Goal: Find contact information: Find contact information

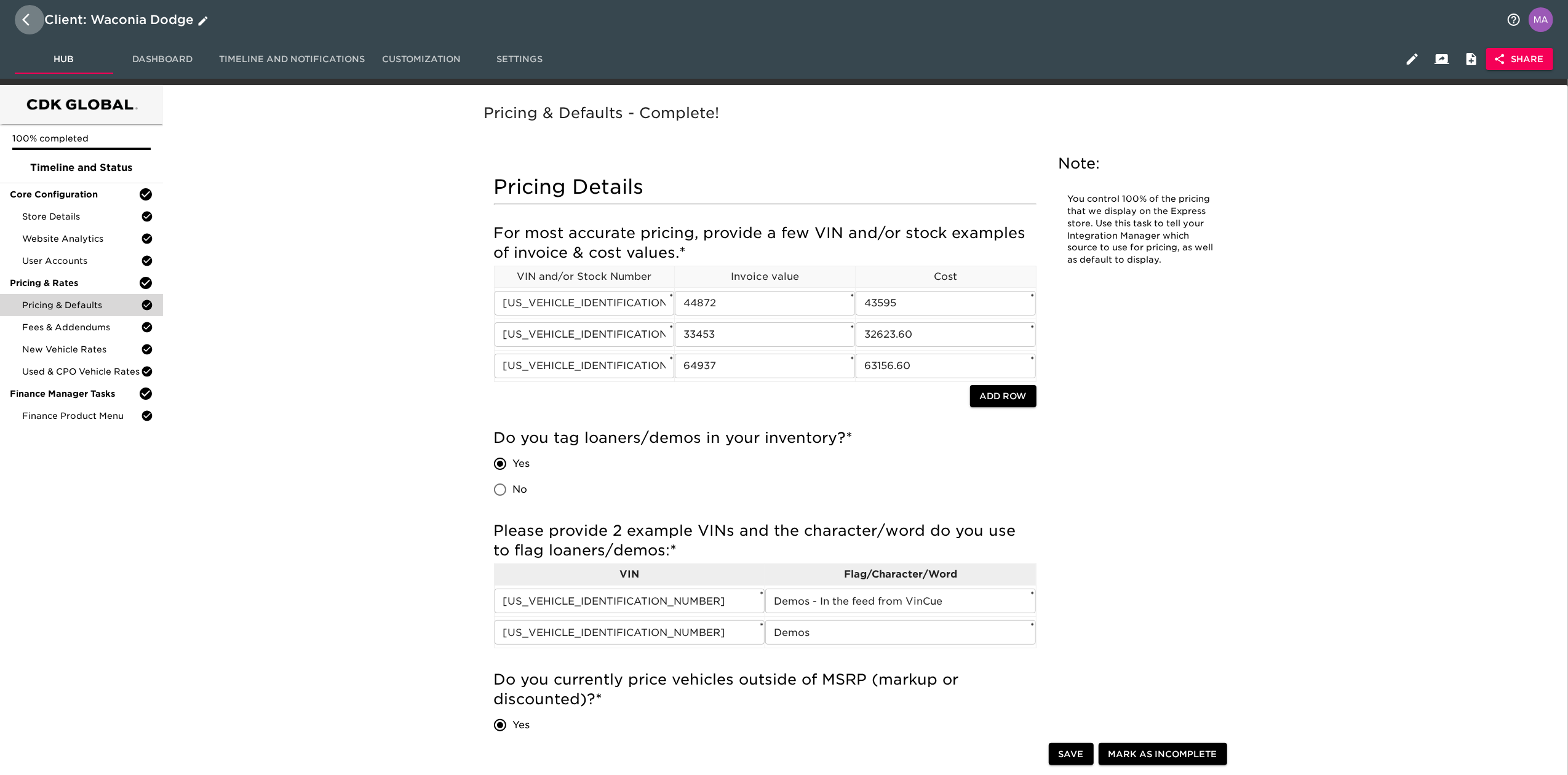
click at [31, 22] on icon "button" at bounding box center [29, 19] width 15 height 15
select select "10"
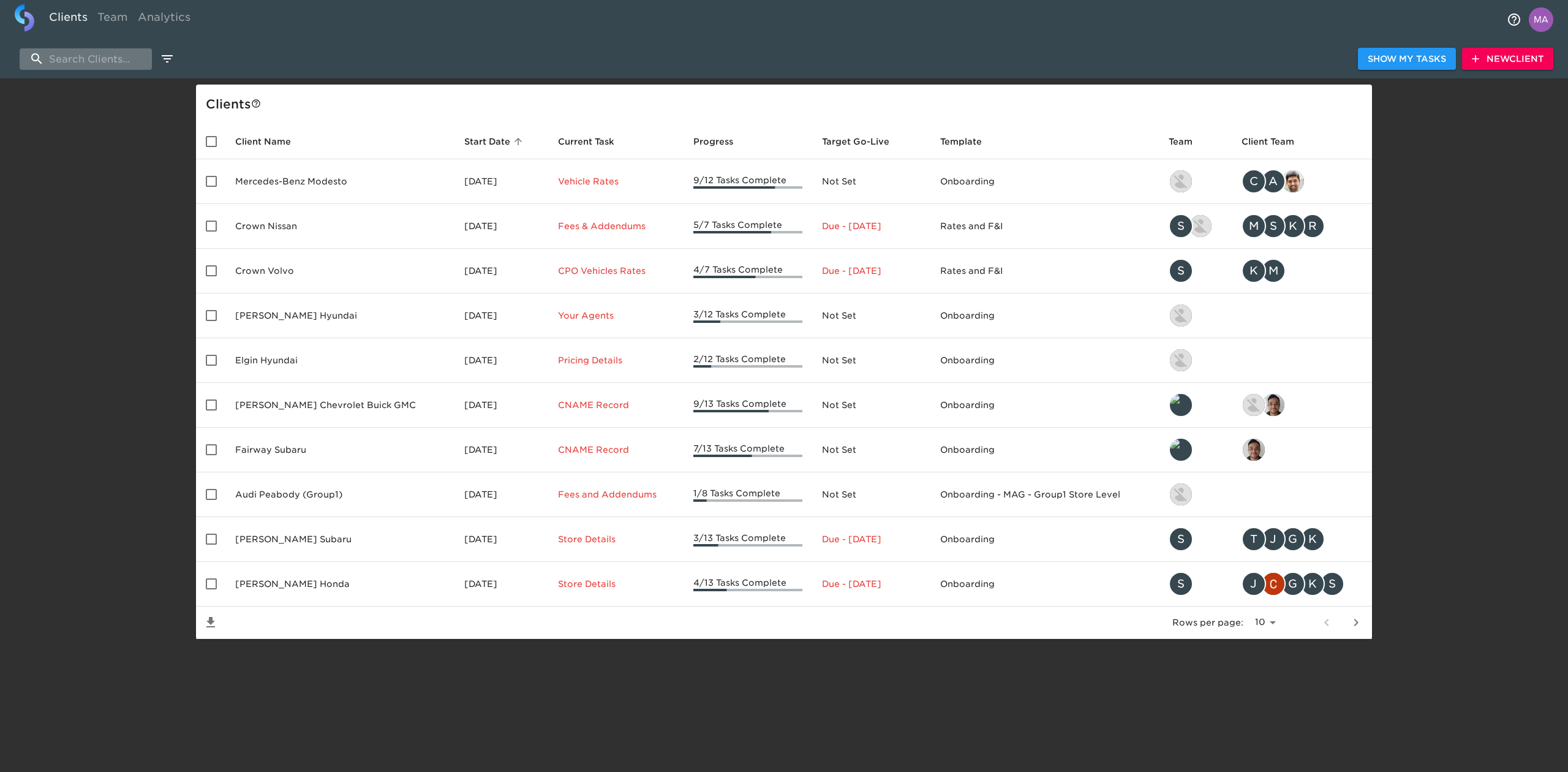
click at [92, 55] on input "search" at bounding box center [86, 59] width 132 height 22
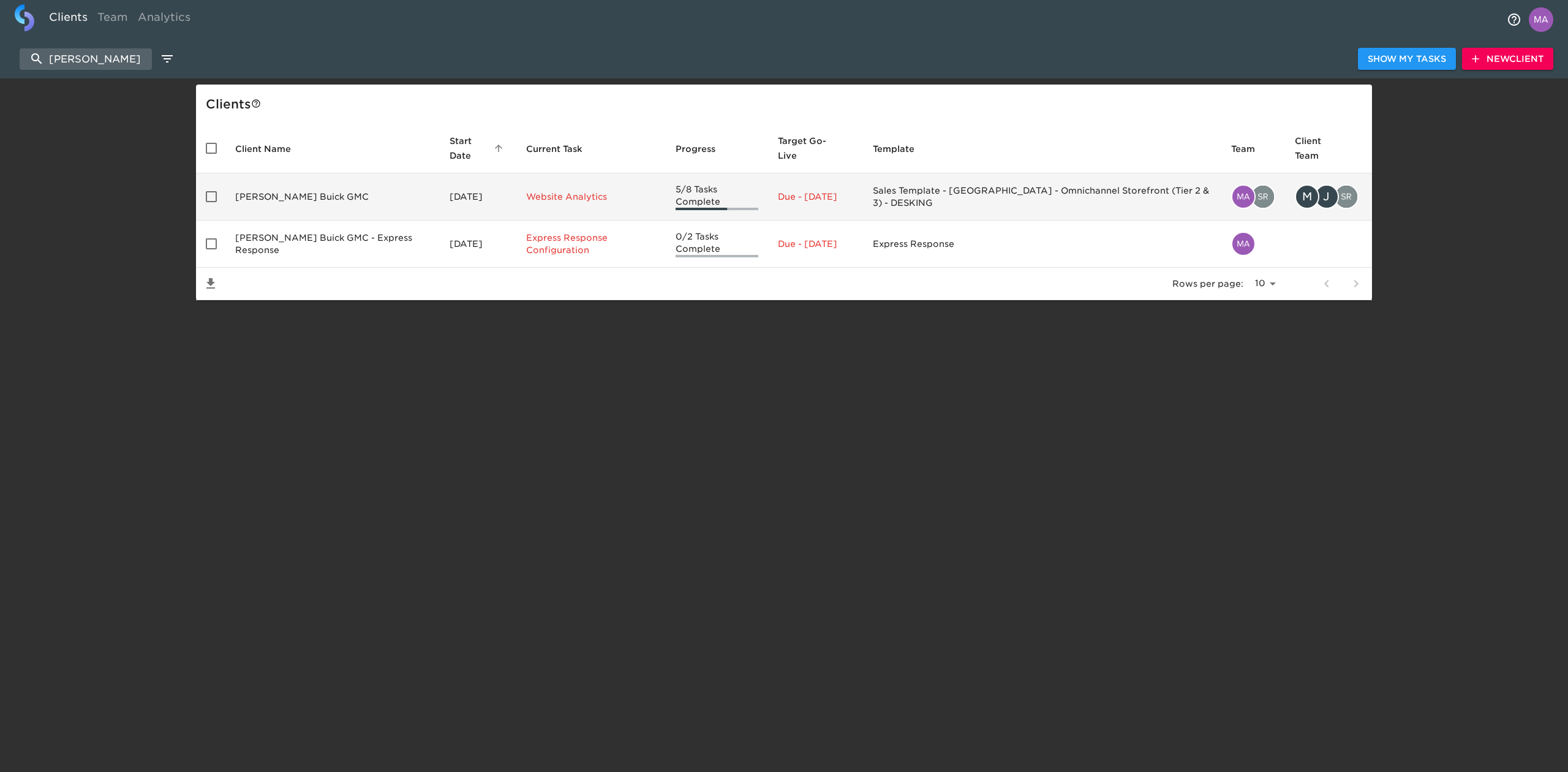
type input "bonander"
click at [291, 213] on td "Bonander Buick GMC" at bounding box center [332, 197] width 214 height 47
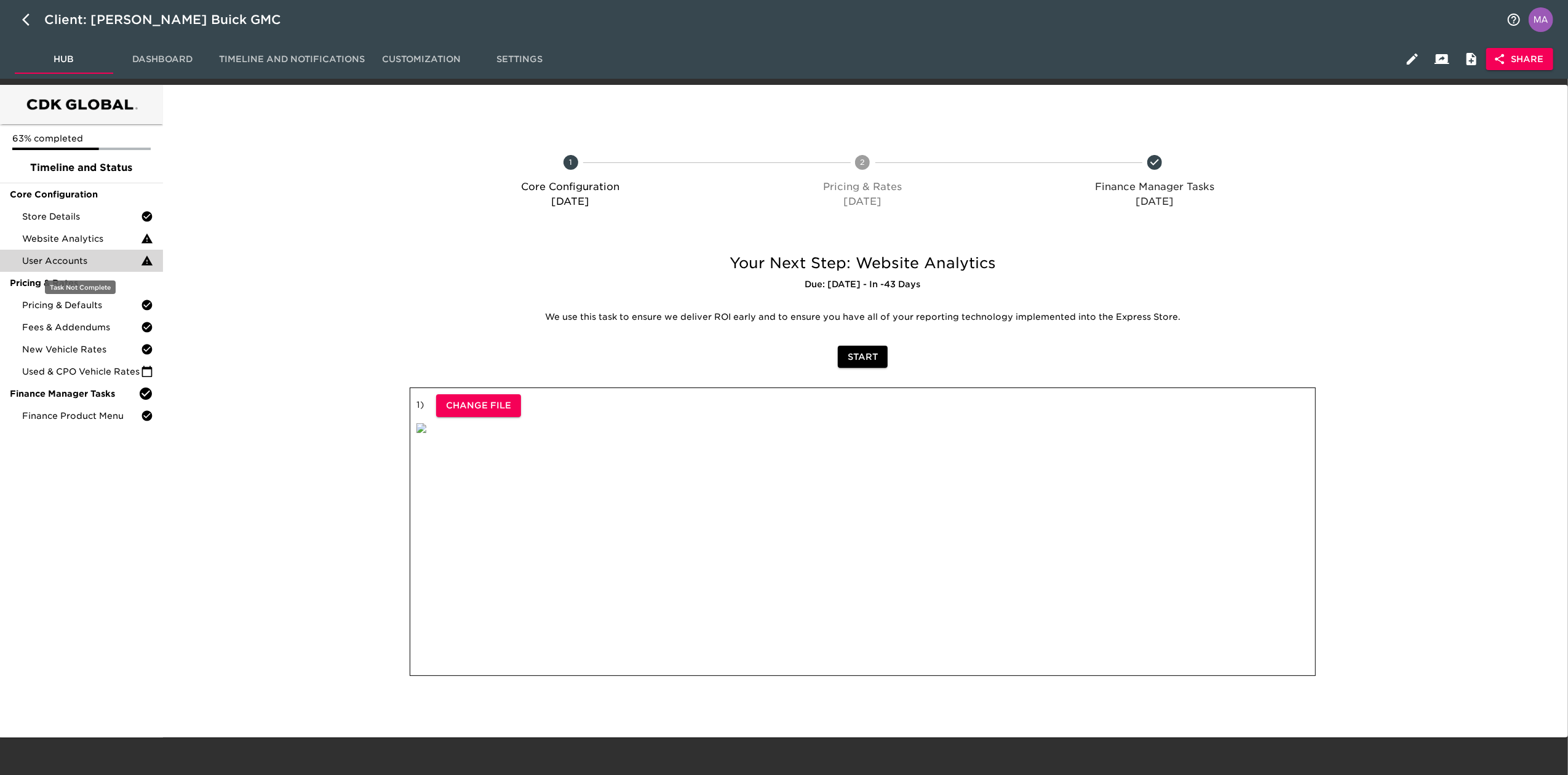
click at [73, 257] on span "User Accounts" at bounding box center [82, 261] width 119 height 12
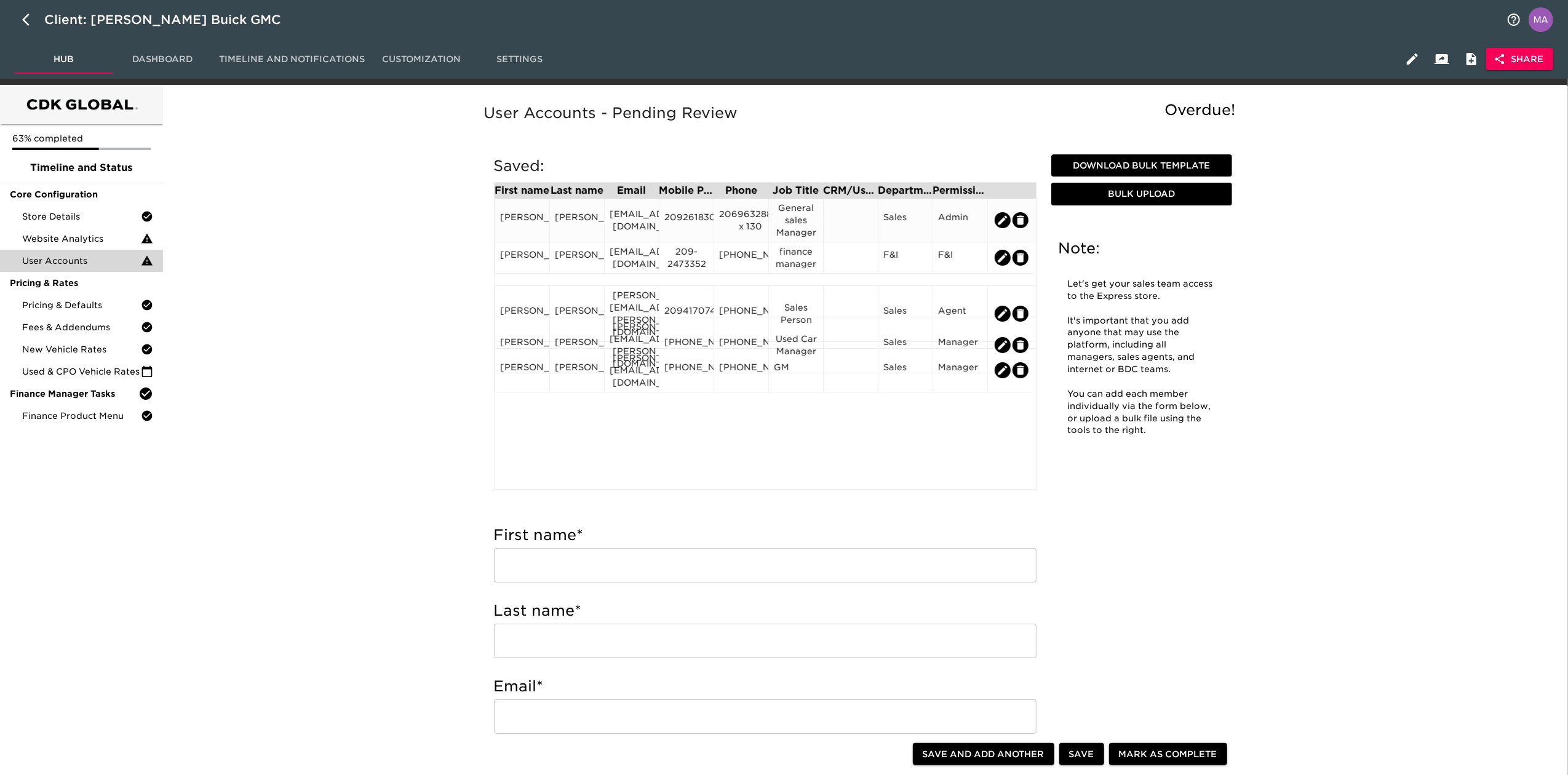
click at [520, 224] on div "Jesse" at bounding box center [522, 220] width 44 height 19
click at [632, 225] on div "jpena@bonanderauto.com" at bounding box center [632, 220] width 44 height 25
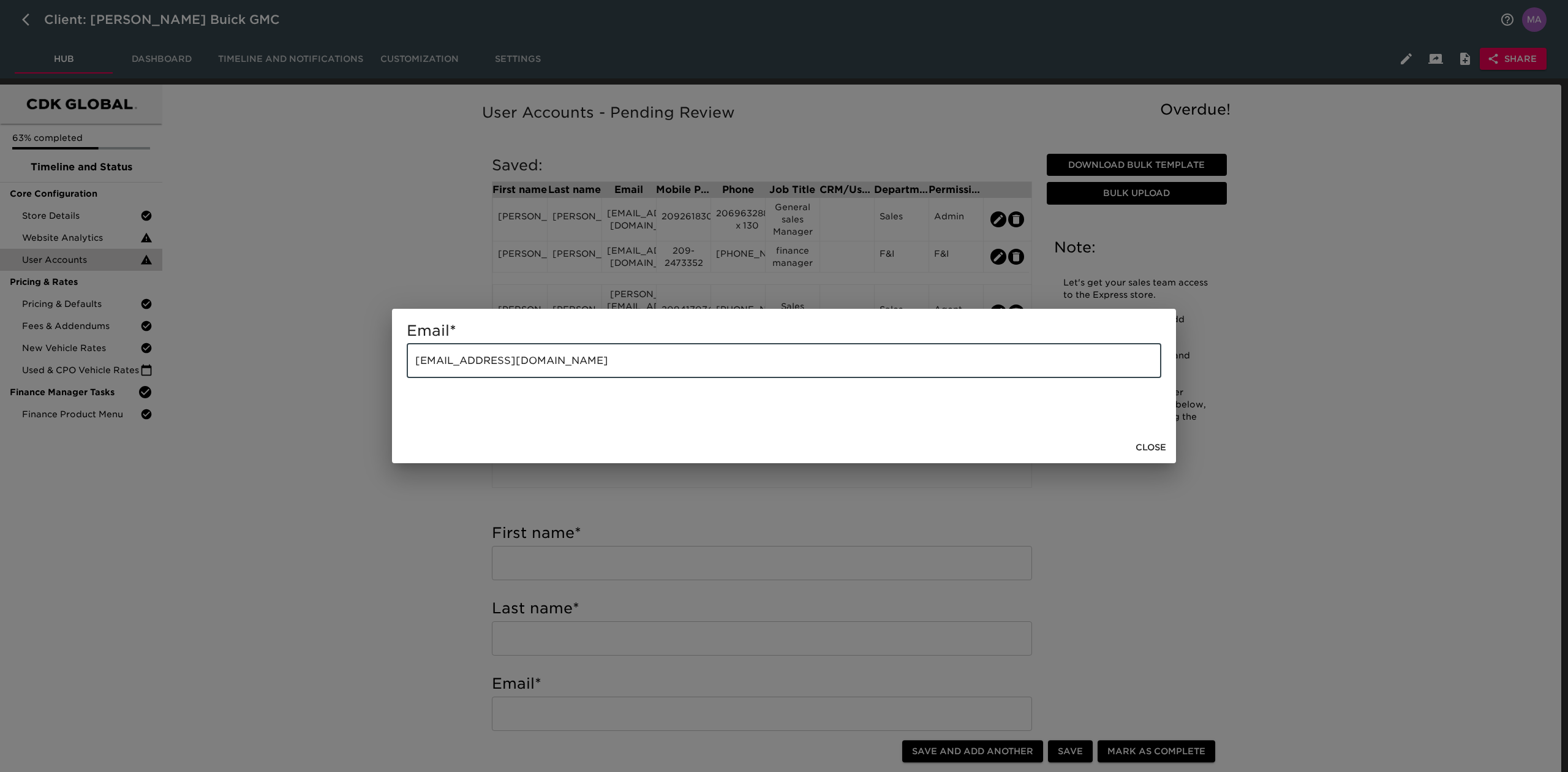
drag, startPoint x: 580, startPoint y: 358, endPoint x: 234, endPoint y: 341, distance: 346.4
click at [234, 341] on div "Email * jpena@bonanderauto.com ​ Close" at bounding box center [784, 386] width 1568 height 772
click at [1148, 441] on span "Close" at bounding box center [1151, 448] width 31 height 15
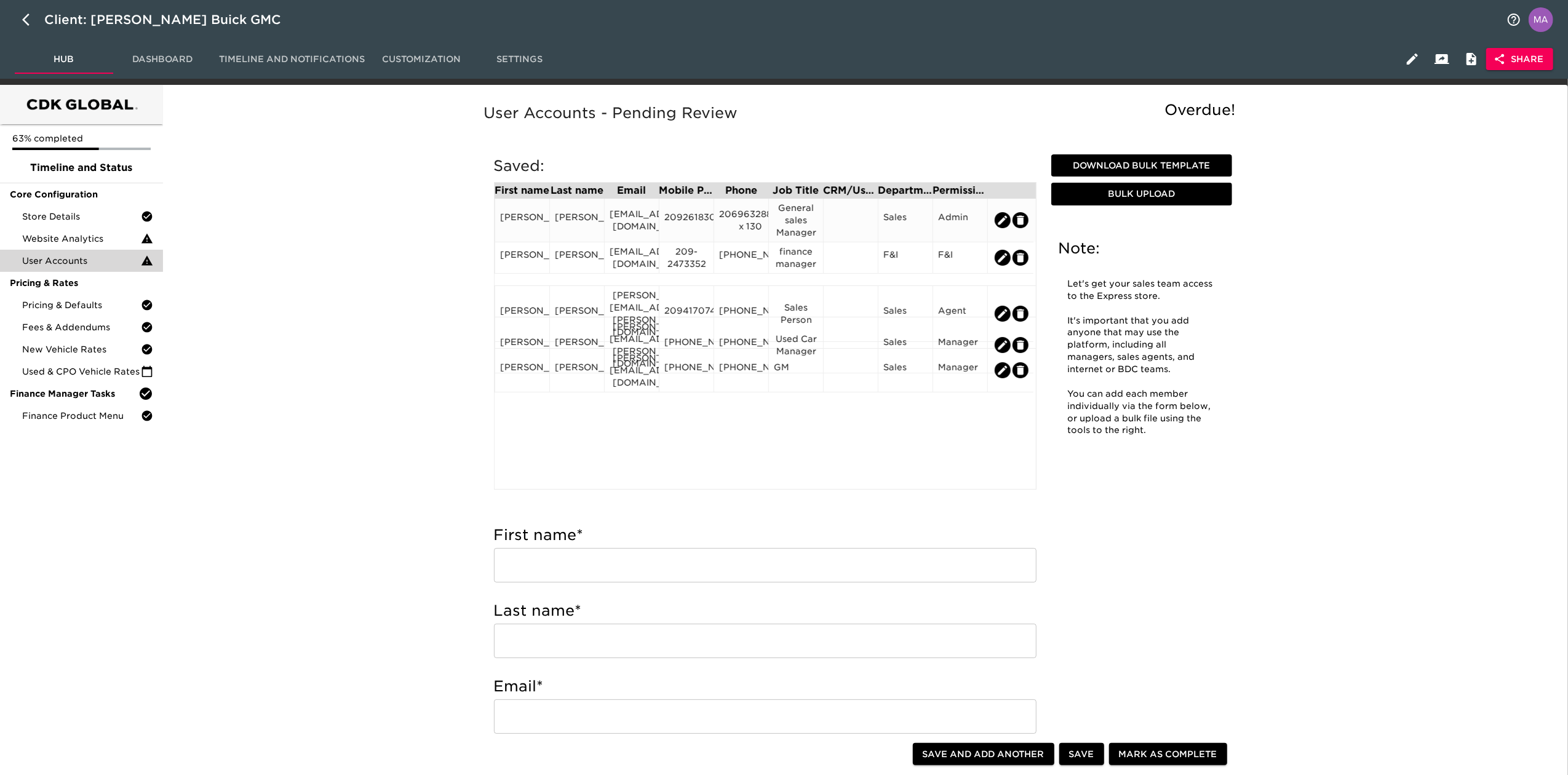
click at [694, 228] on div "2092618300" at bounding box center [686, 220] width 44 height 19
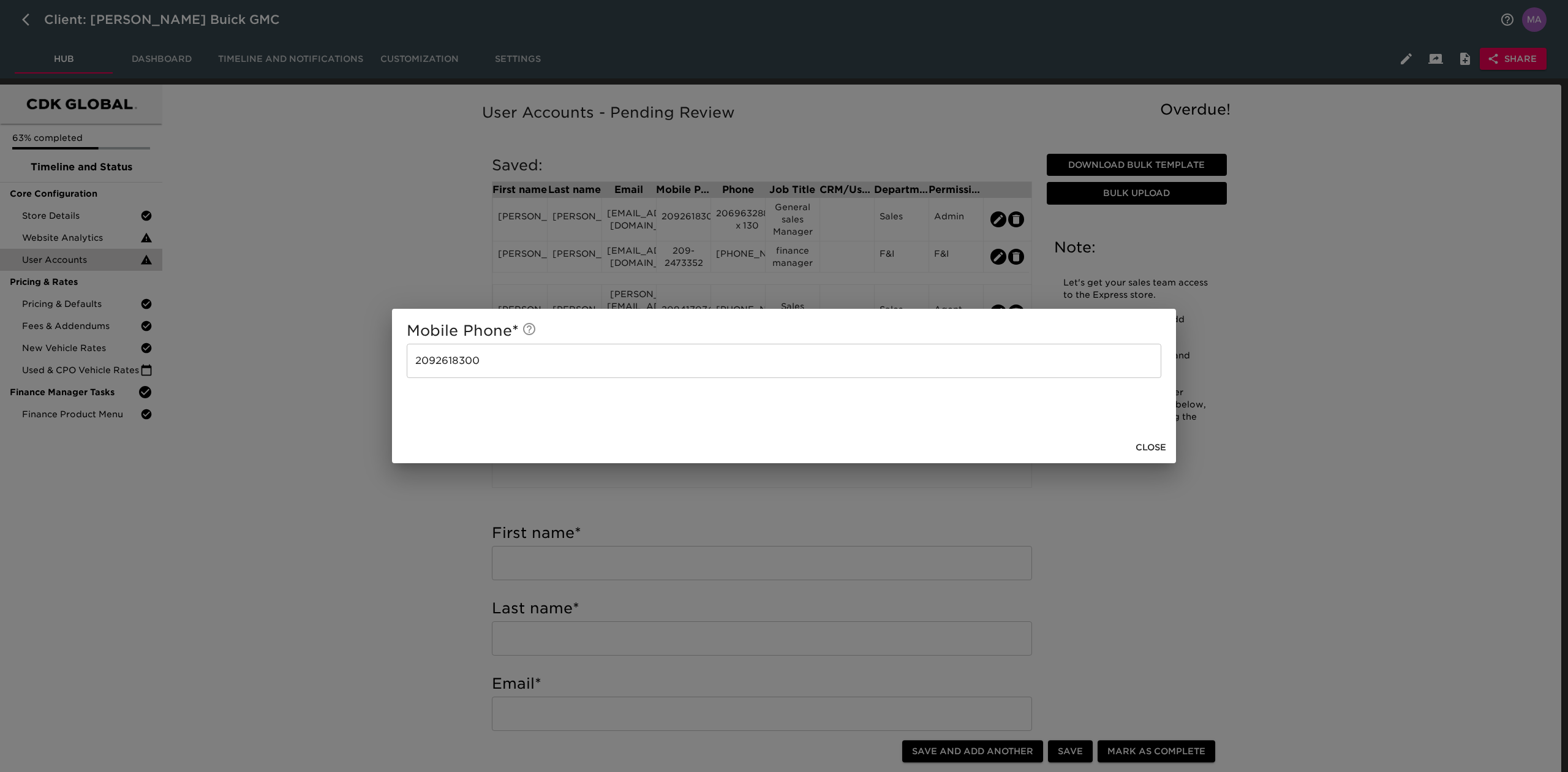
drag, startPoint x: 512, startPoint y: 361, endPoint x: 204, endPoint y: 378, distance: 308.5
click at [204, 378] on div "Mobile Phone * 2092618300 ​ Close" at bounding box center [784, 386] width 1568 height 772
click at [1138, 444] on span "Close" at bounding box center [1151, 448] width 31 height 15
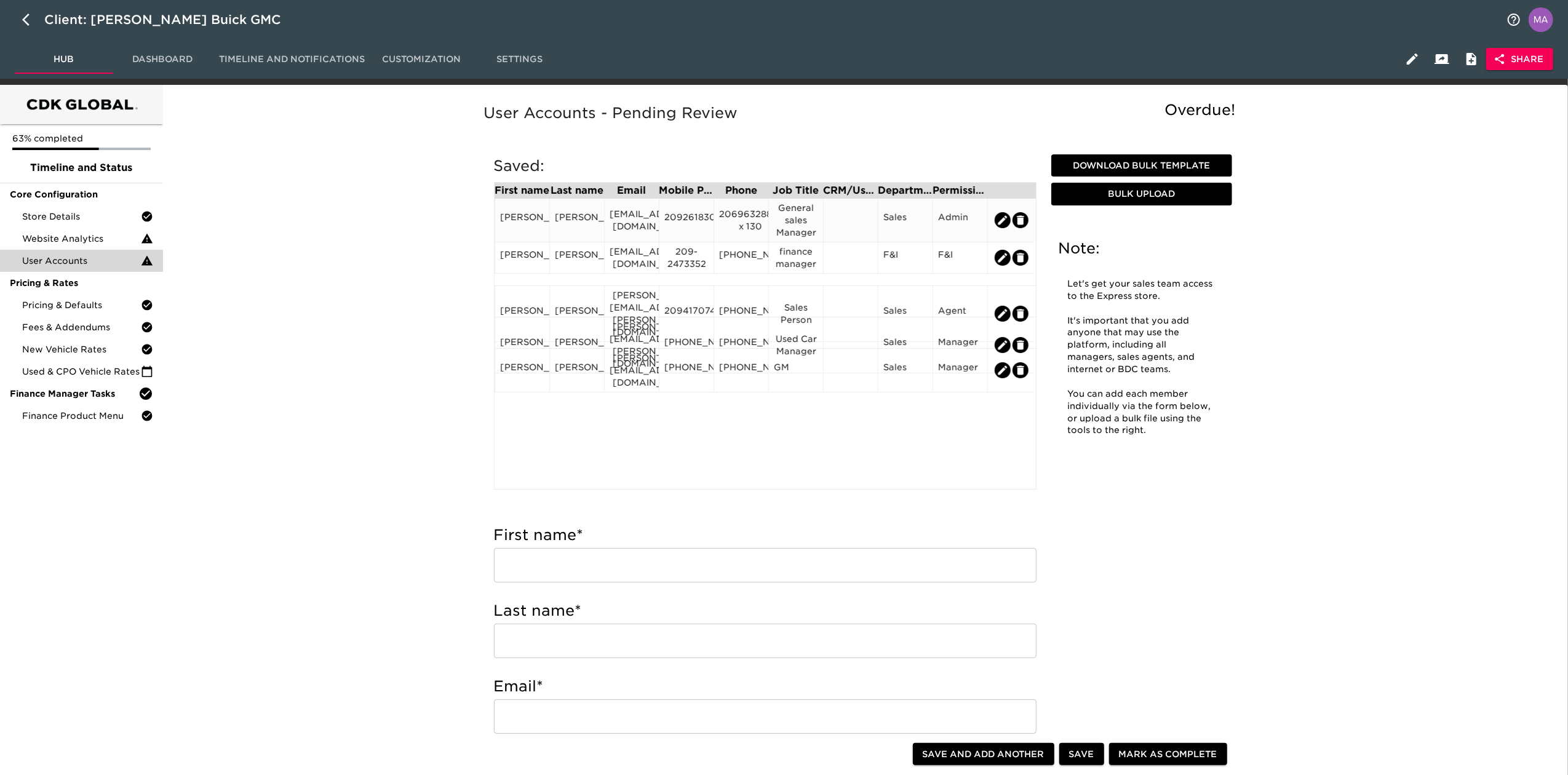
click at [747, 214] on div "20696328871 x 130" at bounding box center [741, 220] width 44 height 25
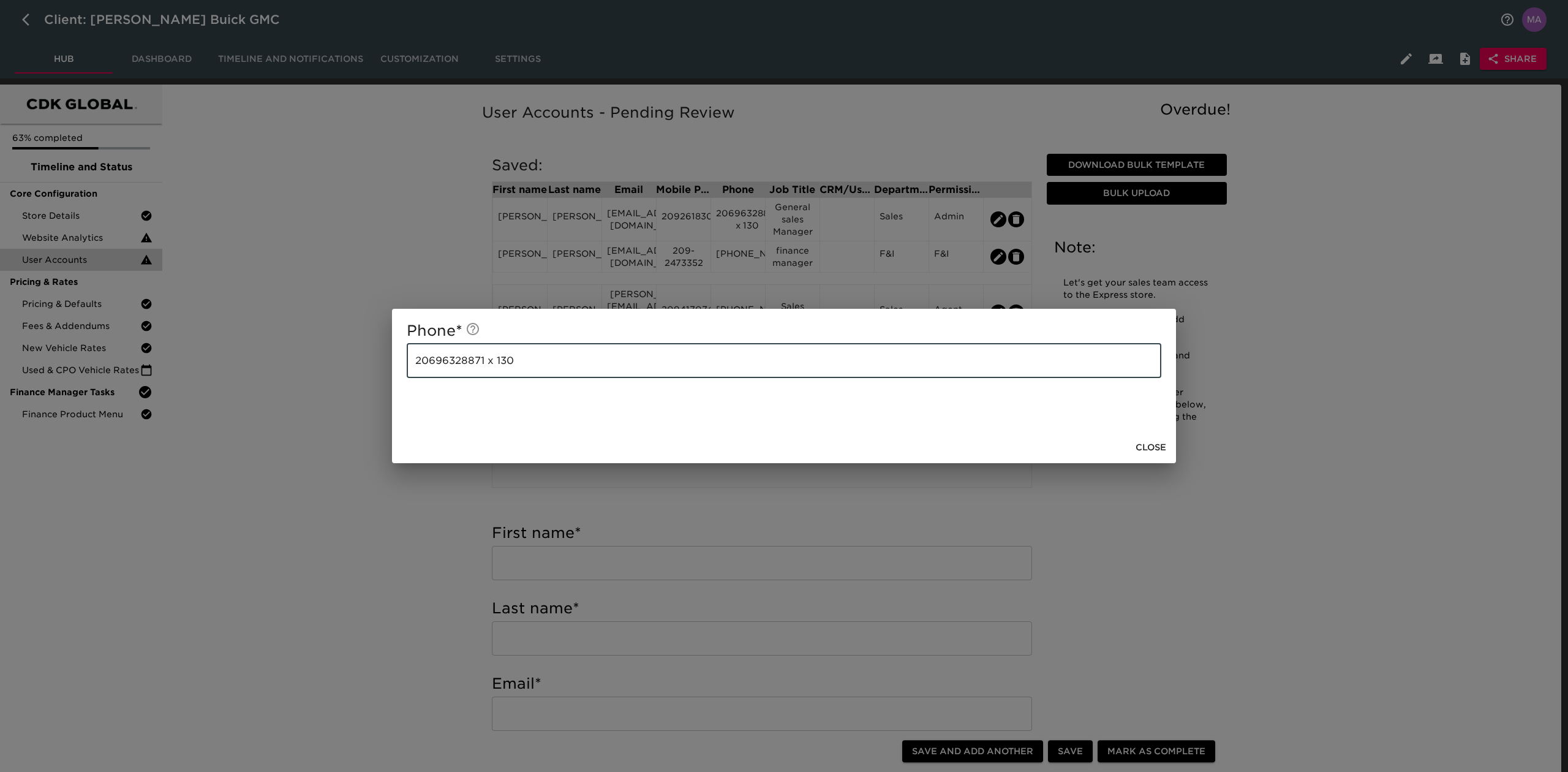
drag, startPoint x: 508, startPoint y: 368, endPoint x: 243, endPoint y: 358, distance: 265.2
click at [243, 358] on div "Phone * 20696328871 x 130 ​ Close" at bounding box center [784, 386] width 1568 height 772
click at [1151, 442] on span "Close" at bounding box center [1151, 448] width 31 height 15
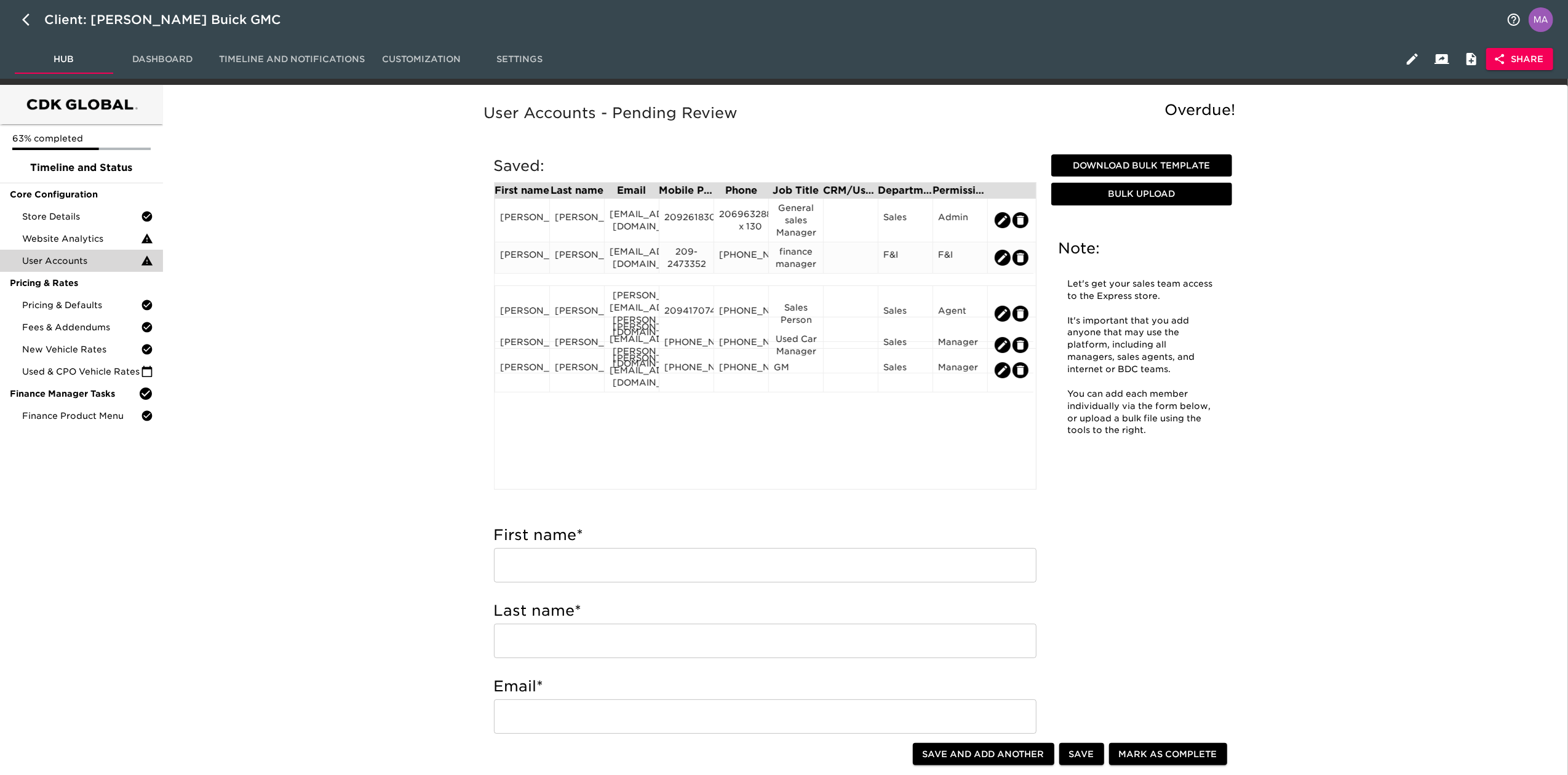
click at [626, 262] on div "finance@bonanderauto.com" at bounding box center [632, 258] width 44 height 25
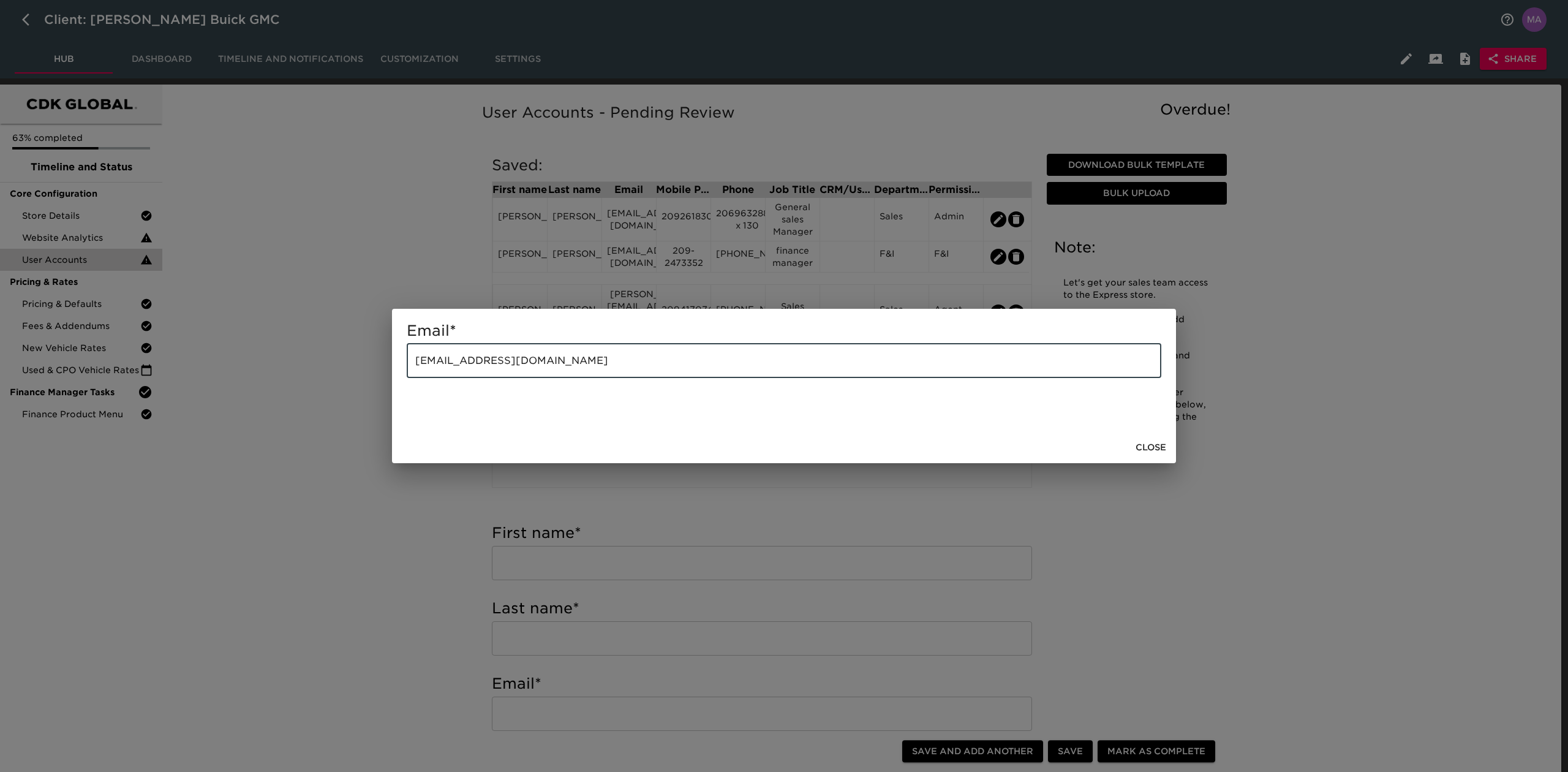
drag, startPoint x: 582, startPoint y: 356, endPoint x: 188, endPoint y: 337, distance: 394.5
click at [188, 343] on div "Email * finance@bonanderauto.com ​ Close" at bounding box center [784, 386] width 1568 height 772
click at [1136, 441] on span "Close" at bounding box center [1151, 448] width 31 height 15
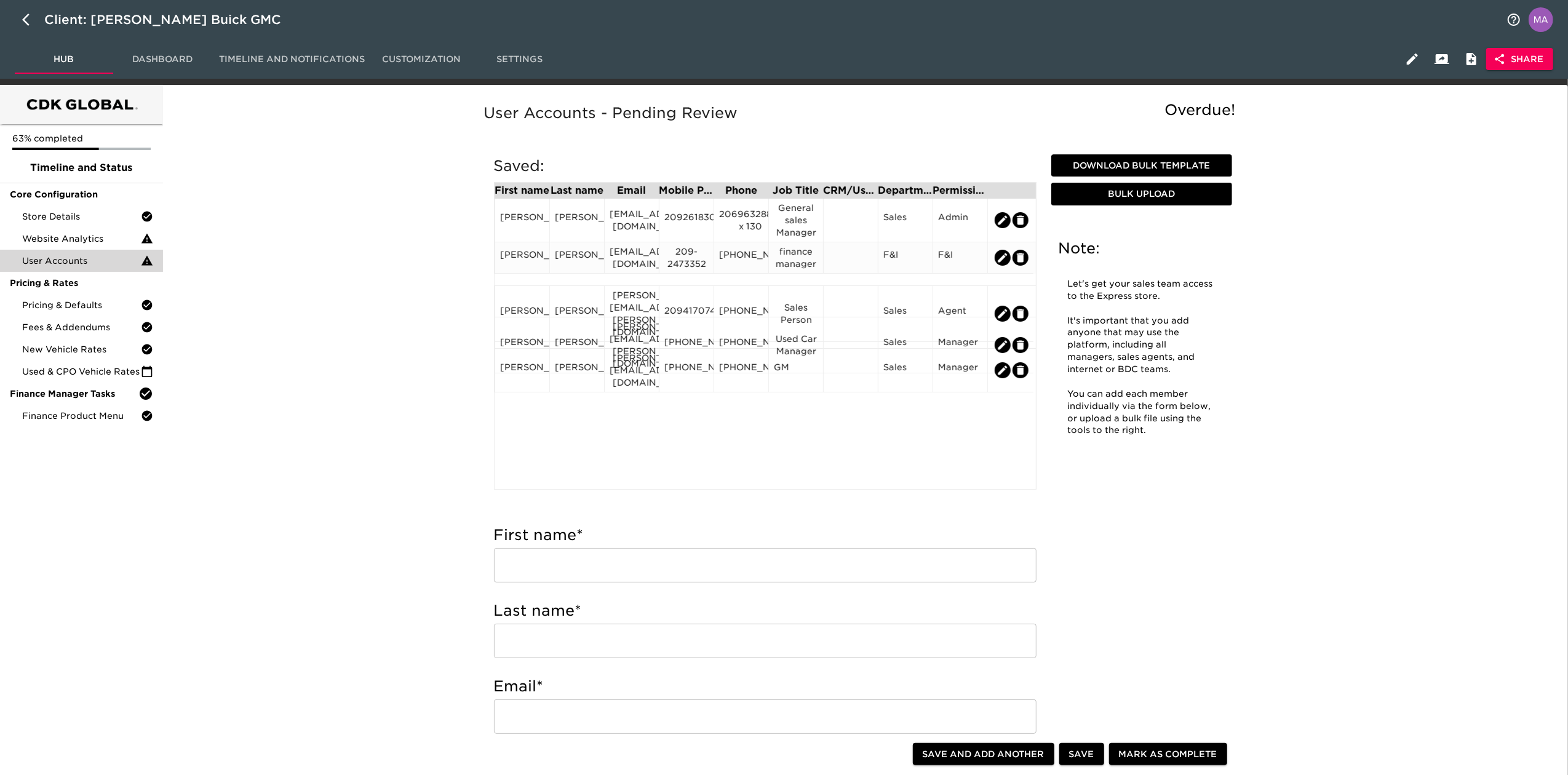
click at [703, 265] on div "209-2473352" at bounding box center [686, 258] width 44 height 25
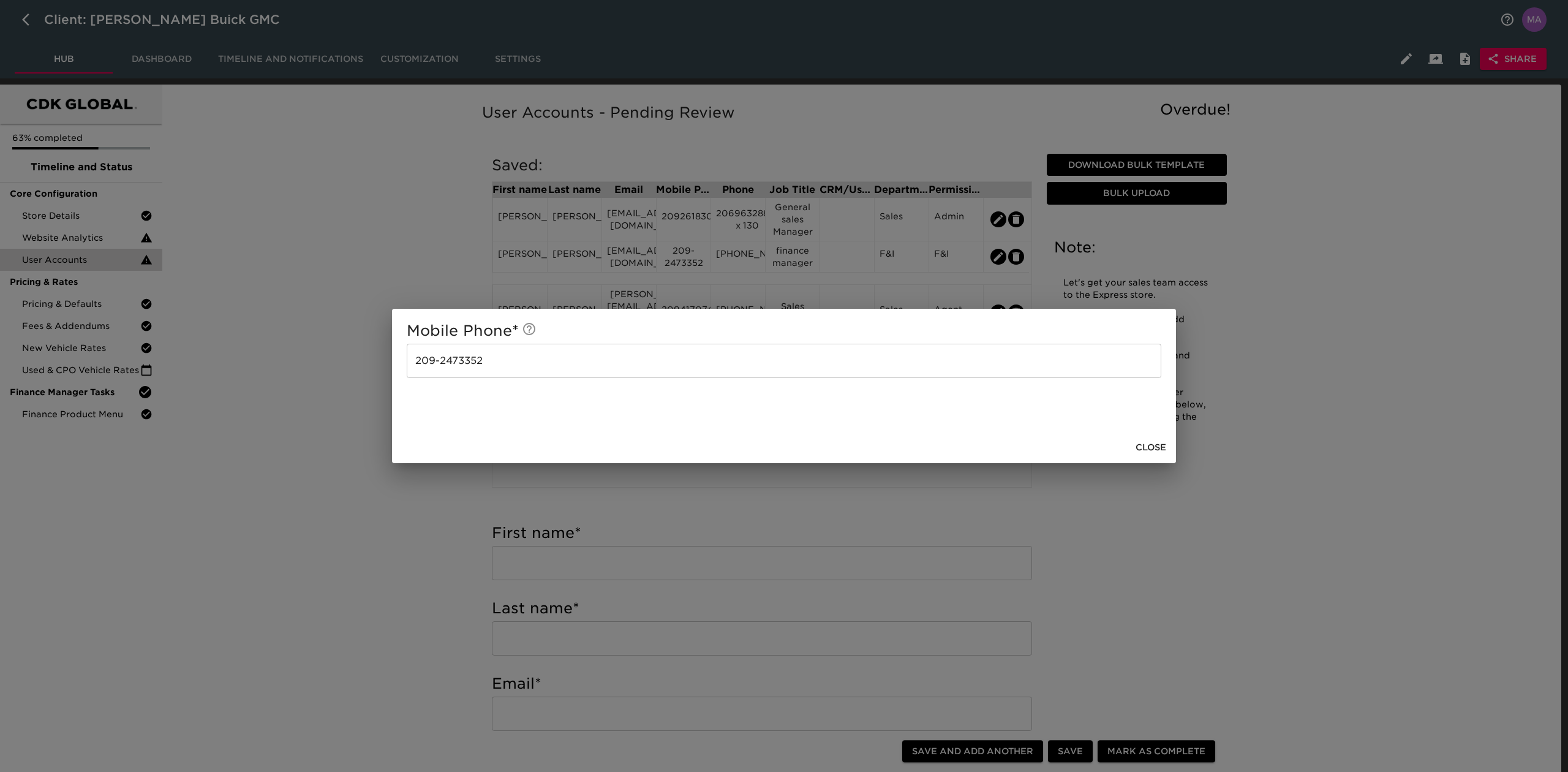
drag, startPoint x: 547, startPoint y: 361, endPoint x: 224, endPoint y: 361, distance: 323.0
click at [228, 361] on div "Mobile Phone * 209-2473352 ​ Close" at bounding box center [784, 386] width 1568 height 772
click at [1141, 445] on span "Close" at bounding box center [1151, 448] width 31 height 15
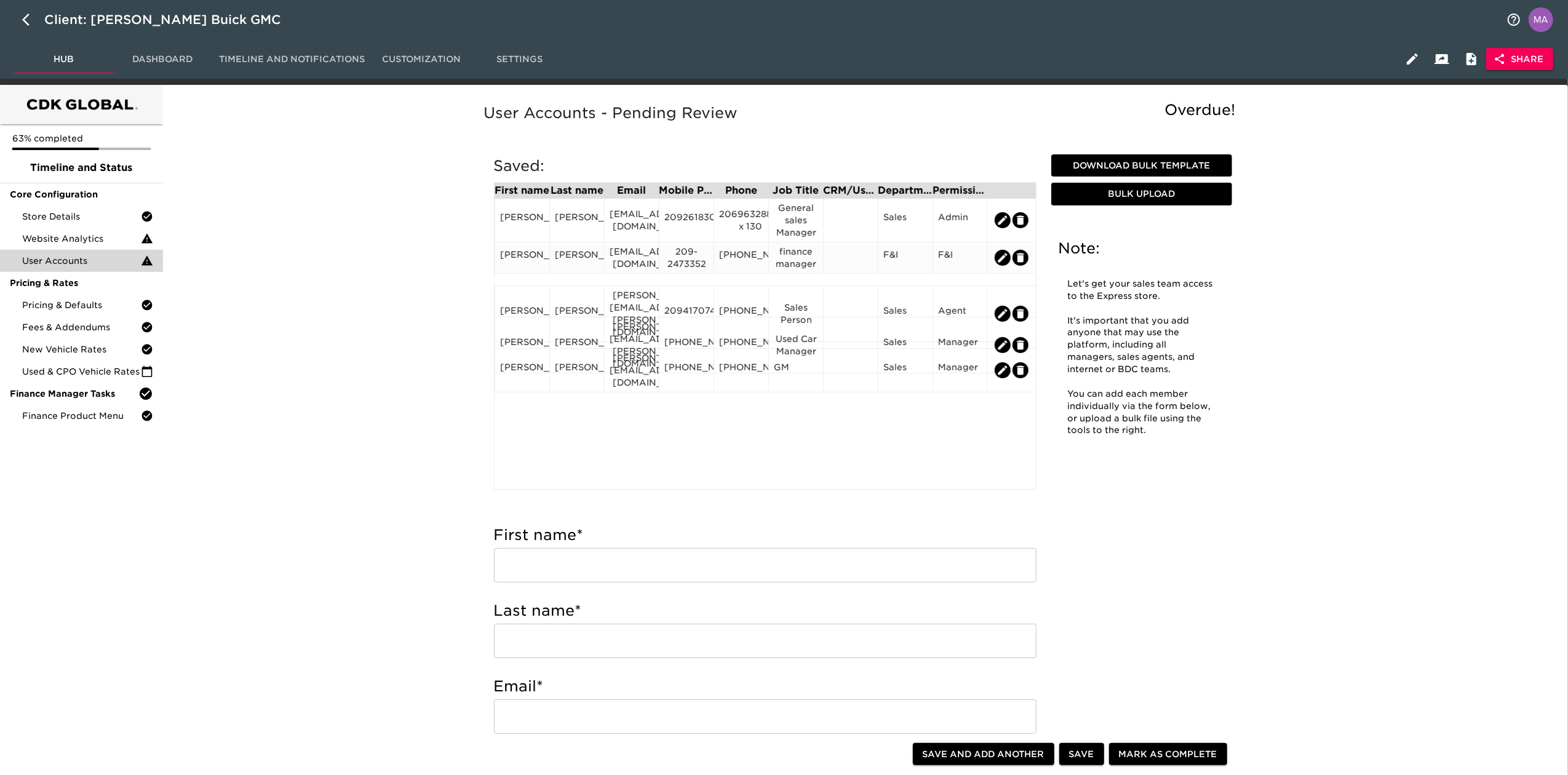
click at [702, 270] on div "209-2473352" at bounding box center [686, 258] width 44 height 25
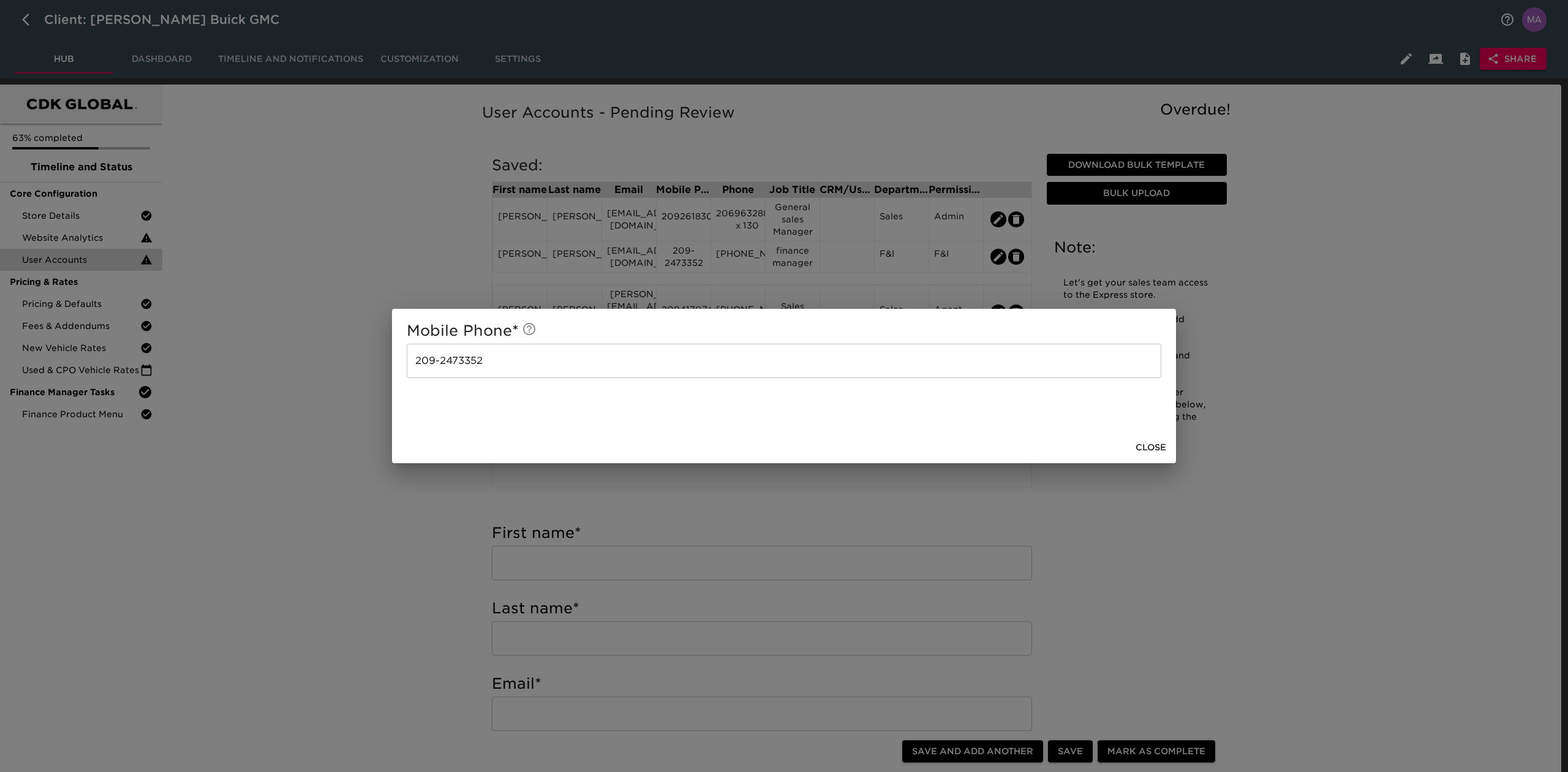
click at [776, 275] on div "Mobile Phone * 209-2473352 ​ Close" at bounding box center [784, 386] width 1568 height 772
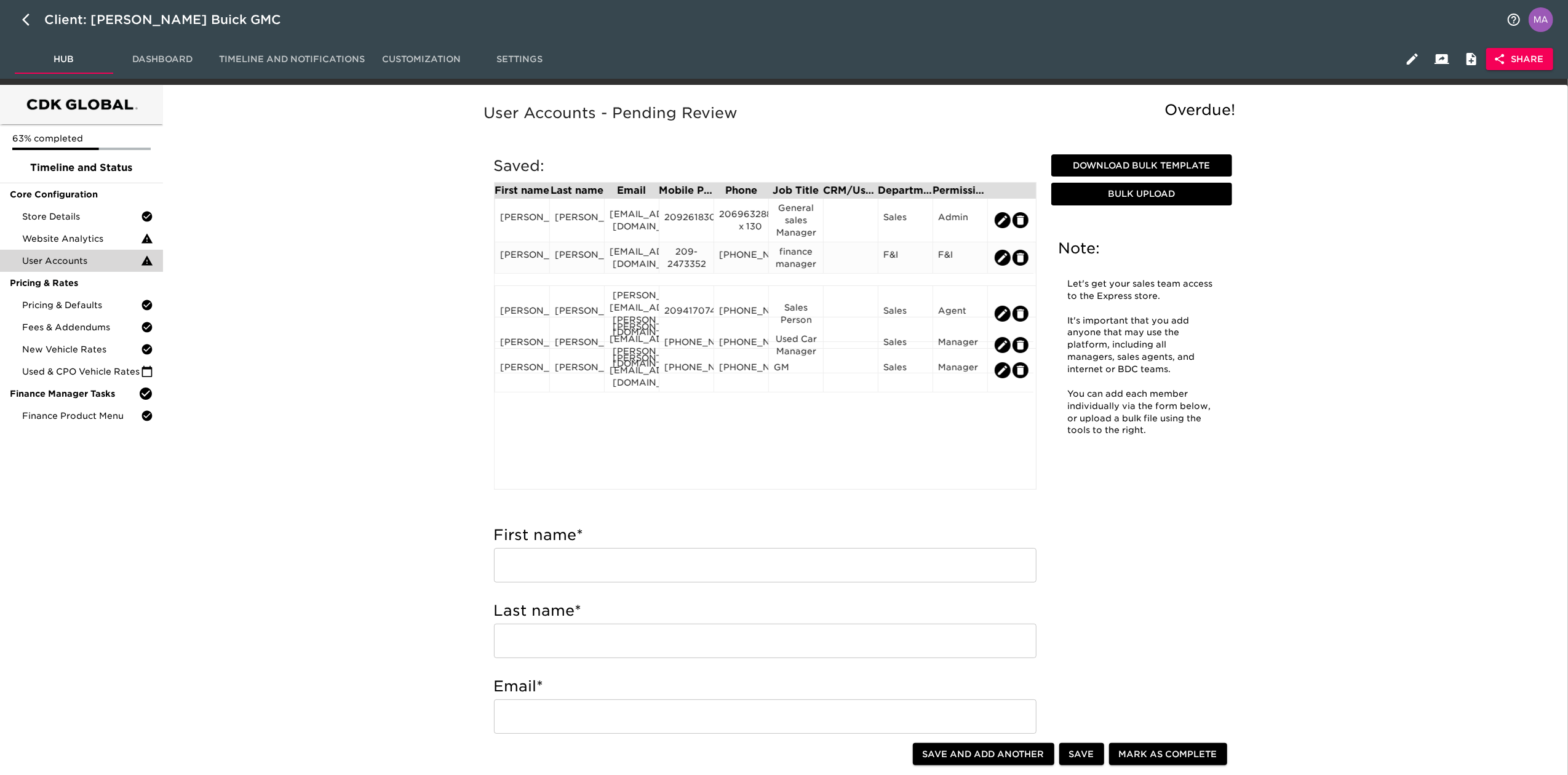
click at [737, 264] on div "209-632-8871 ext 131" at bounding box center [741, 258] width 44 height 19
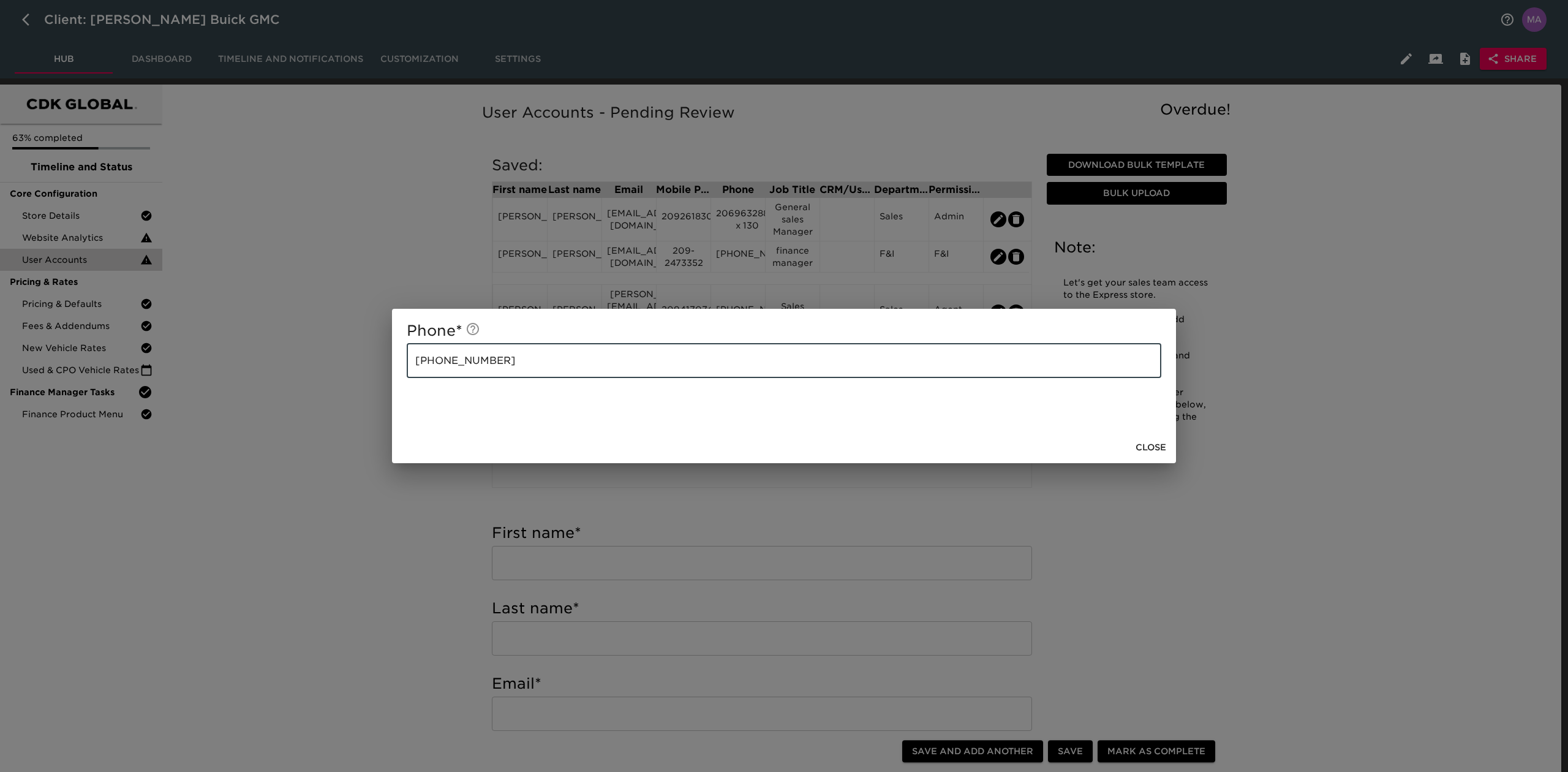
drag, startPoint x: 615, startPoint y: 364, endPoint x: 246, endPoint y: 364, distance: 369.0
click at [255, 364] on div "Phone * 209-632-8871 ext 131 ​ Close" at bounding box center [784, 386] width 1568 height 772
click at [1151, 439] on button "Close" at bounding box center [1151, 447] width 41 height 22
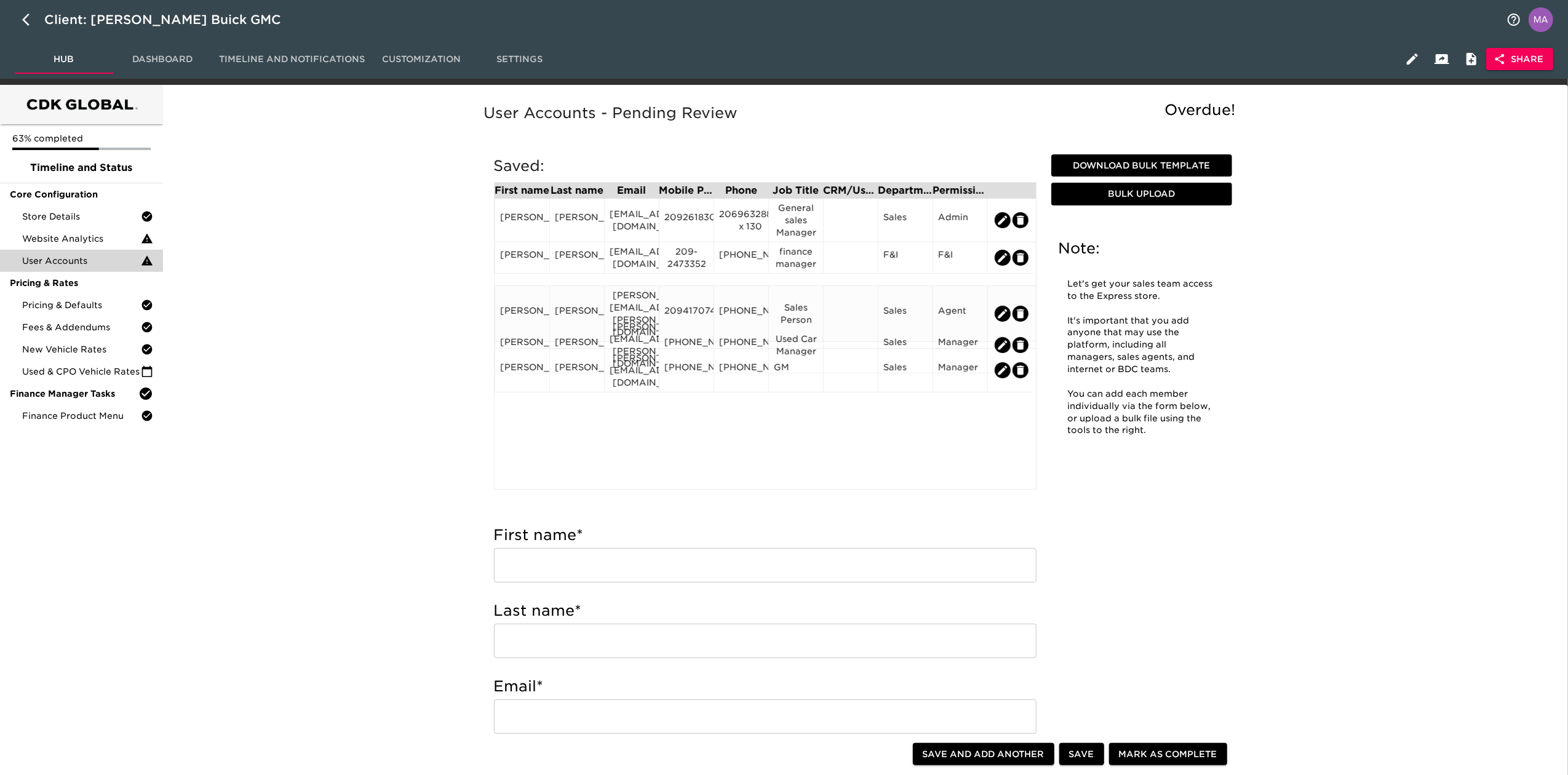
click at [645, 289] on div "jaime.sandoval@bonanderauto.com" at bounding box center [632, 314] width 55 height 56
click at [642, 301] on div "jaime.sandoval@bonanderauto.com" at bounding box center [632, 314] width 44 height 49
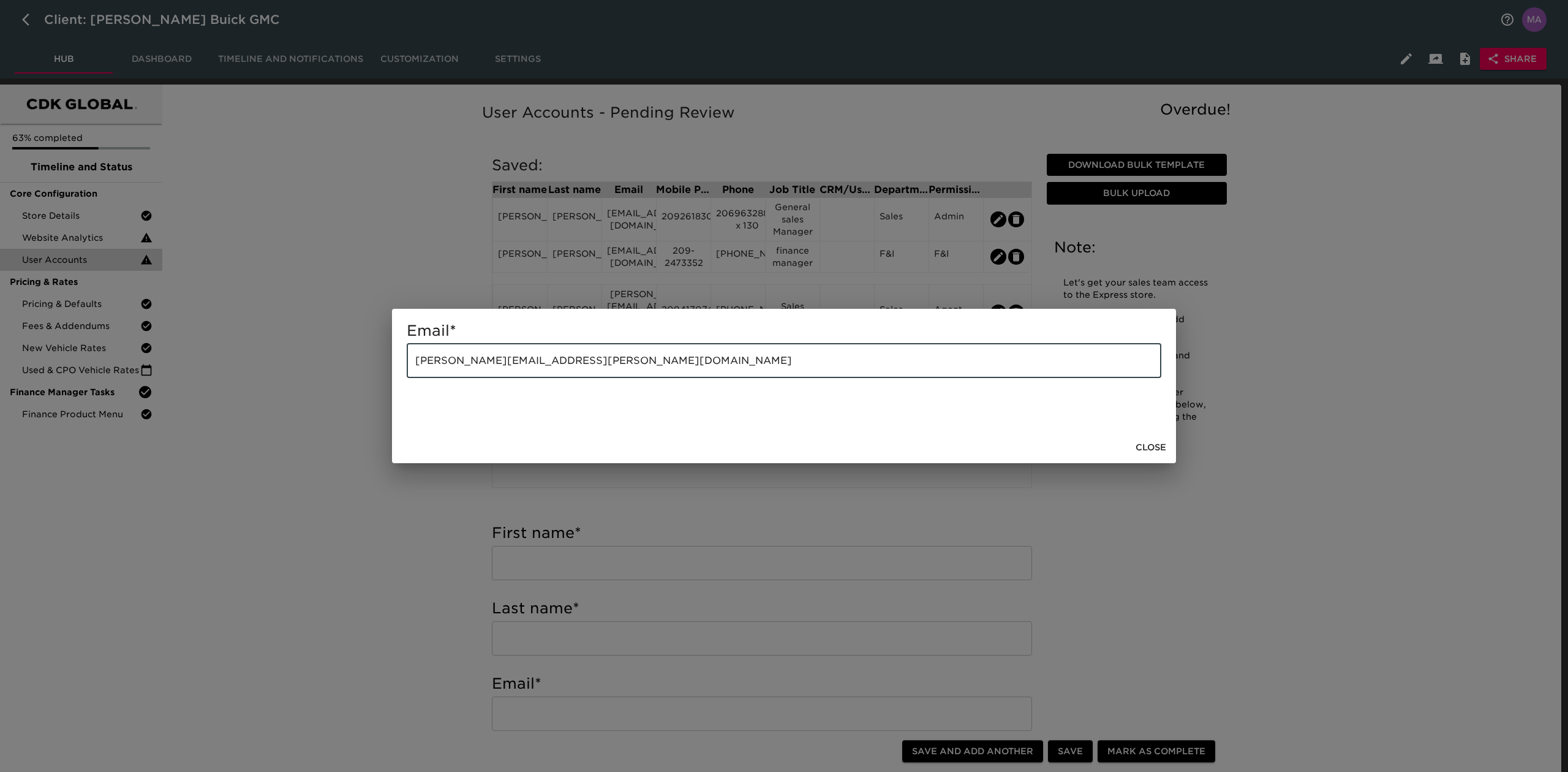
drag, startPoint x: 590, startPoint y: 368, endPoint x: 348, endPoint y: 368, distance: 242.0
click at [348, 368] on div "Email * jaime.sandoval@bonanderauto.com ​ Close" at bounding box center [784, 386] width 1568 height 772
drag, startPoint x: 1154, startPoint y: 445, endPoint x: 1118, endPoint y: 464, distance: 40.7
click at [1154, 445] on span "Close" at bounding box center [1151, 448] width 31 height 15
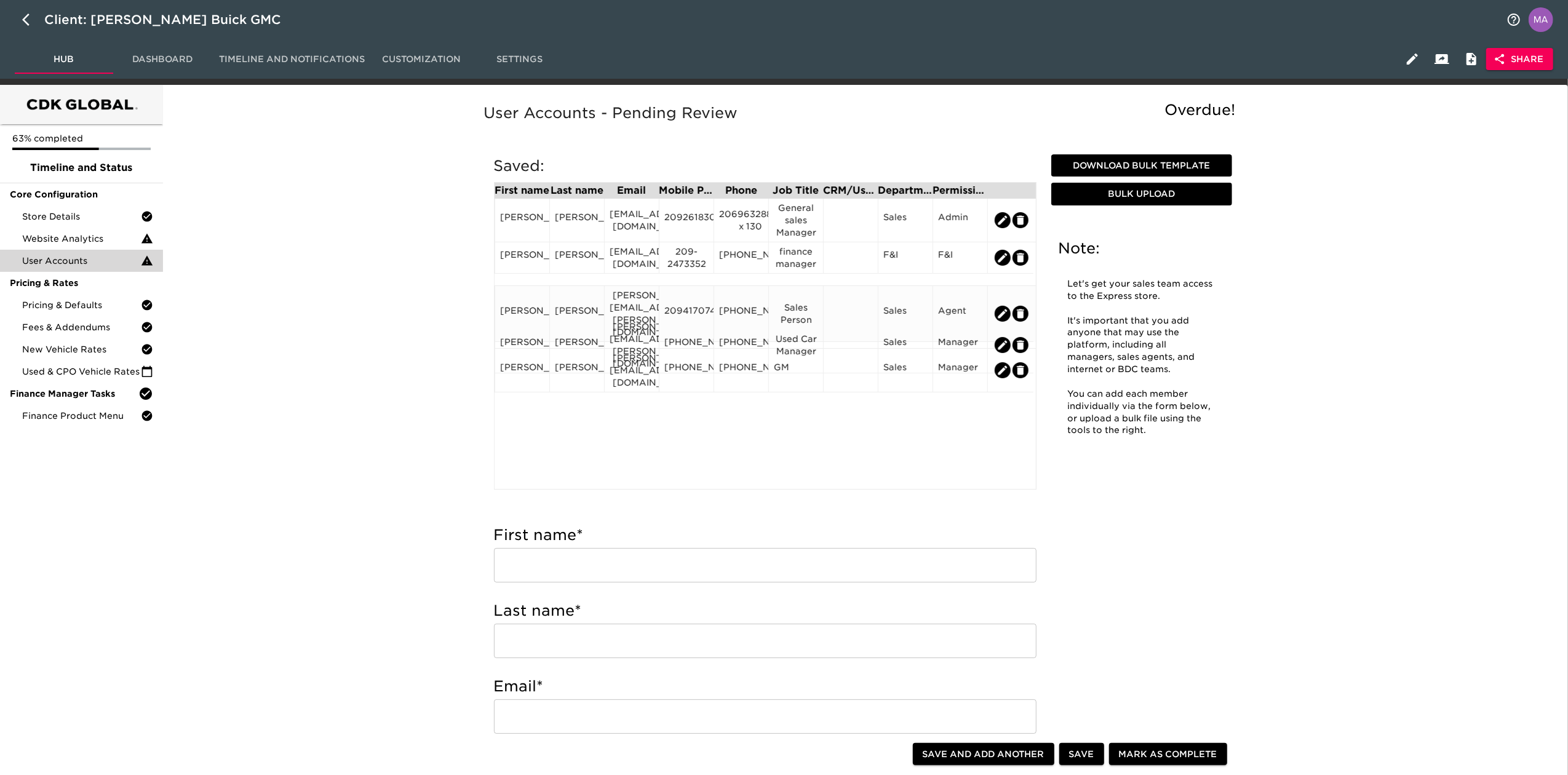
click at [697, 304] on div "2094170746" at bounding box center [686, 313] width 44 height 19
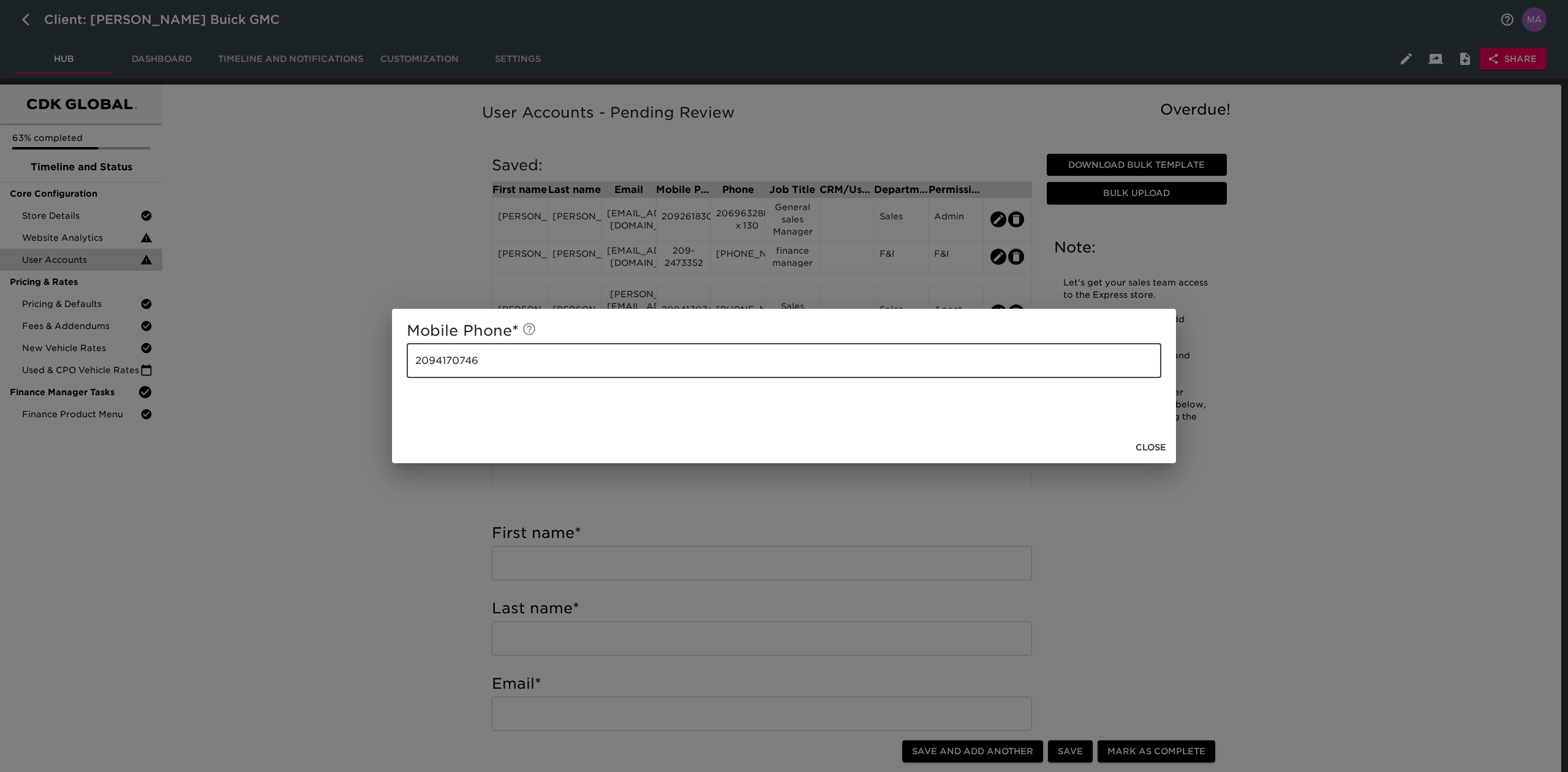
drag, startPoint x: 589, startPoint y: 354, endPoint x: 217, endPoint y: 332, distance: 372.6
click at [218, 332] on div "Mobile Phone * 2094170746 ​ Close" at bounding box center [784, 386] width 1568 height 772
click at [1157, 439] on button "Close" at bounding box center [1151, 447] width 41 height 22
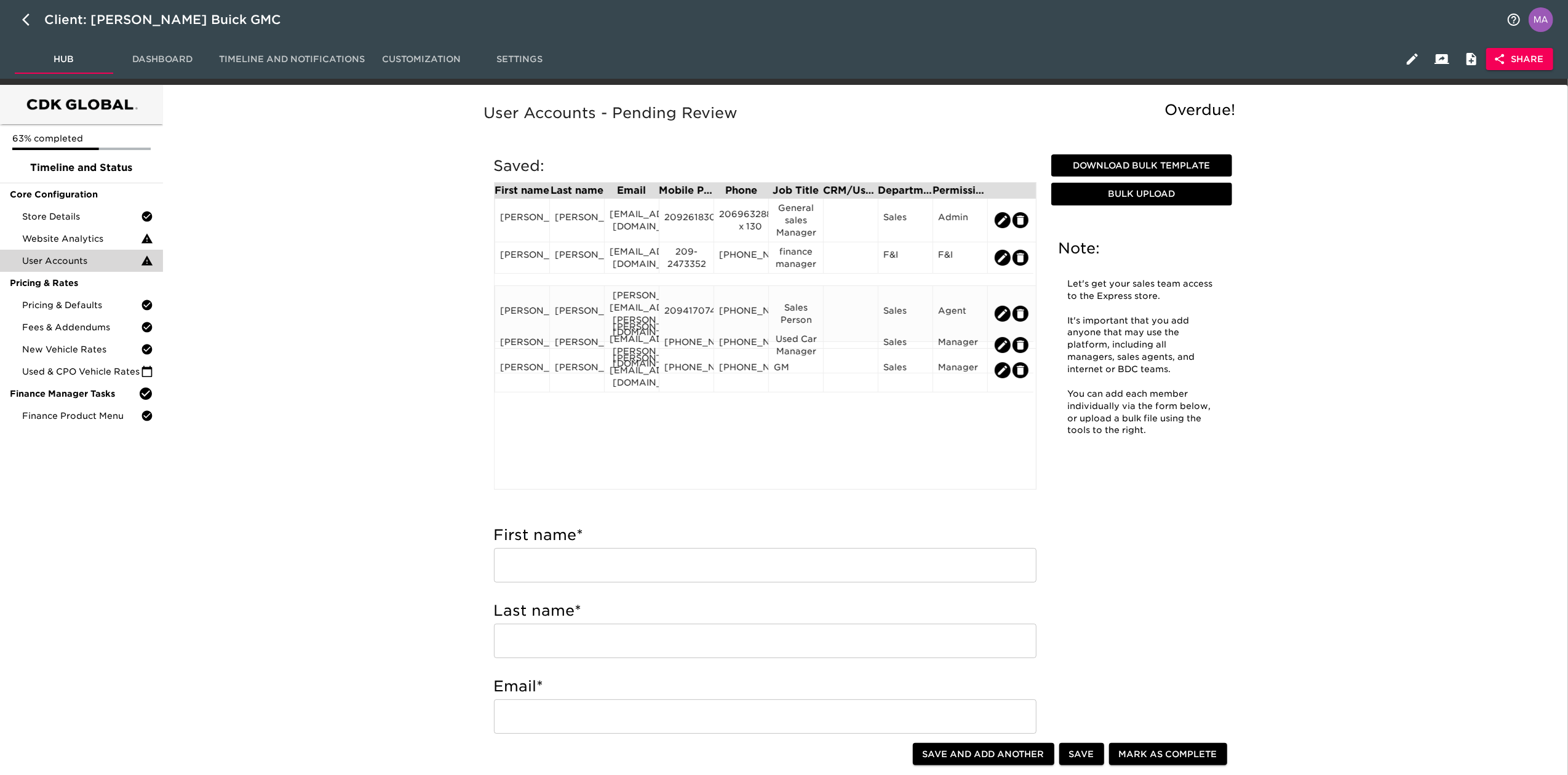
click at [697, 304] on div "2094170746" at bounding box center [686, 313] width 44 height 19
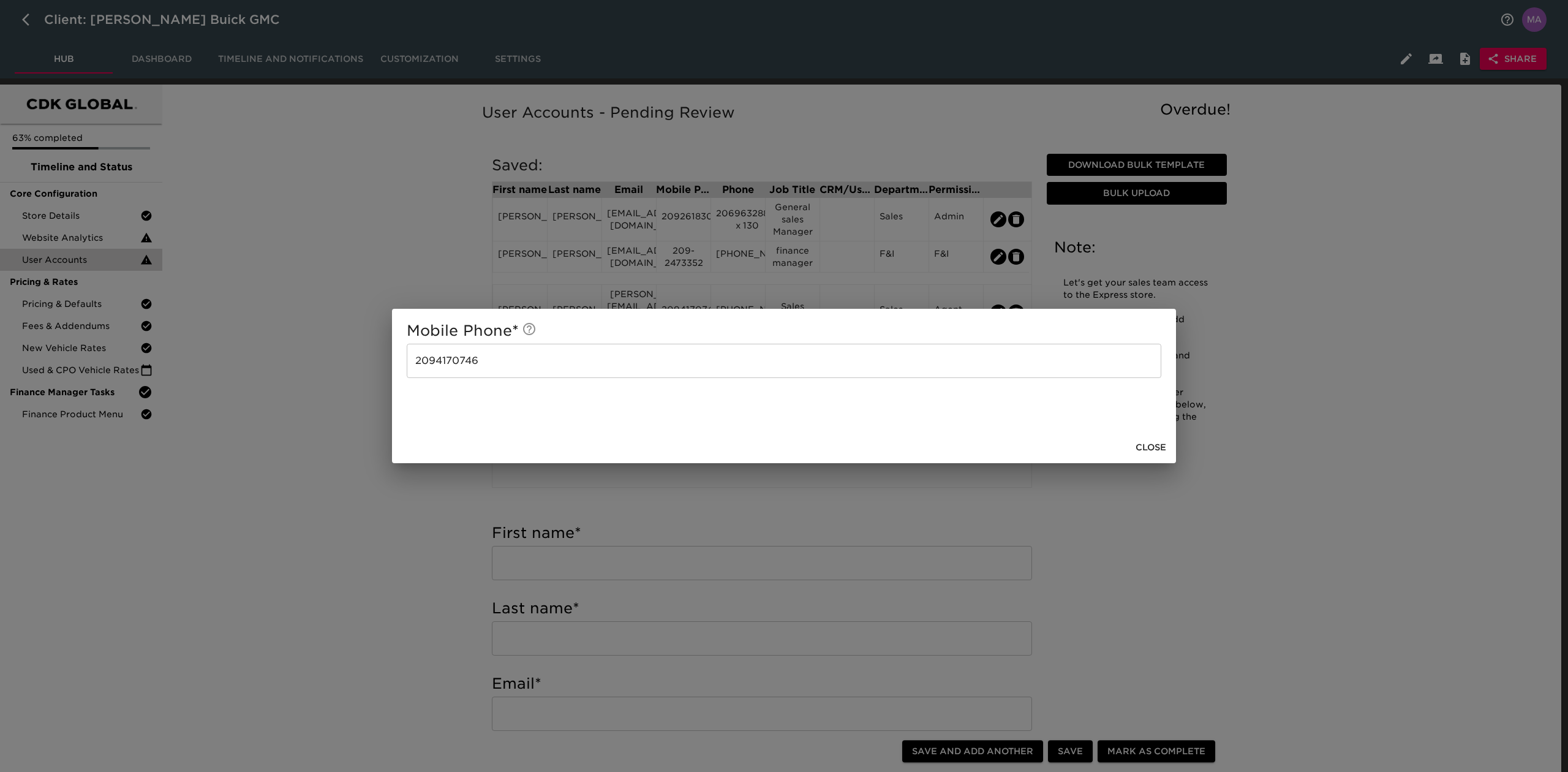
click at [732, 294] on div "Mobile Phone * 2094170746 ​ Close" at bounding box center [784, 386] width 1568 height 772
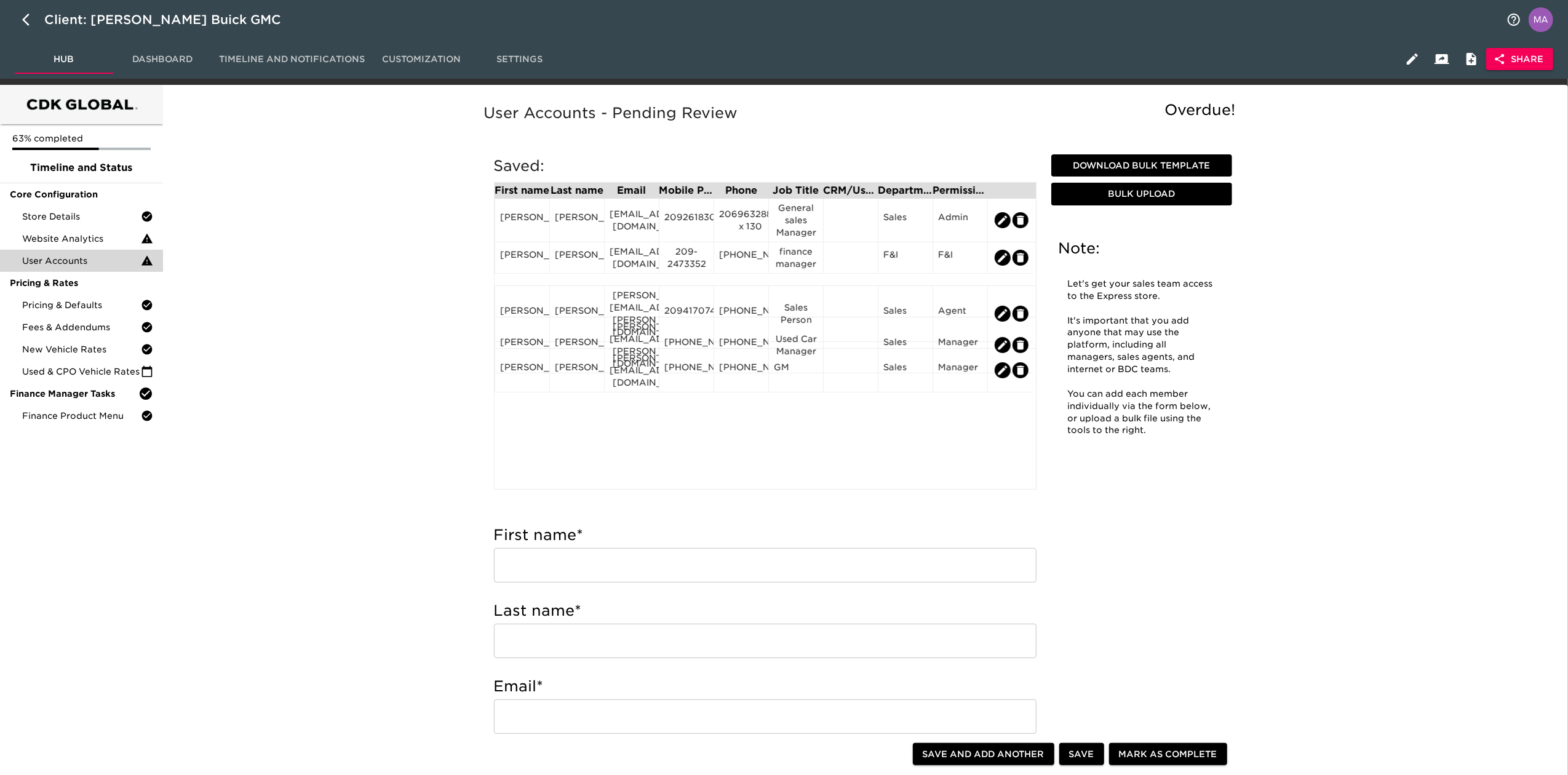
click at [747, 304] on div "209-632-8871" at bounding box center [741, 313] width 44 height 19
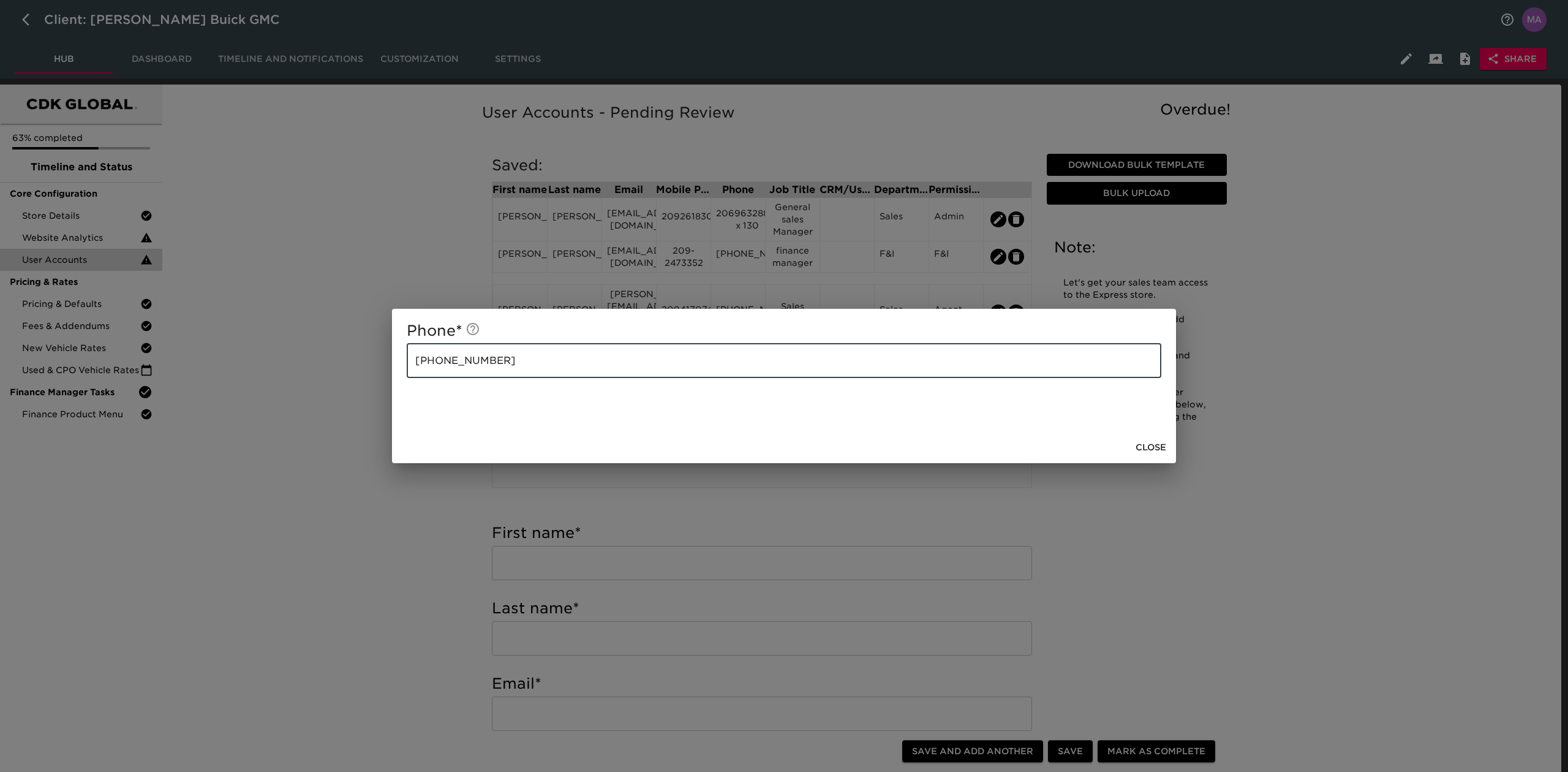
click at [580, 378] on input "209-632-8871" at bounding box center [784, 361] width 755 height 35
drag, startPoint x: 367, startPoint y: 363, endPoint x: 282, endPoint y: 355, distance: 85.4
click at [282, 355] on div "Phone * 209-632-8871 ​ Close" at bounding box center [784, 386] width 1568 height 772
click at [1159, 440] on span "Close" at bounding box center [1151, 448] width 31 height 15
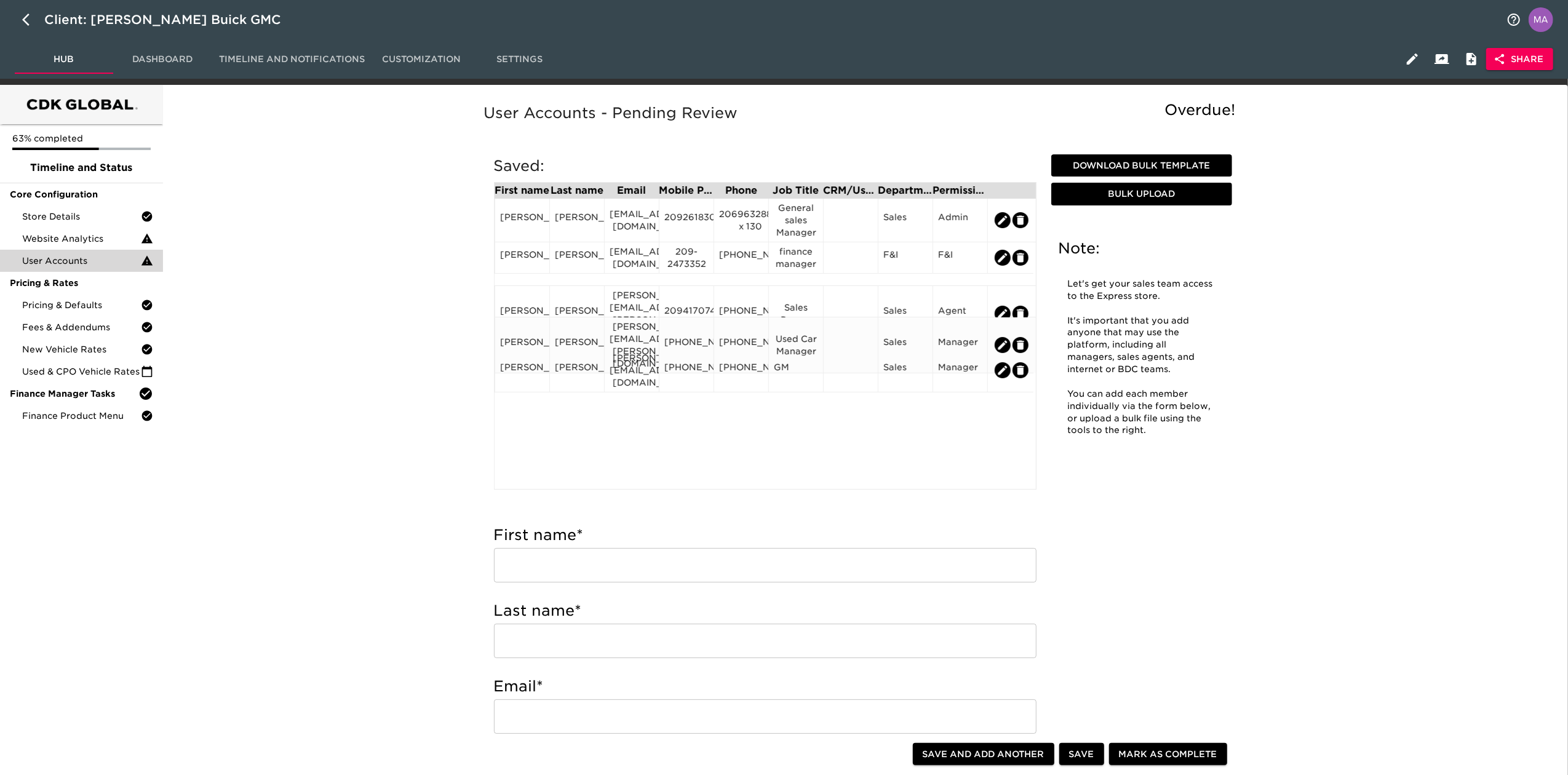
click at [633, 326] on div "ruben.flores@bonanderauto.com" at bounding box center [632, 345] width 44 height 49
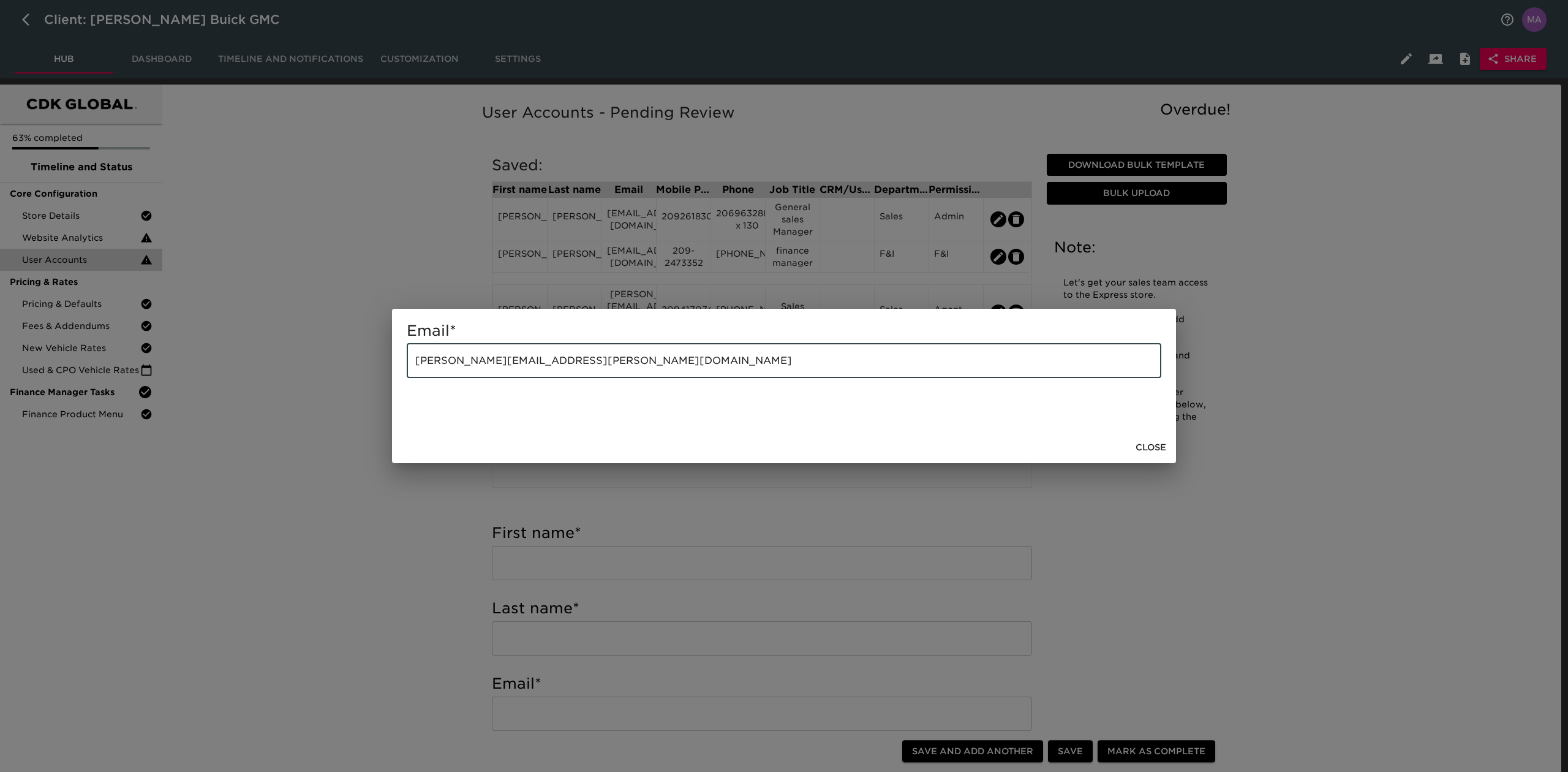
drag, startPoint x: 603, startPoint y: 357, endPoint x: 258, endPoint y: 355, distance: 345.0
click at [258, 355] on div "Email * ruben.flores@bonanderauto.com ​ Close" at bounding box center [784, 386] width 1568 height 772
click at [1133, 444] on button "Close" at bounding box center [1151, 447] width 41 height 22
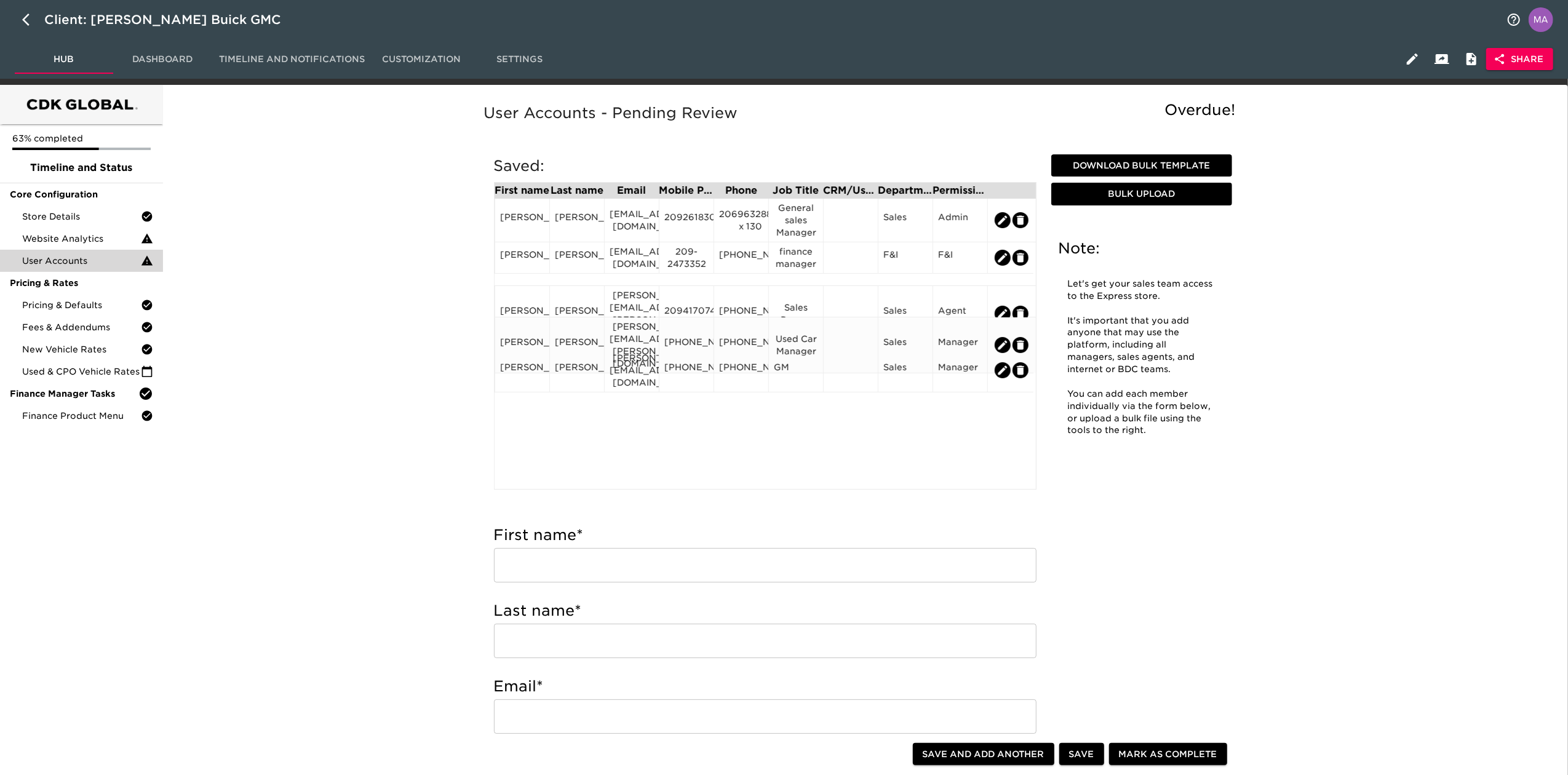
click at [686, 336] on div "209-380-8479" at bounding box center [686, 345] width 44 height 19
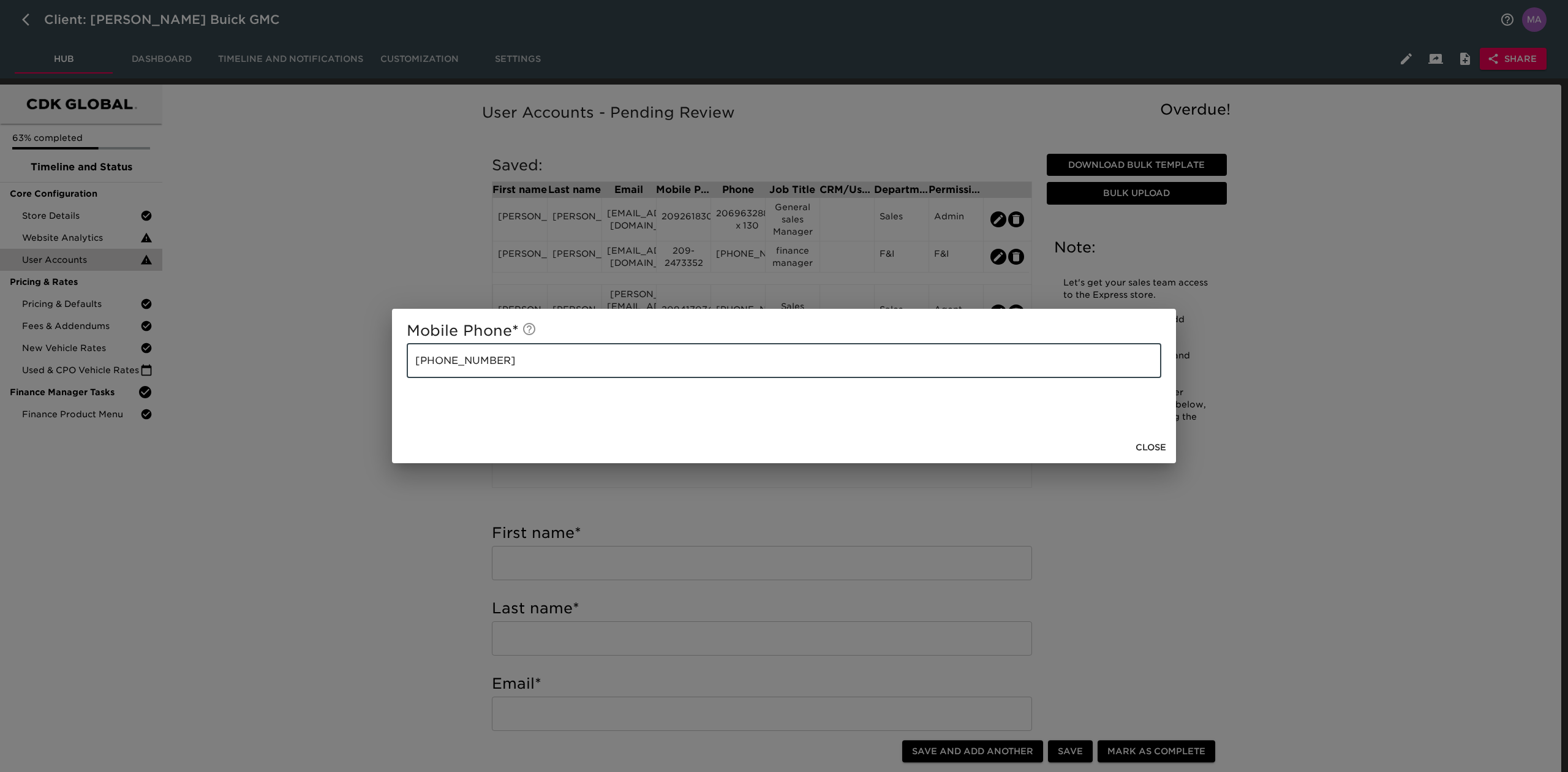
drag, startPoint x: 540, startPoint y: 361, endPoint x: 306, endPoint y: 356, distance: 234.1
click at [307, 356] on div "Mobile Phone * 209-380-8479 ​ Close" at bounding box center [784, 386] width 1568 height 772
click at [786, 285] on div "Mobile Phone * 209-380-8479 ​ Close" at bounding box center [784, 386] width 1568 height 772
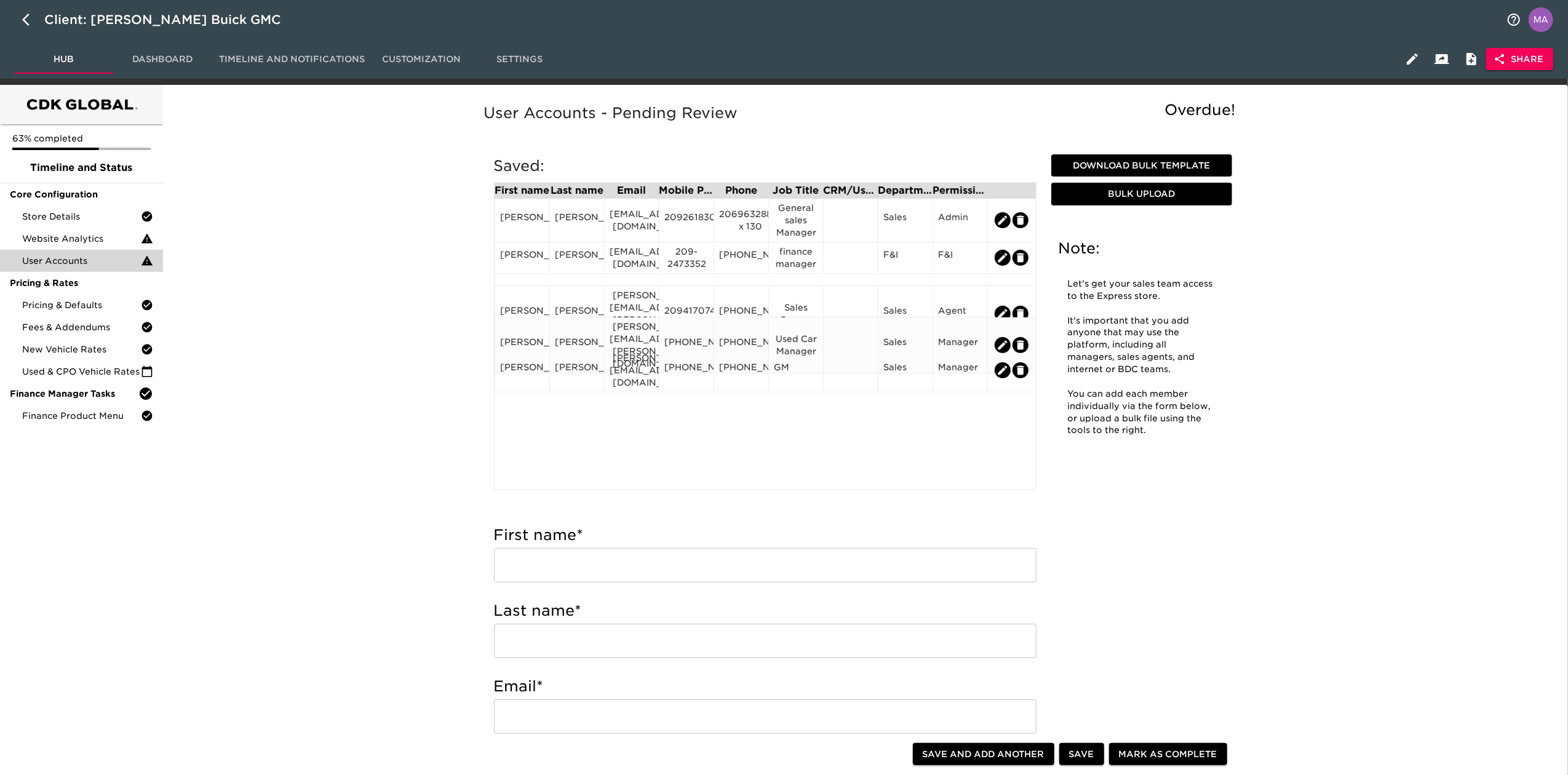
click at [741, 336] on div "209-380-8479" at bounding box center [741, 345] width 44 height 19
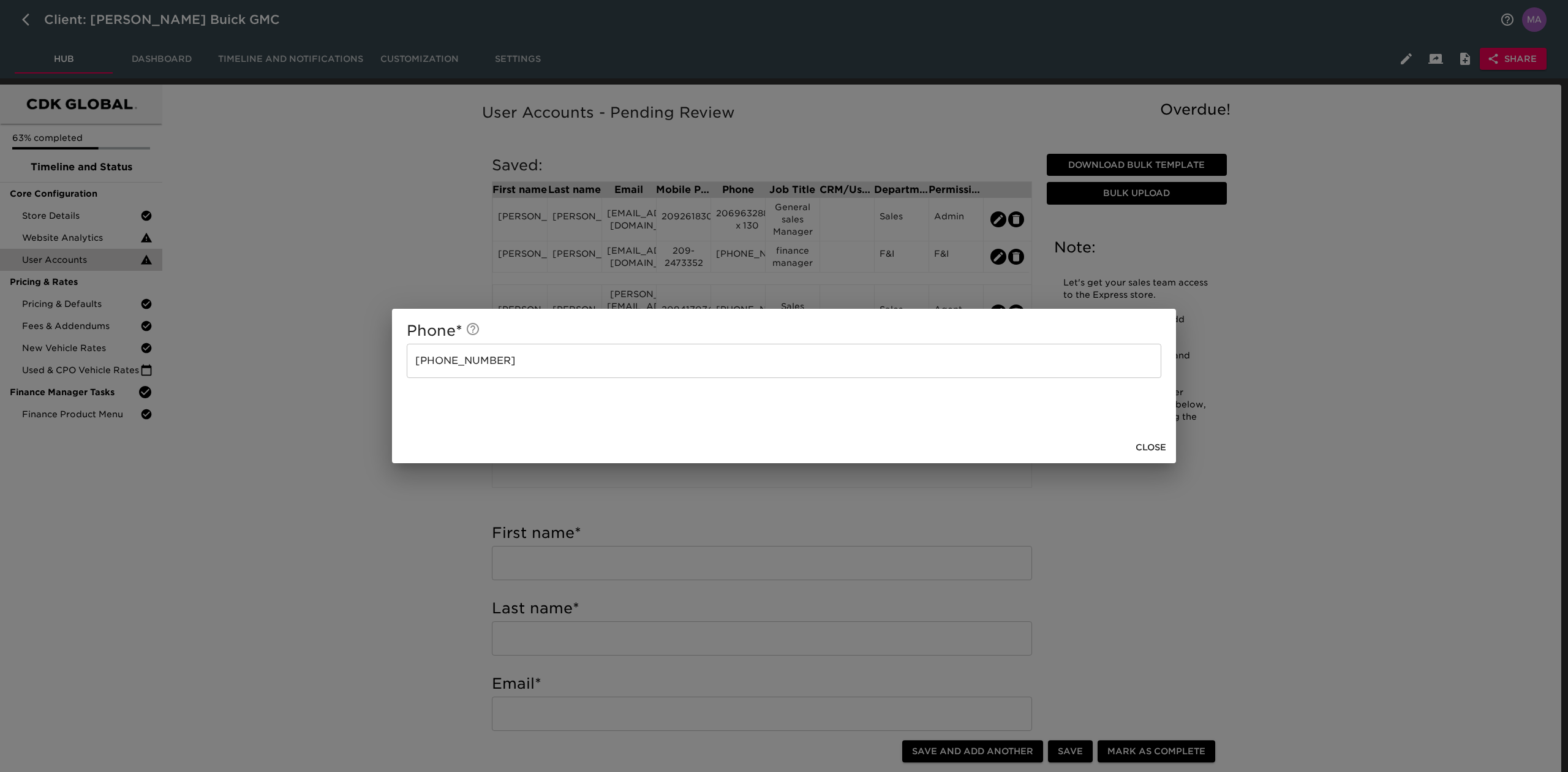
click at [226, 354] on div "Phone * 209-380-8479 ​ Close" at bounding box center [784, 386] width 1568 height 772
click at [1151, 454] on span "Close" at bounding box center [1151, 448] width 31 height 15
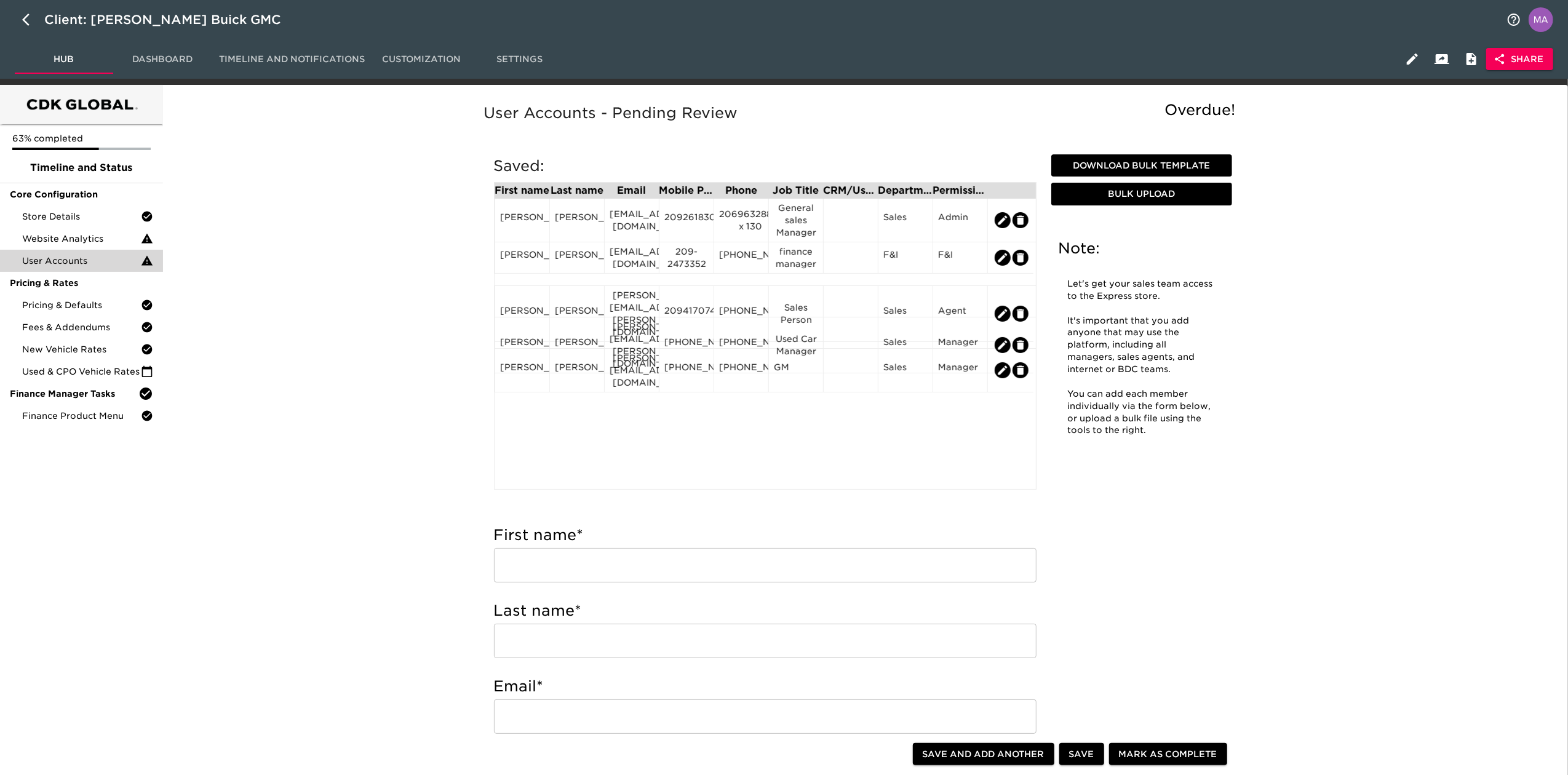
click at [628, 382] on div "First name Last name Email Mobile Phone Phone Job Title CRM/User ID Department …" at bounding box center [765, 336] width 543 height 307
click at [634, 372] on div "matt@bonanderauto.com" at bounding box center [632, 371] width 44 height 37
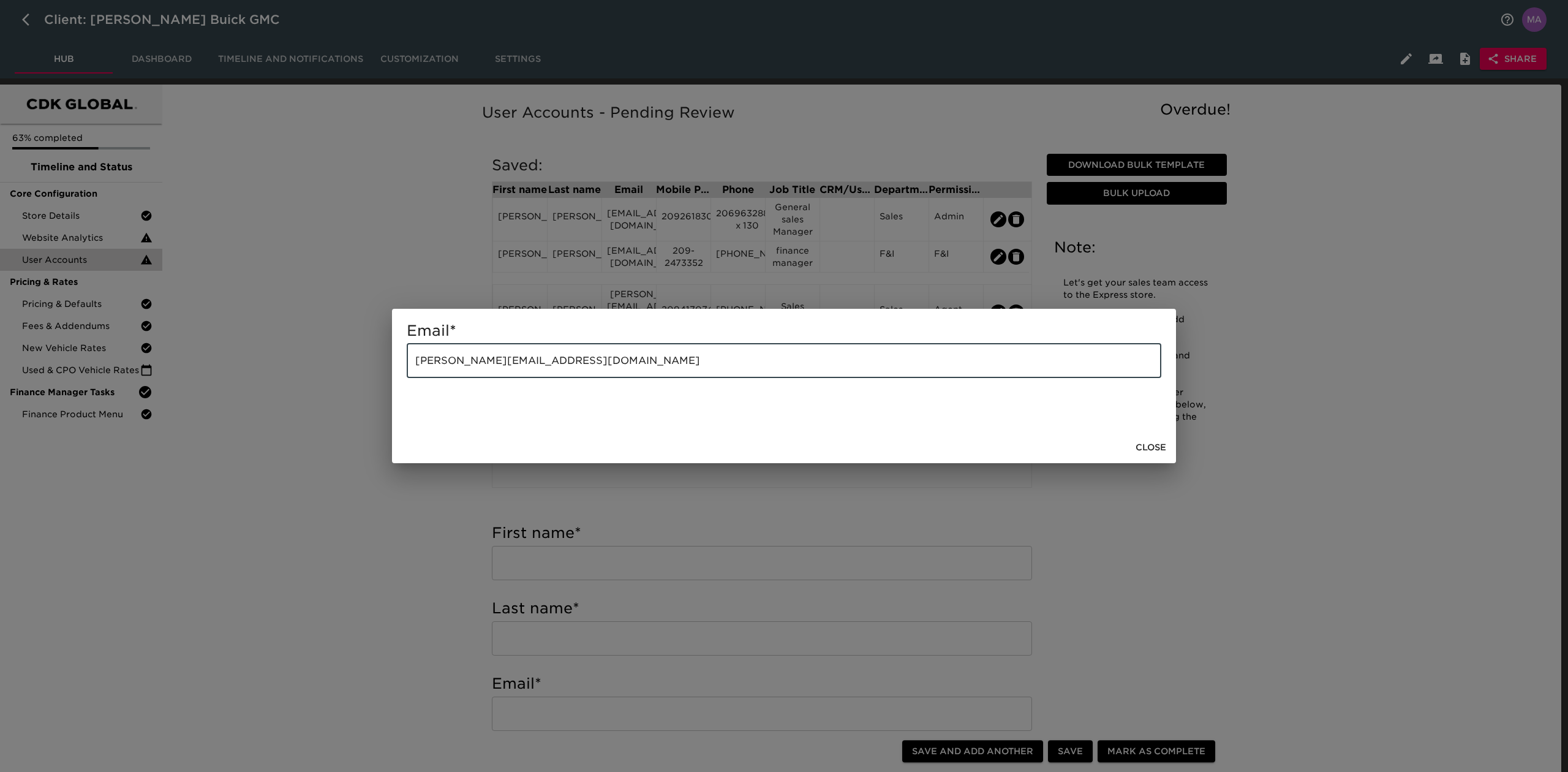
drag, startPoint x: 618, startPoint y: 358, endPoint x: 191, endPoint y: 358, distance: 427.0
click at [191, 358] on div "Email * matt@bonanderauto.com ​ Close" at bounding box center [784, 386] width 1568 height 772
click at [1148, 444] on span "Close" at bounding box center [1151, 448] width 31 height 15
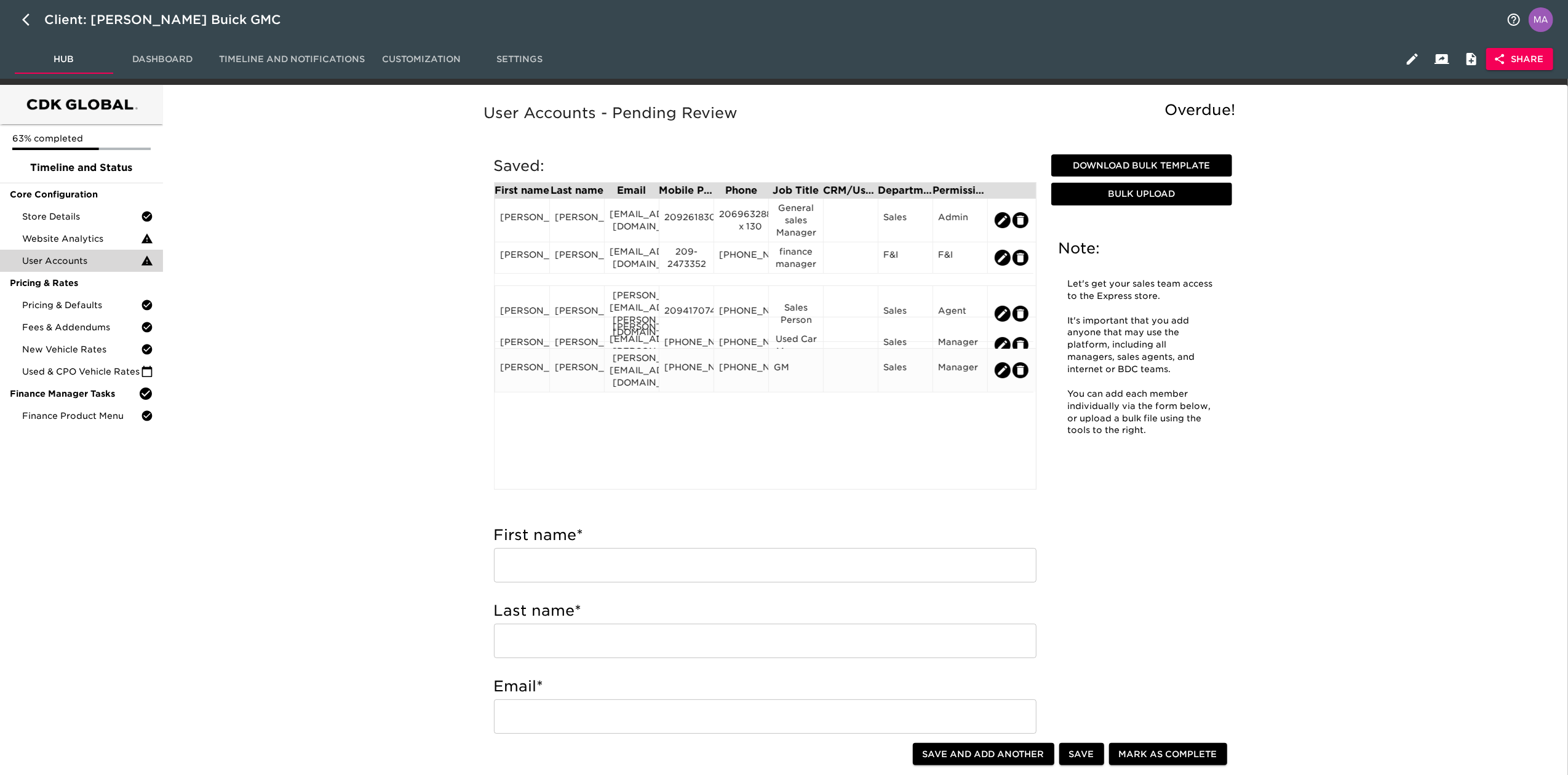
click at [698, 362] on div "805-235-6972" at bounding box center [686, 371] width 44 height 19
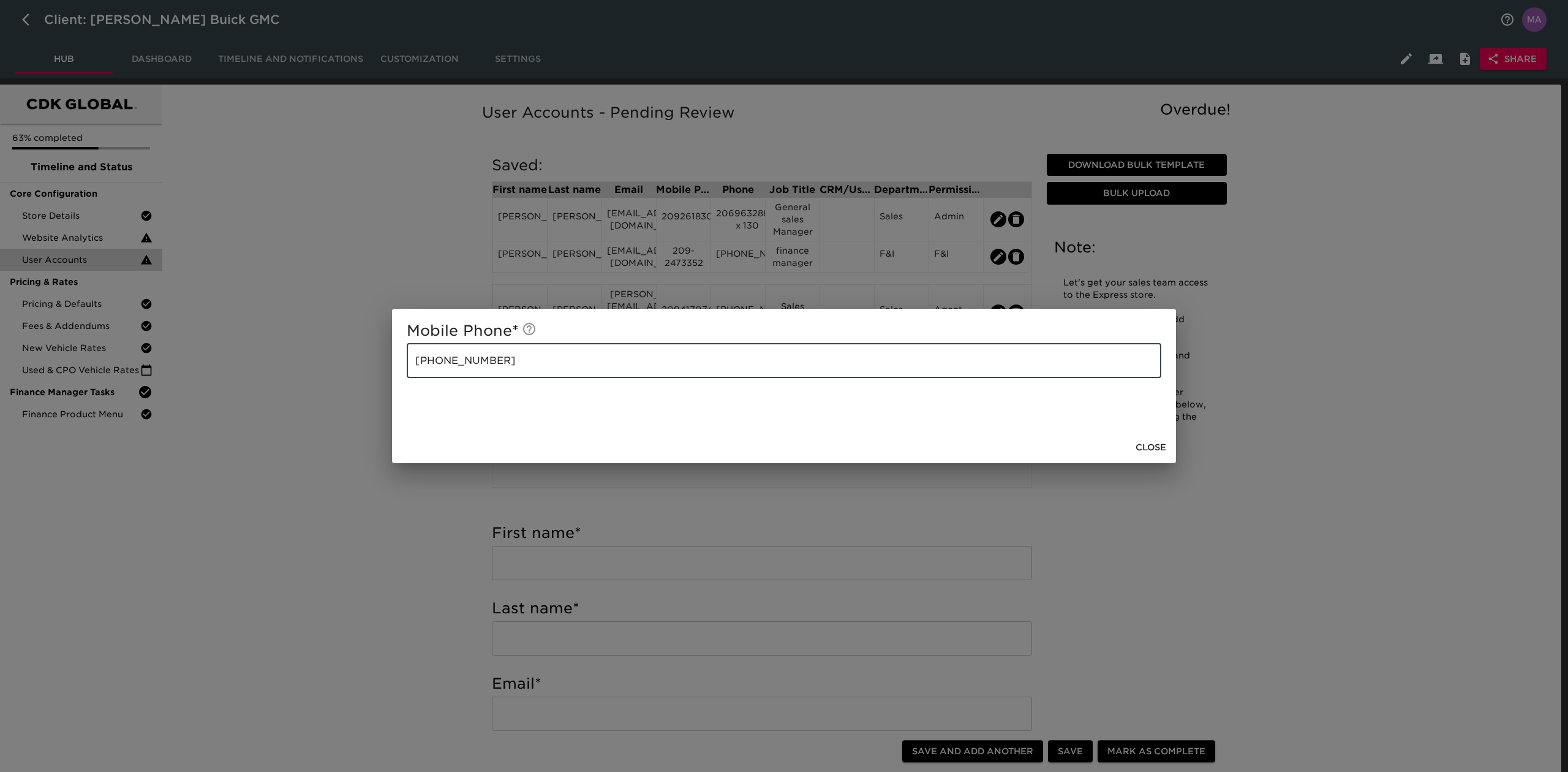
drag, startPoint x: 487, startPoint y: 363, endPoint x: 337, endPoint y: 364, distance: 150.0
click at [337, 364] on div "Mobile Phone * 805-235-6972 ​ Close" at bounding box center [784, 386] width 1568 height 772
click at [1147, 452] on span "Close" at bounding box center [1151, 448] width 31 height 15
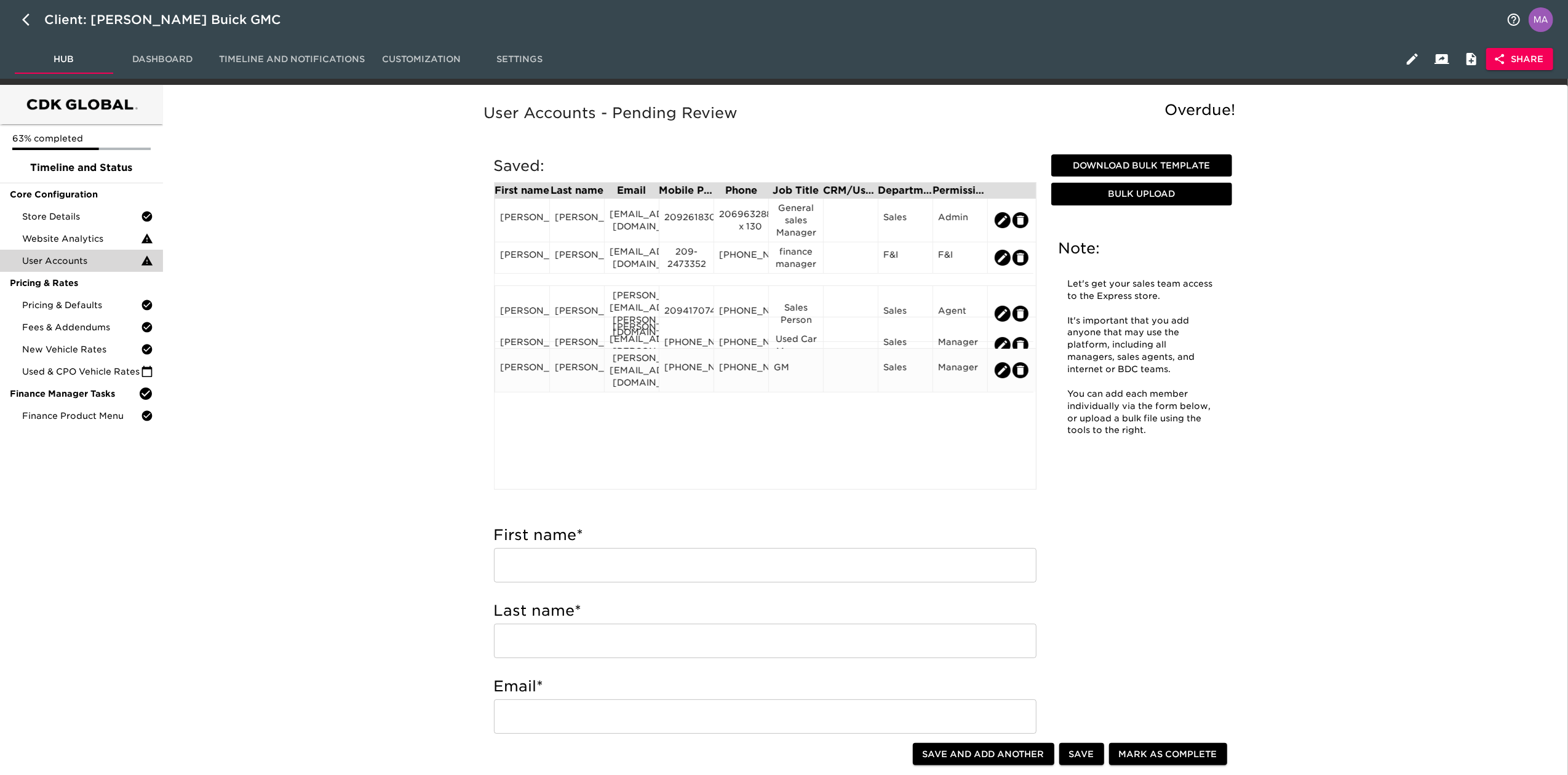
click at [756, 362] on div "805-235-6972" at bounding box center [741, 371] width 44 height 19
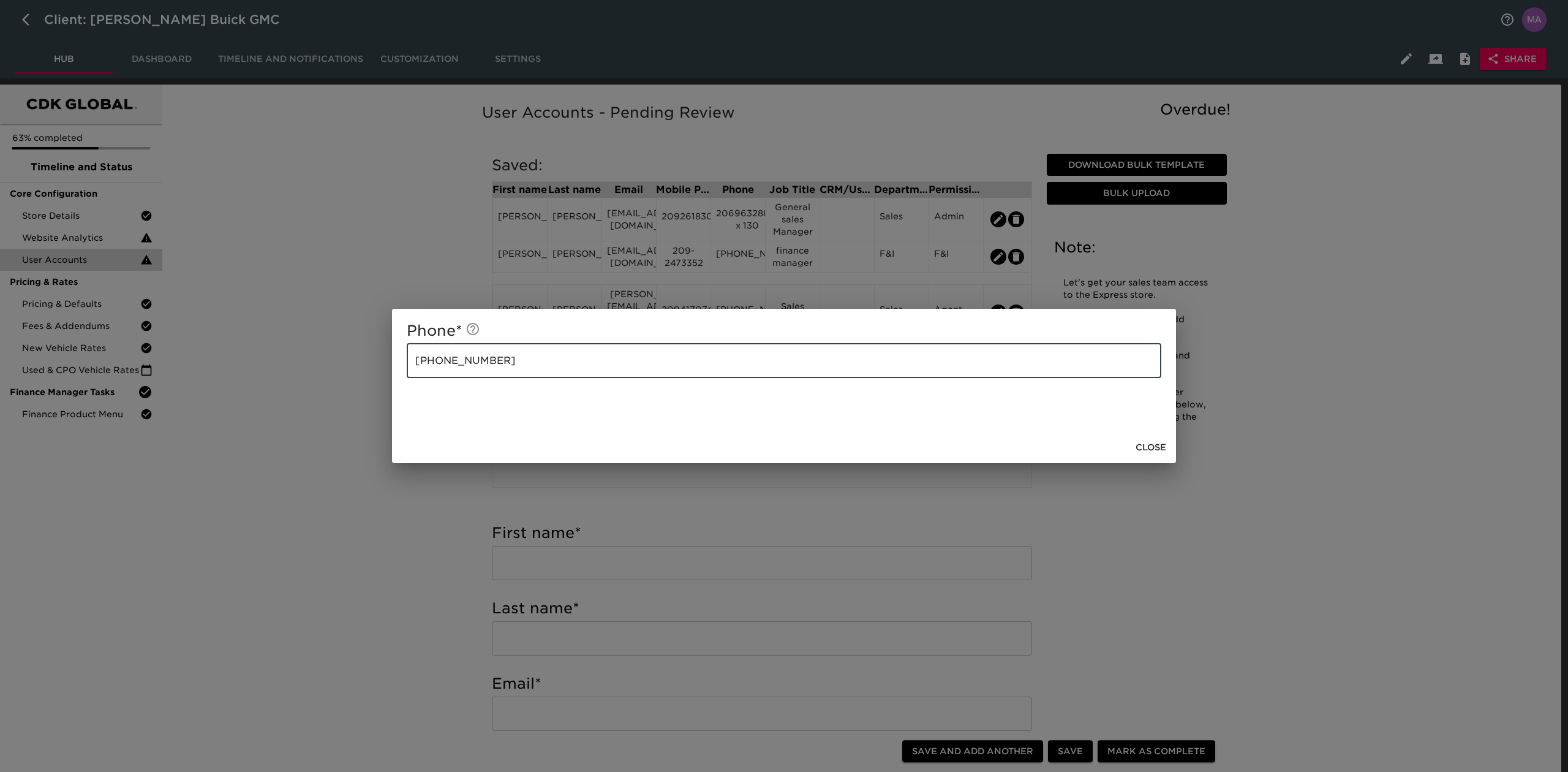
drag, startPoint x: 556, startPoint y: 358, endPoint x: 314, endPoint y: 355, distance: 242.0
click at [314, 355] on div "Phone * 805-235-6972 ​ Close" at bounding box center [784, 386] width 1568 height 772
click at [1151, 450] on span "Close" at bounding box center [1151, 448] width 31 height 15
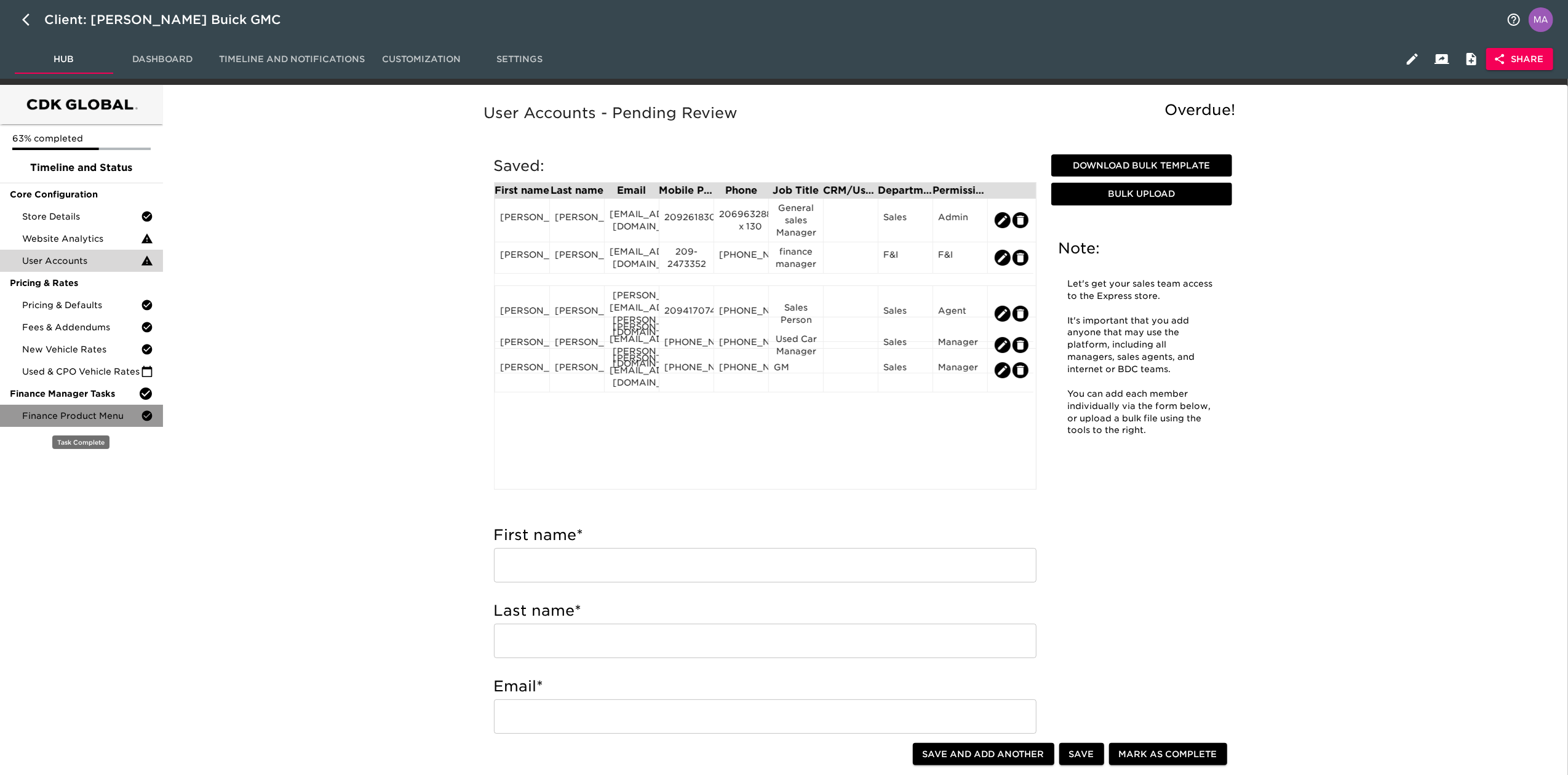
click at [77, 421] on span "Finance Product Menu" at bounding box center [82, 416] width 119 height 12
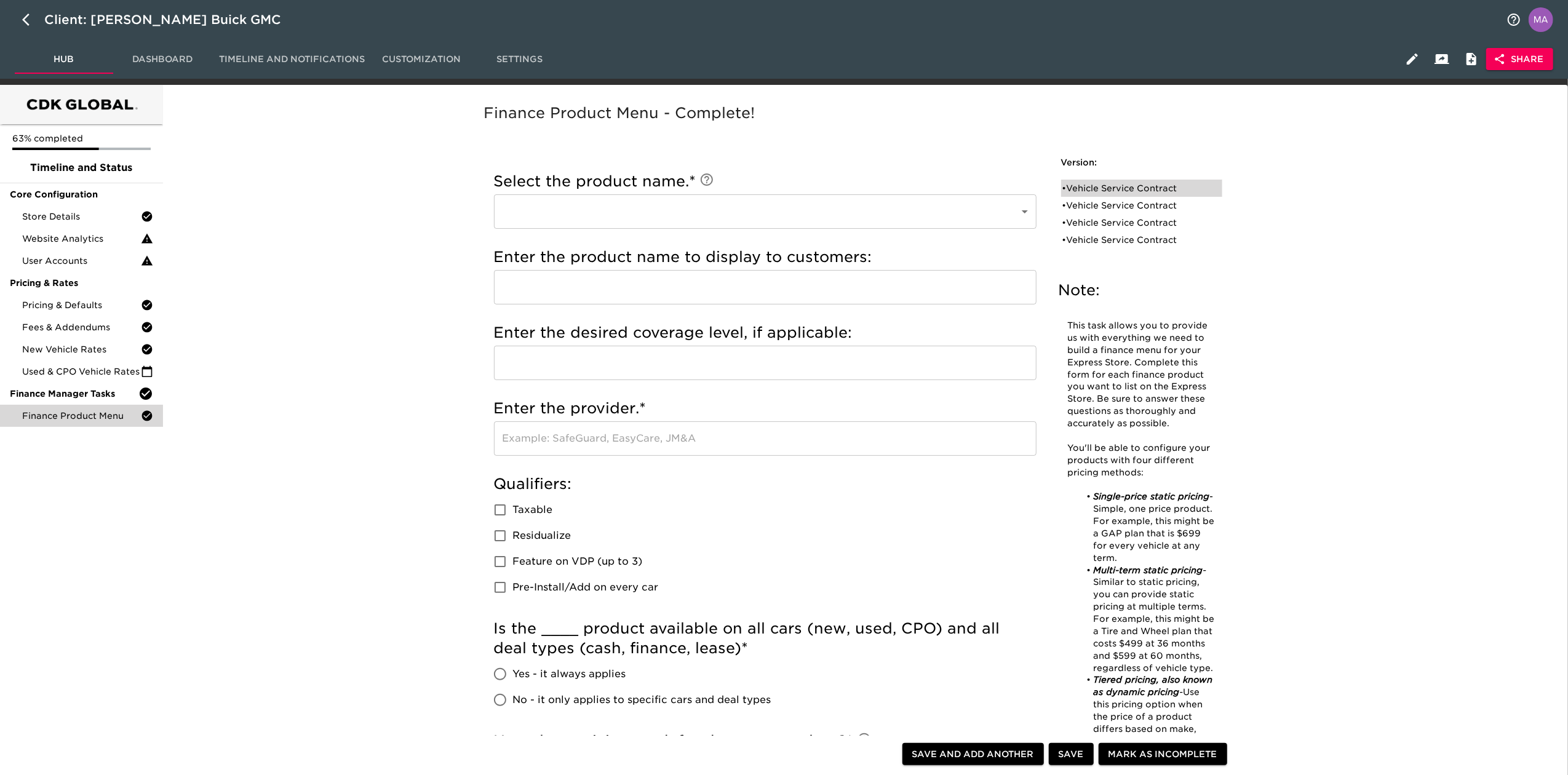
click at [1133, 191] on div "• Vehicle Service Contract" at bounding box center [1133, 188] width 141 height 12
type input "Vehicle Service Contract"
radio input "true"
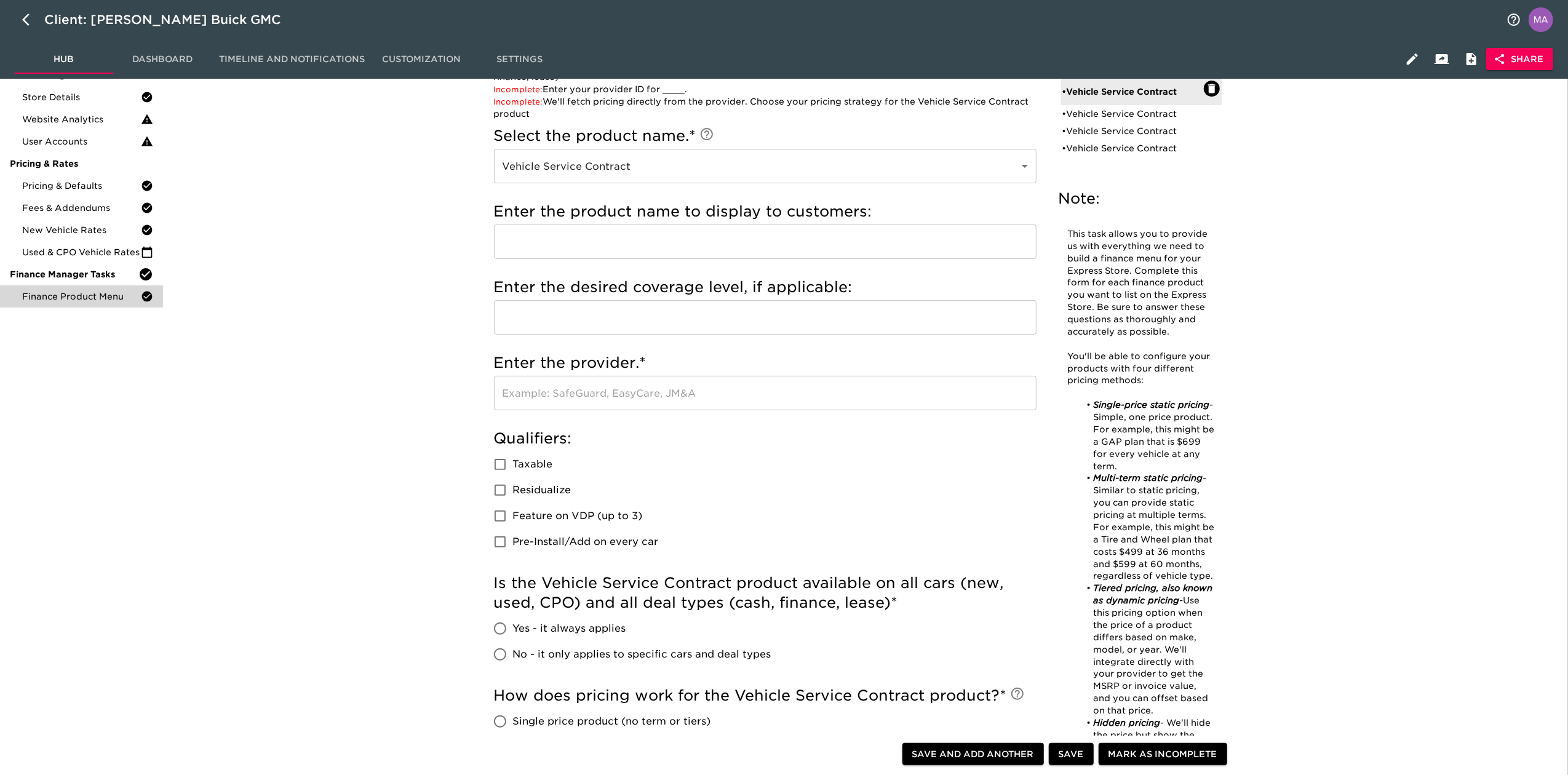
scroll to position [82, 0]
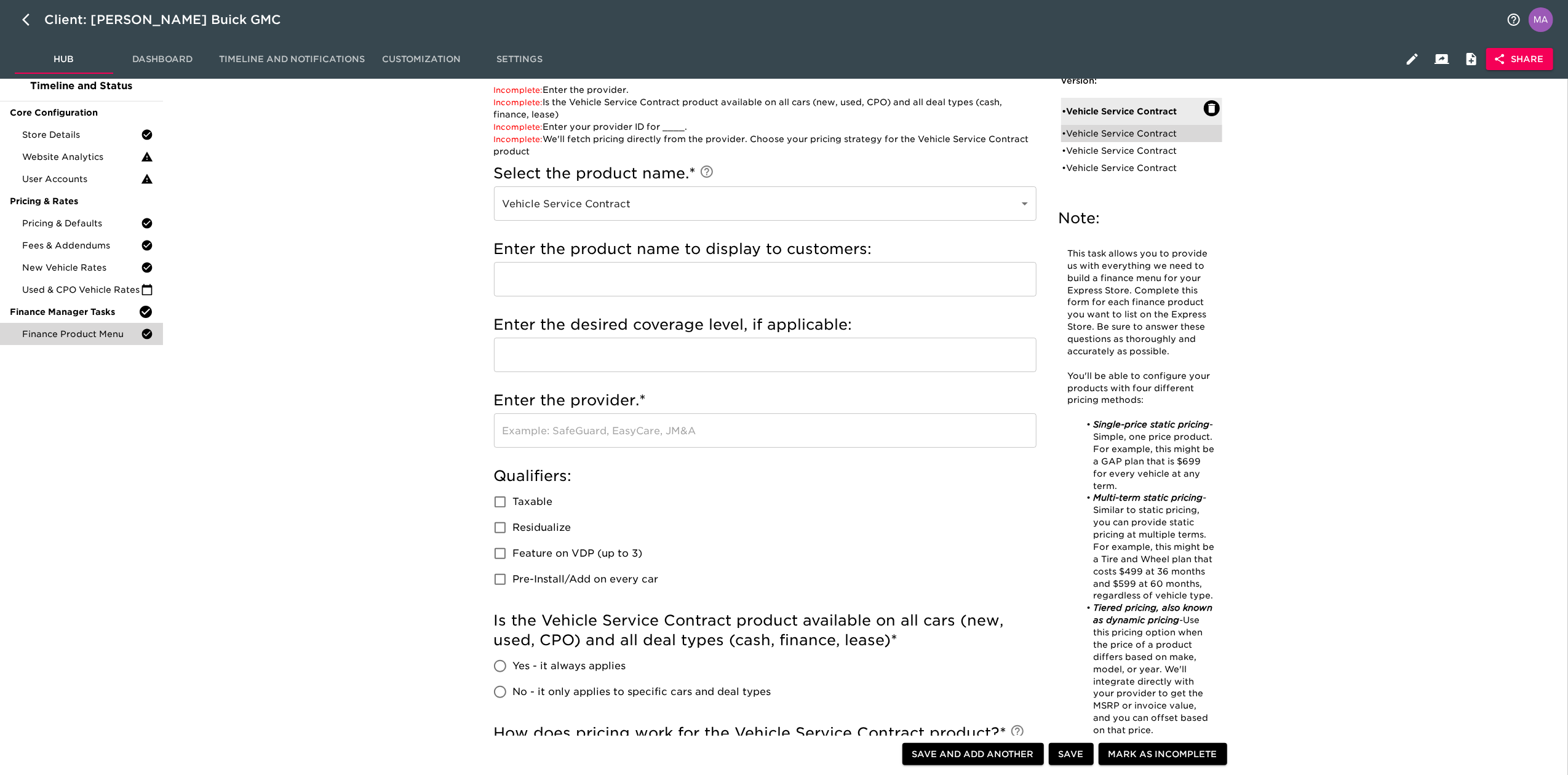
click at [1105, 137] on div "• Vehicle Service Contract" at bounding box center [1133, 134] width 141 height 12
type input "Portfolio Protection"
type input "Exclusionary Coverage"
type input "First Extended Service Corp"
radio input "false"
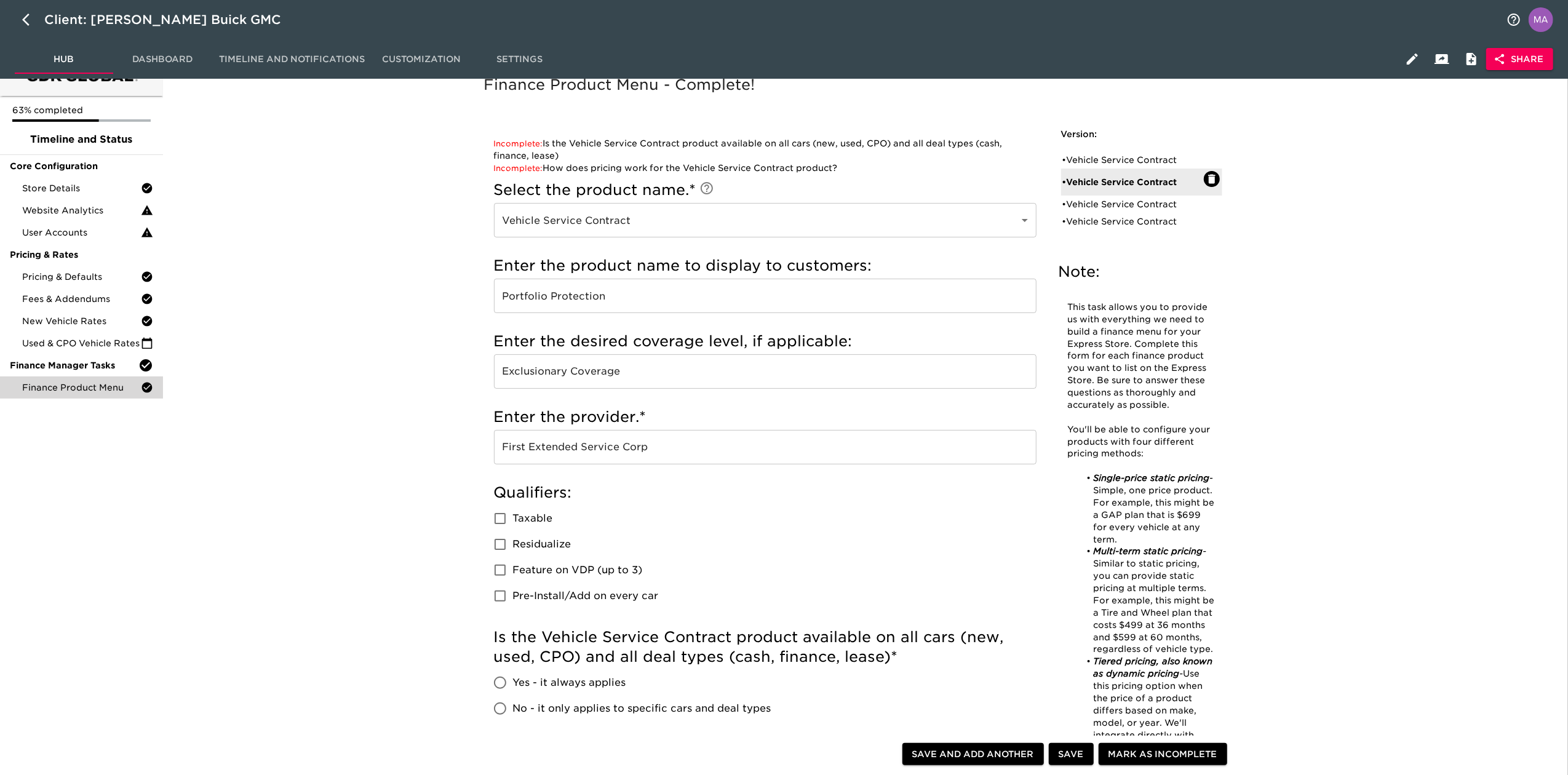
scroll to position [0, 0]
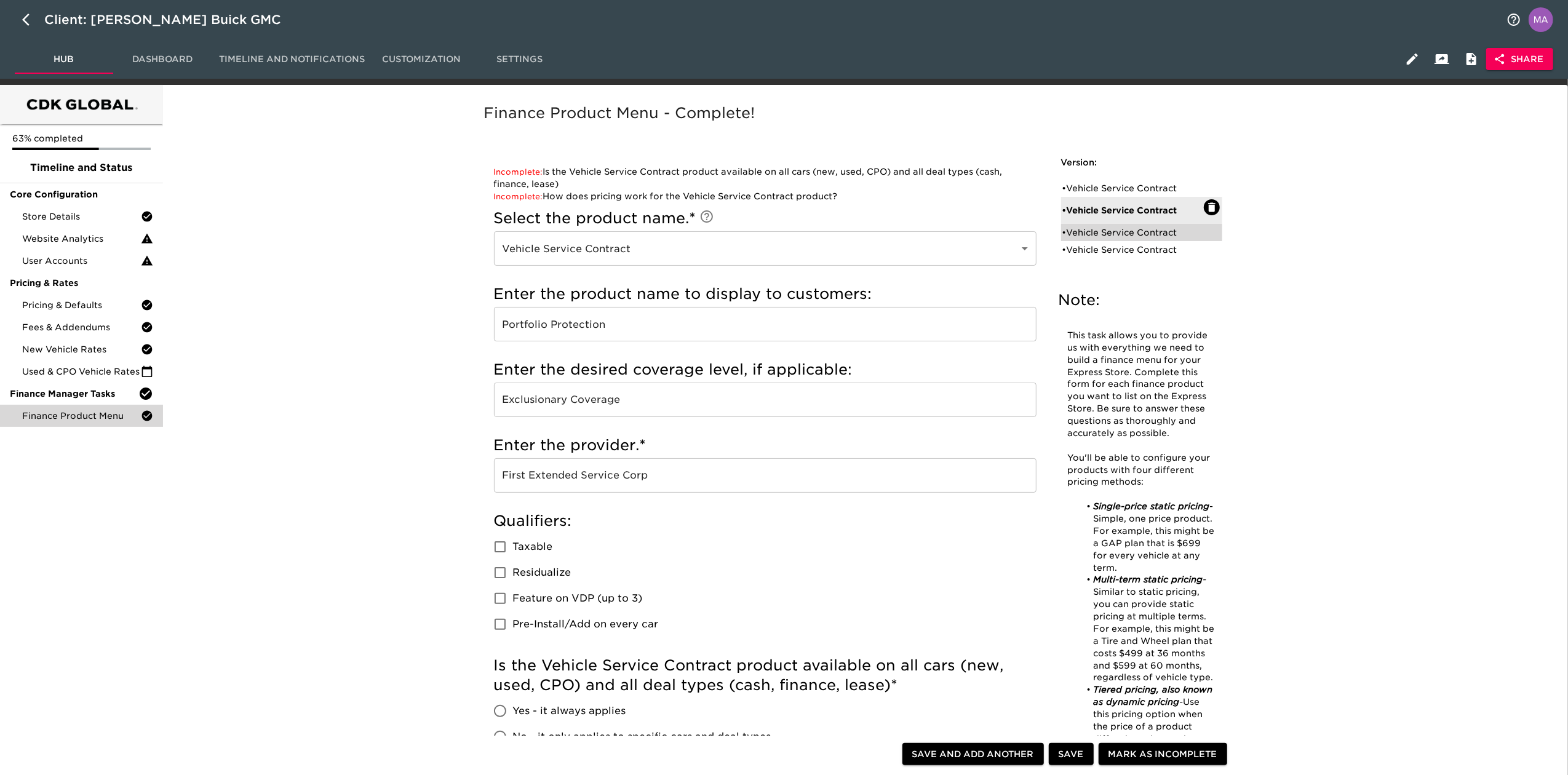
click at [1086, 228] on div "• Vehicle Service Contract" at bounding box center [1133, 232] width 141 height 12
type input "Portfolio"
radio input "true"
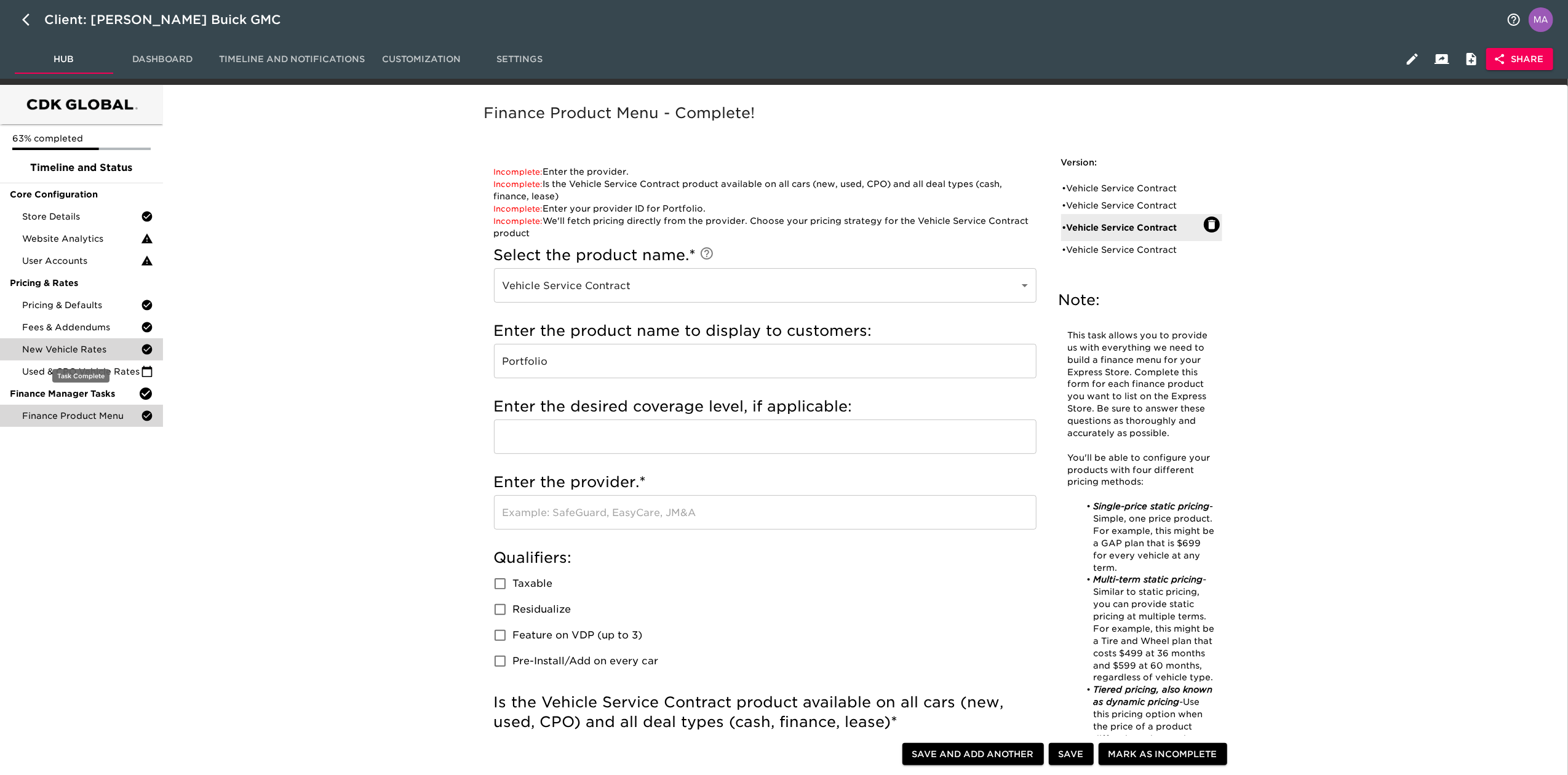
click at [62, 344] on span "New Vehicle Rates" at bounding box center [82, 350] width 119 height 12
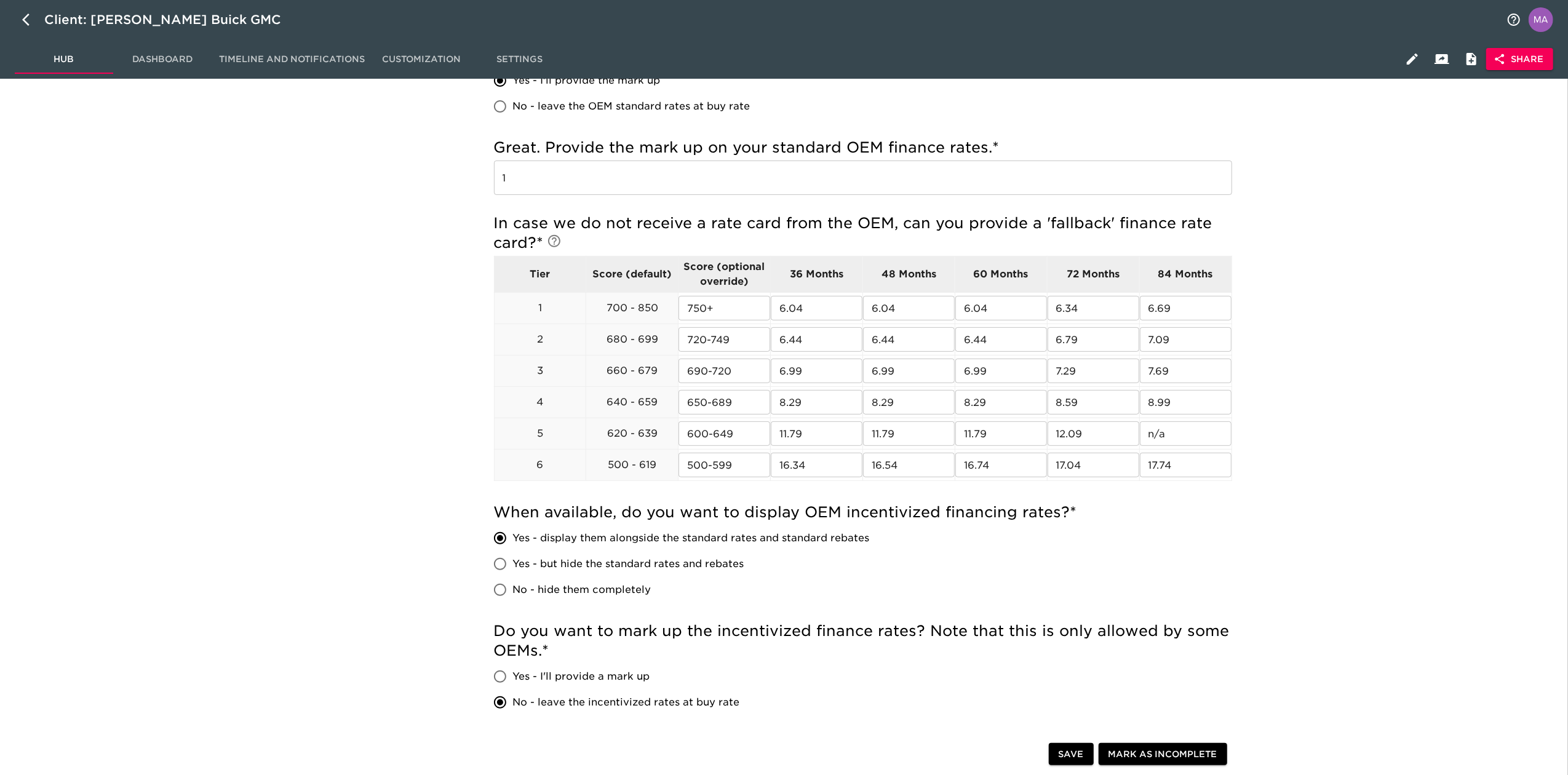
scroll to position [410, 0]
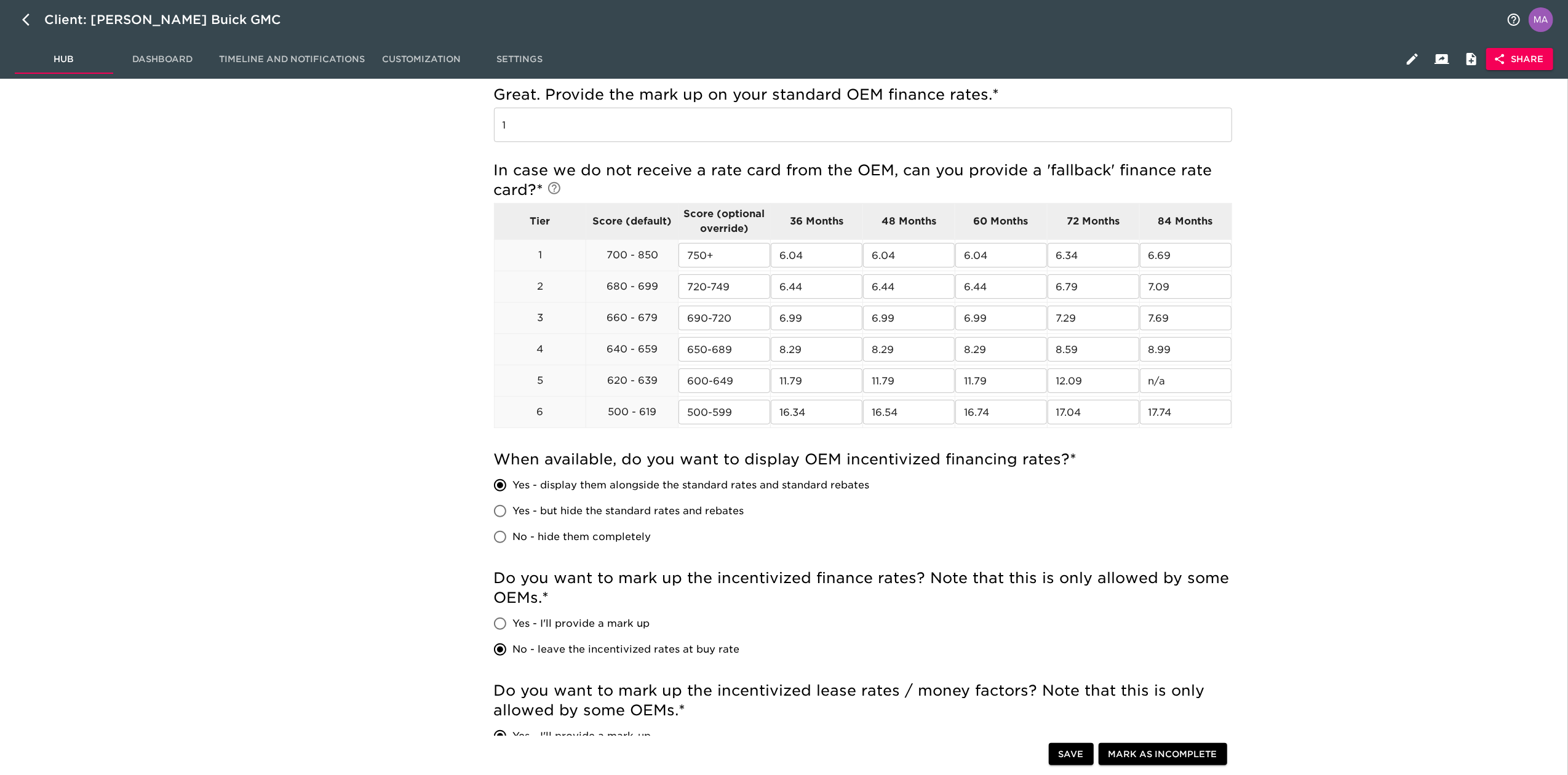
click at [1356, 507] on div "New Vehicle Rates - Complete! Note: These rates are used to provide the custome…" at bounding box center [863, 392] width 1396 height 1420
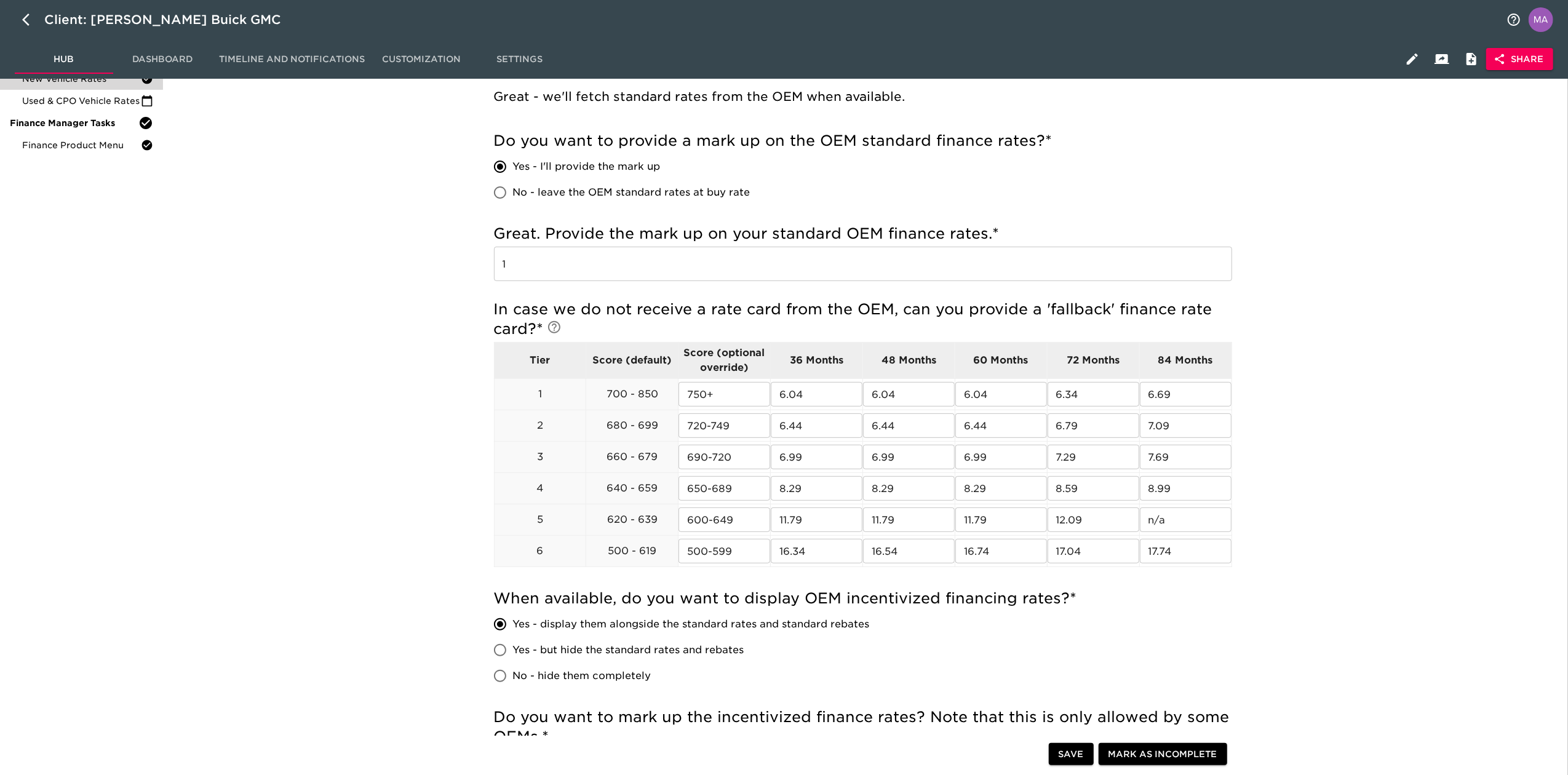
scroll to position [0, 0]
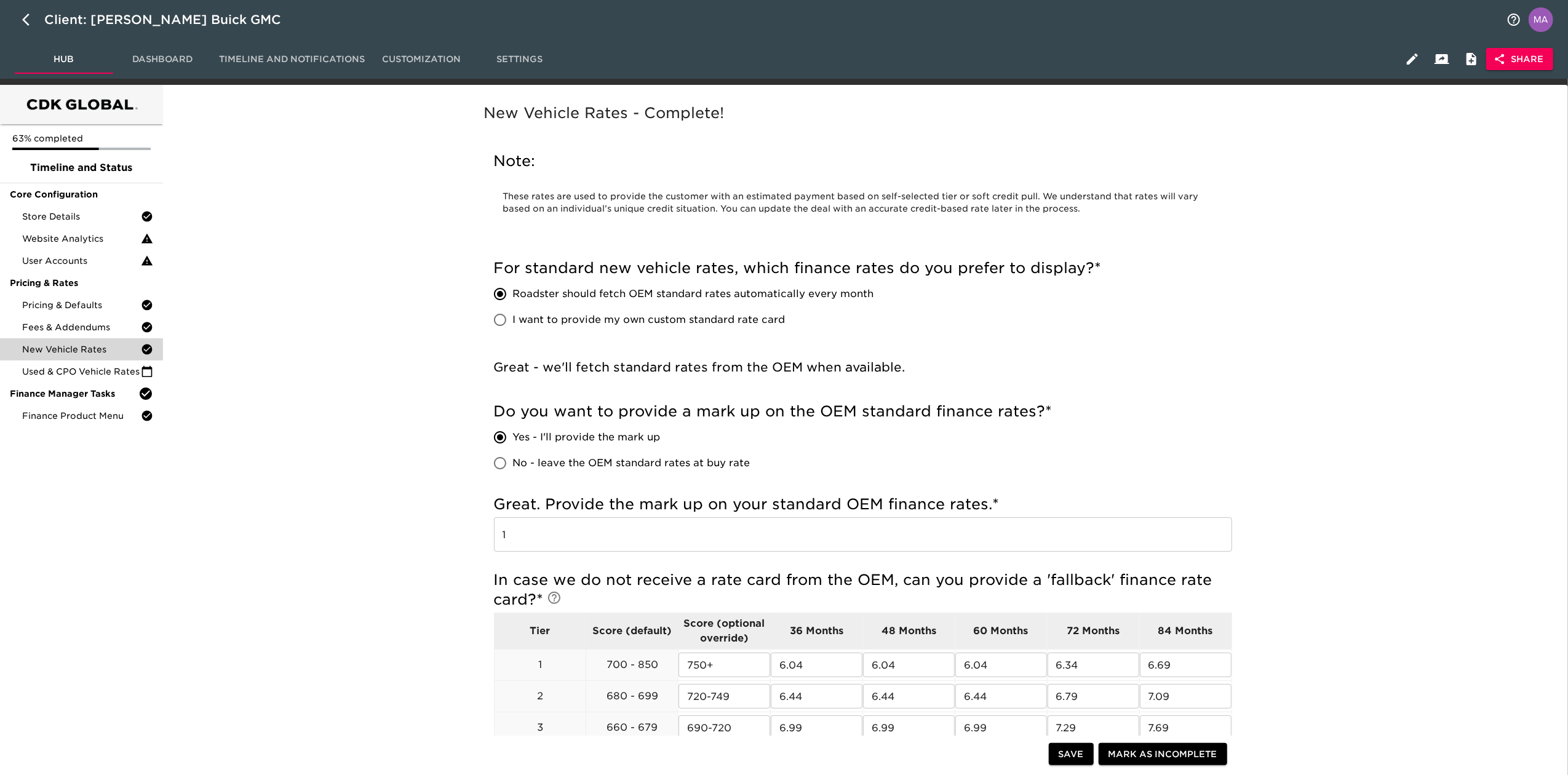
drag, startPoint x: 715, startPoint y: 750, endPoint x: 669, endPoint y: 746, distance: 46.2
click at [715, 746] on div at bounding box center [774, 756] width 550 height 25
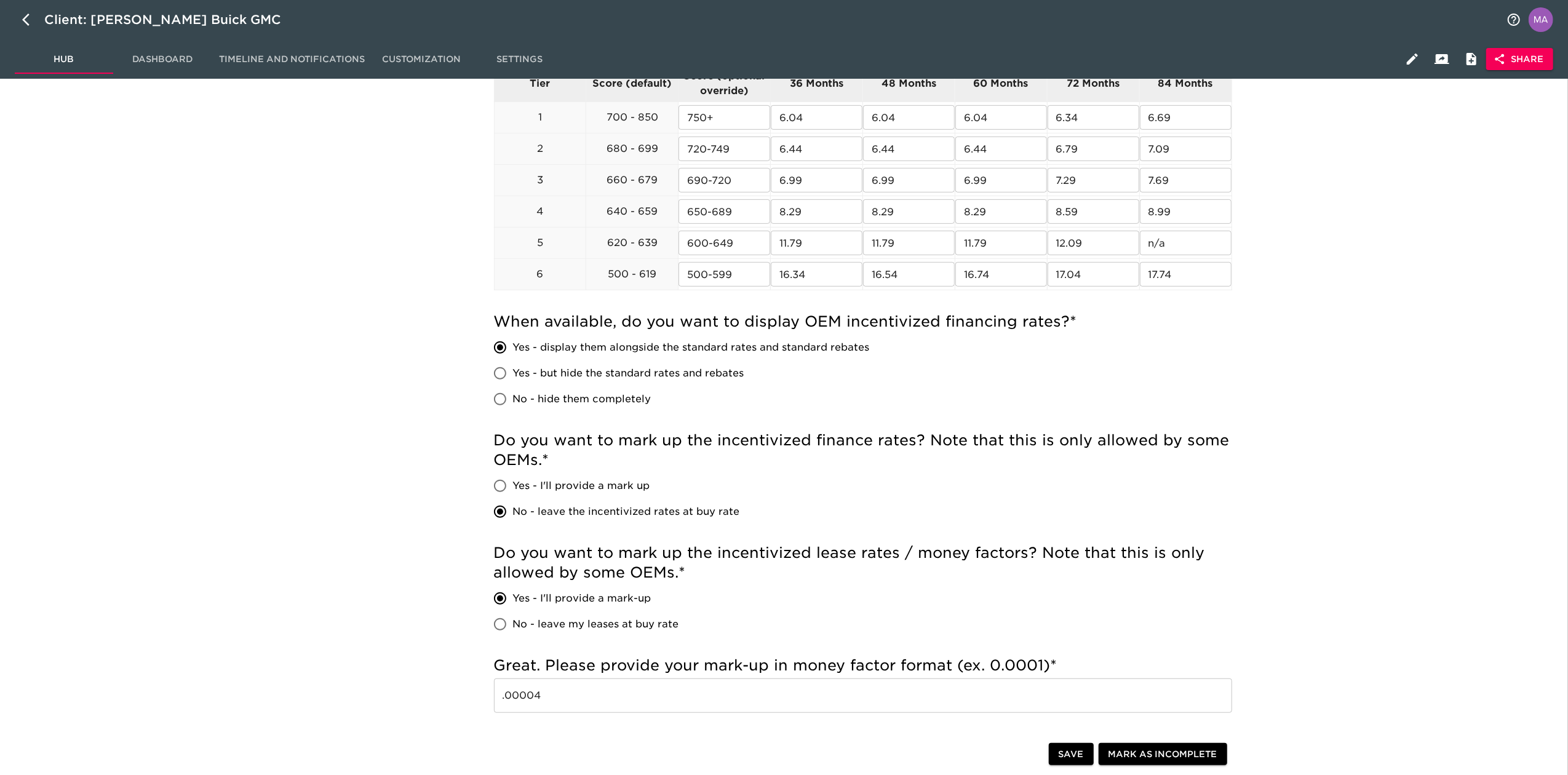
scroll to position [574, 0]
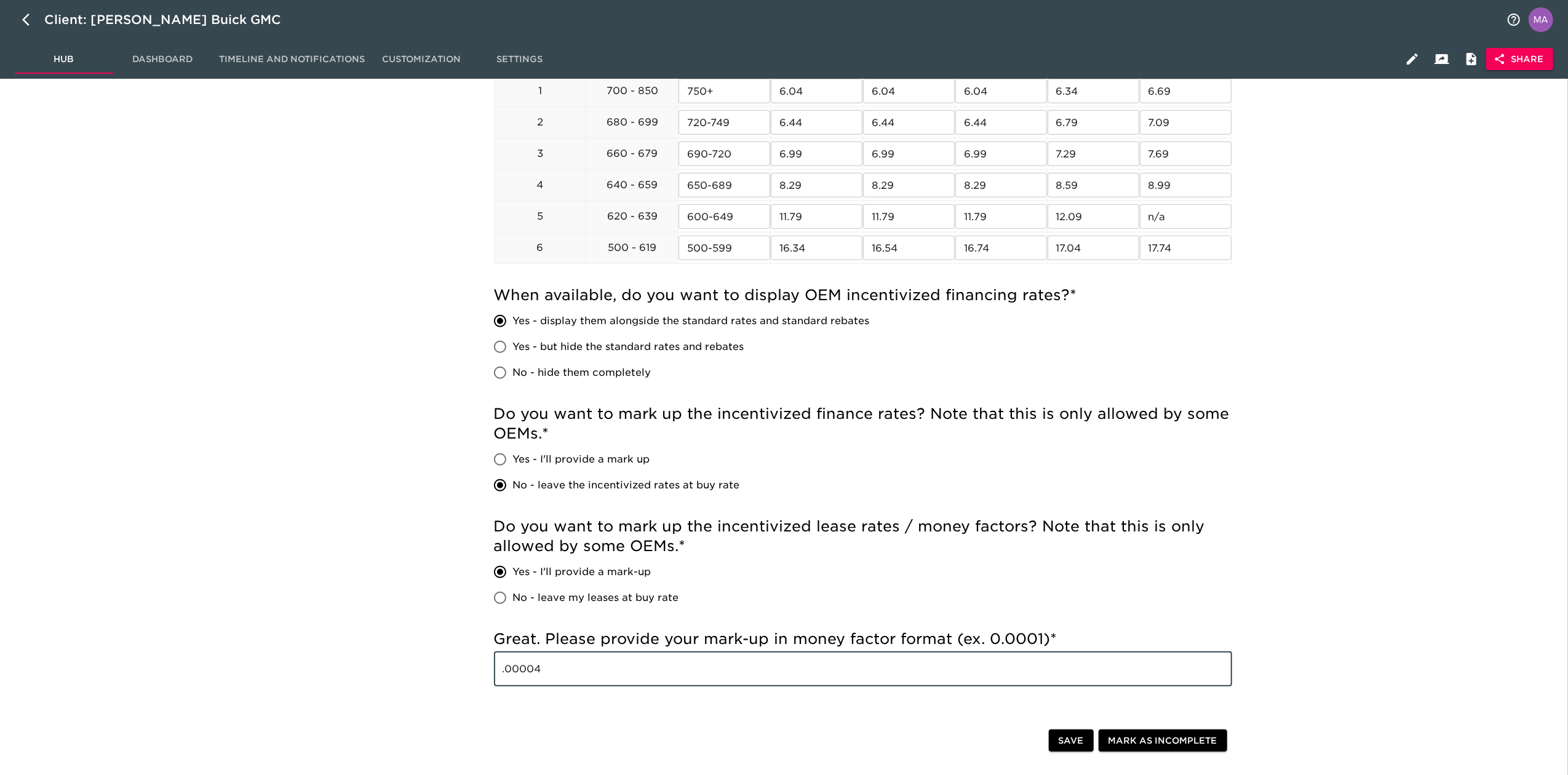
drag, startPoint x: 576, startPoint y: 673, endPoint x: 418, endPoint y: 677, distance: 158.1
click at [419, 677] on div "New Vehicle Rates - Complete! Note: These rates are used to provide the custome…" at bounding box center [863, 228] width 1396 height 1420
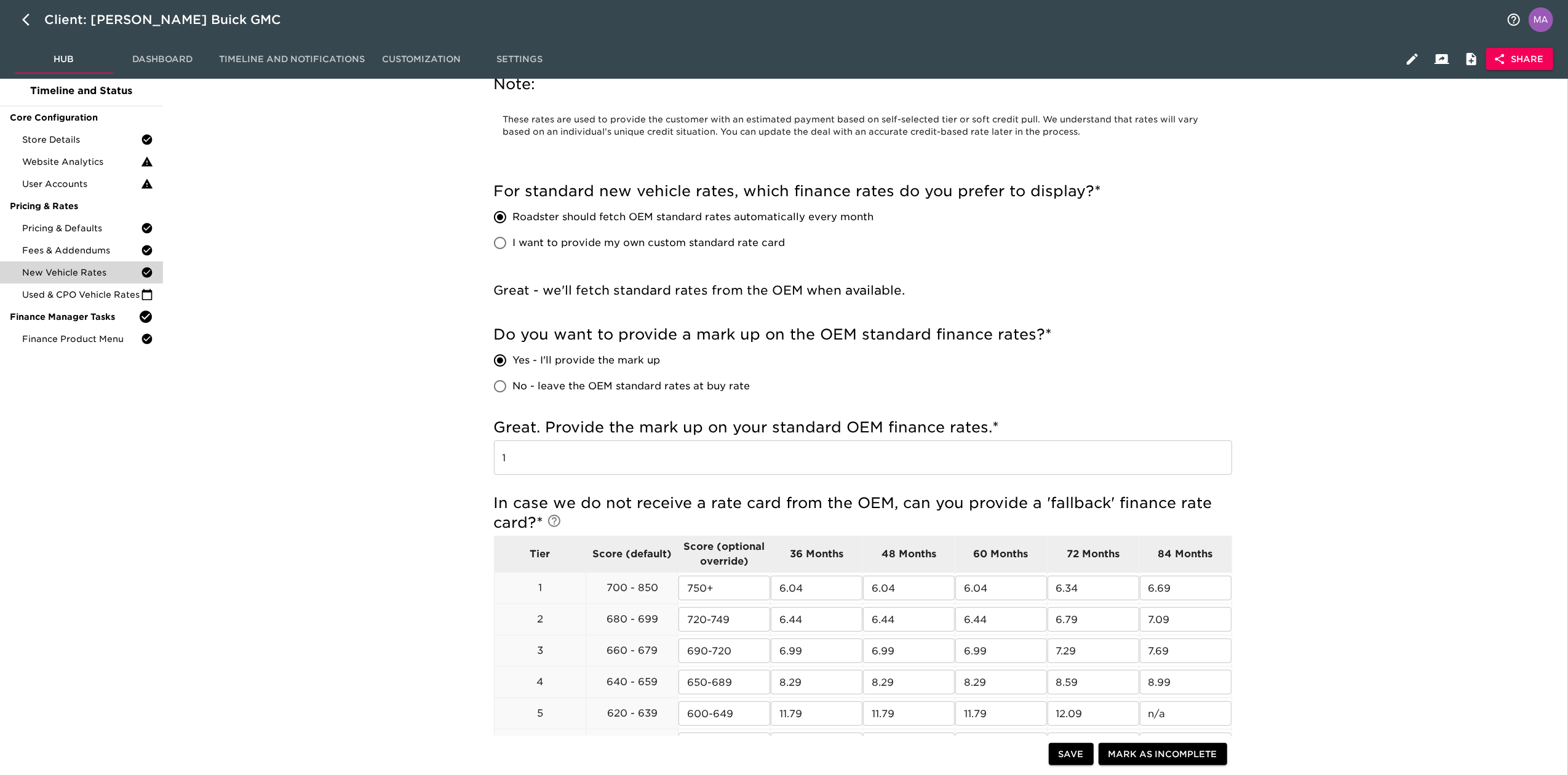
scroll to position [164, 0]
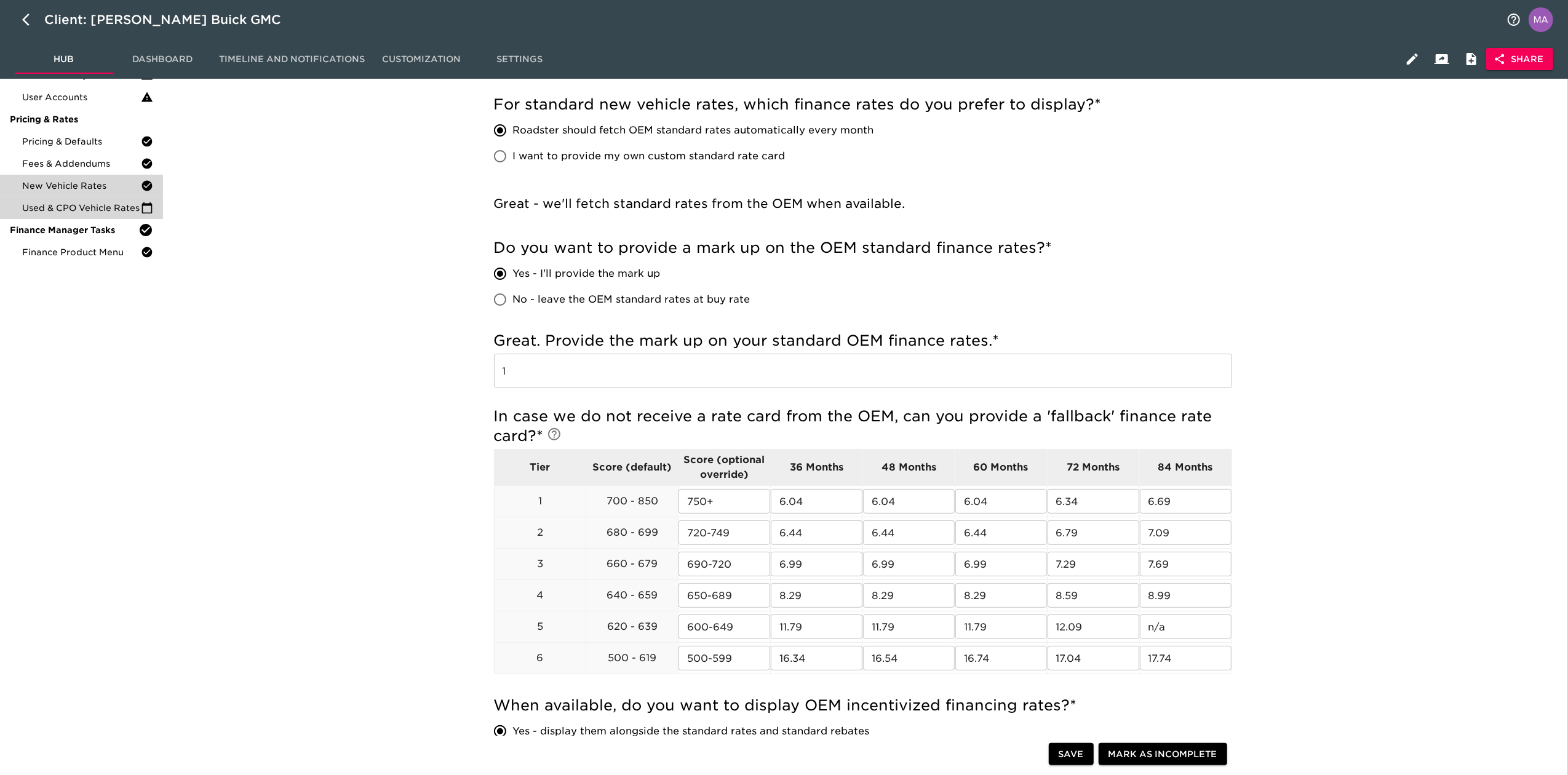
click at [89, 213] on span "Used & CPO Vehicle Rates" at bounding box center [82, 208] width 119 height 12
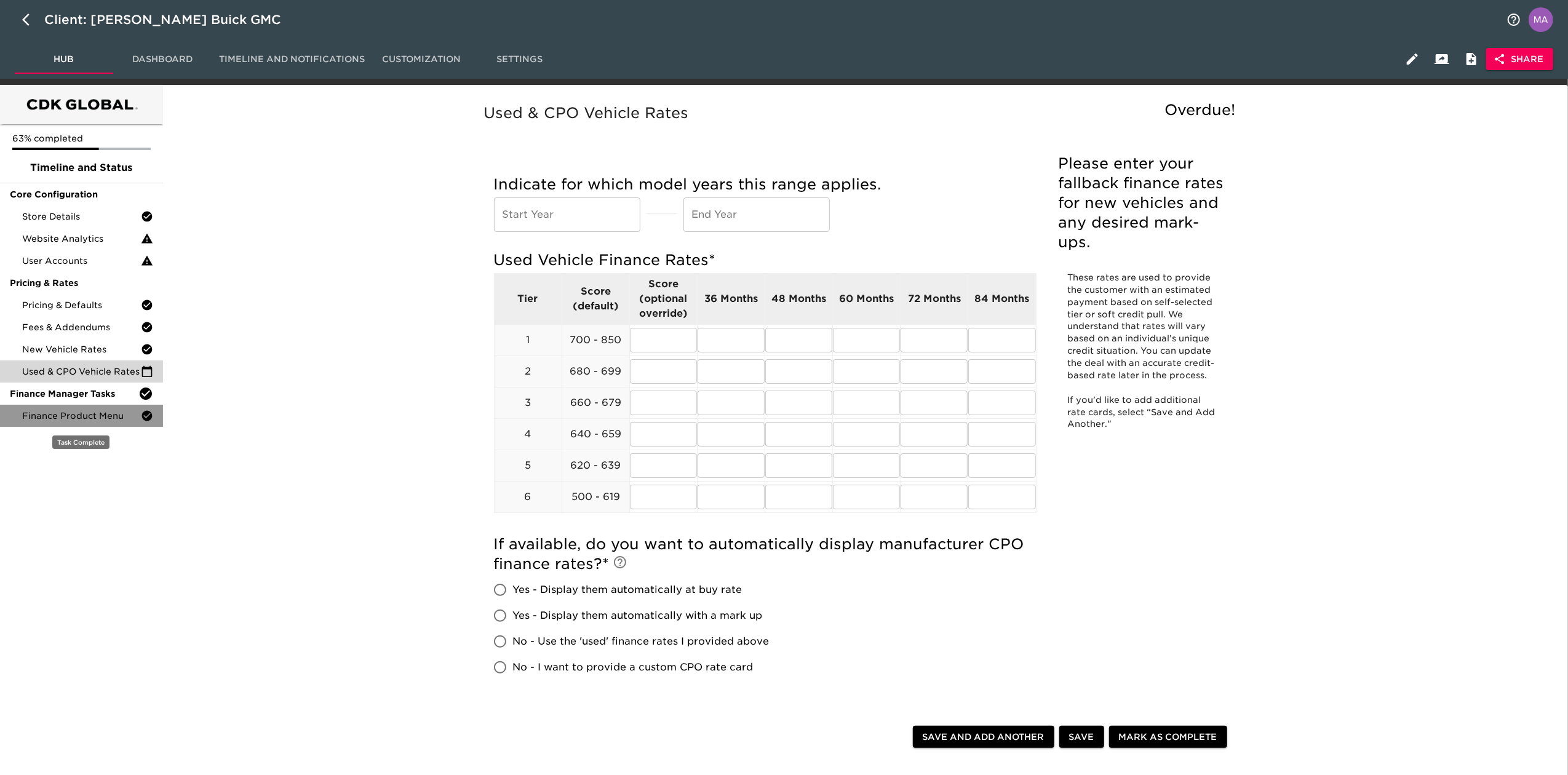
click at [71, 412] on span "Finance Product Menu" at bounding box center [82, 416] width 119 height 12
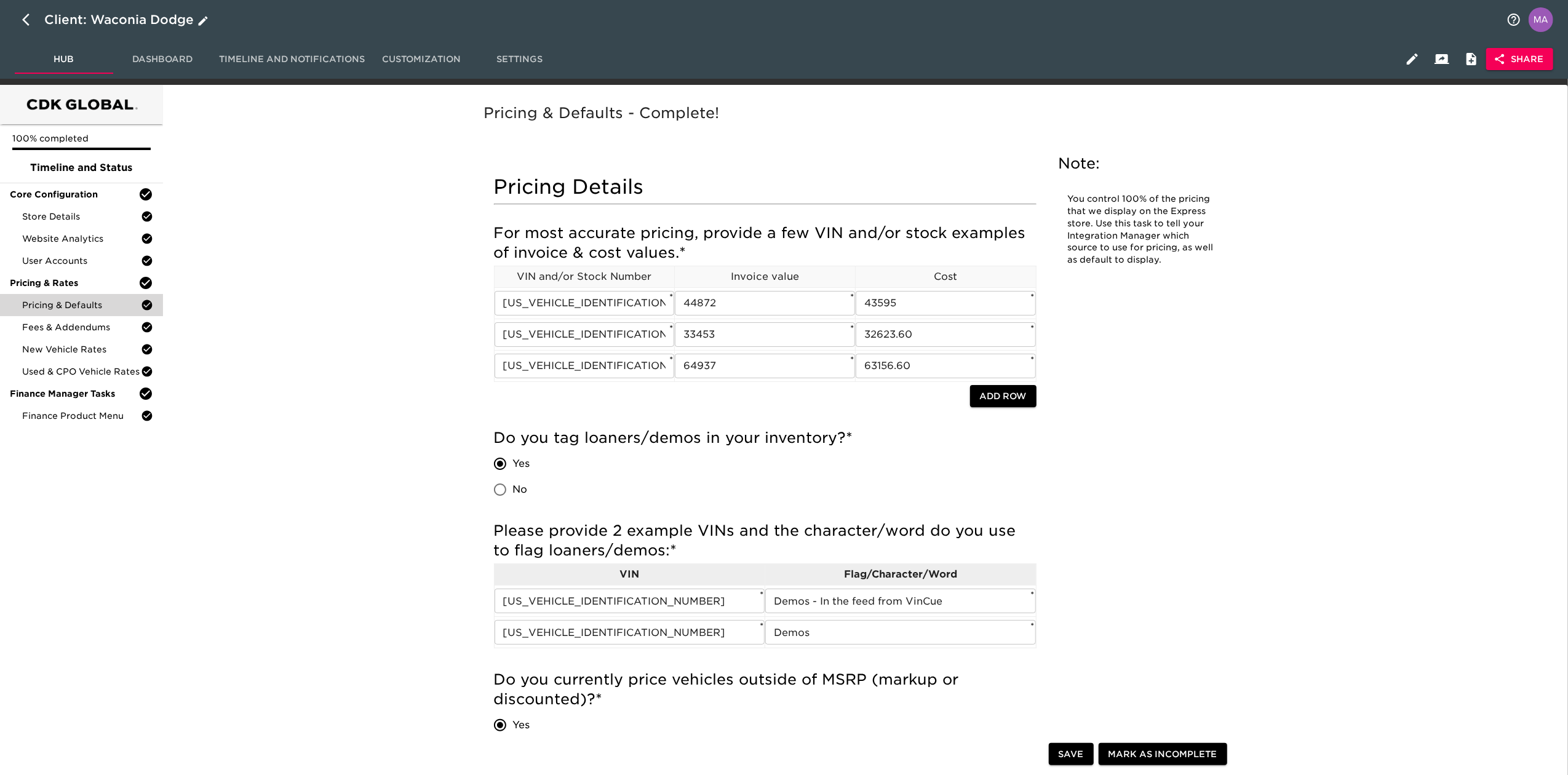
click at [23, 25] on icon "button" at bounding box center [29, 19] width 15 height 15
select select "10"
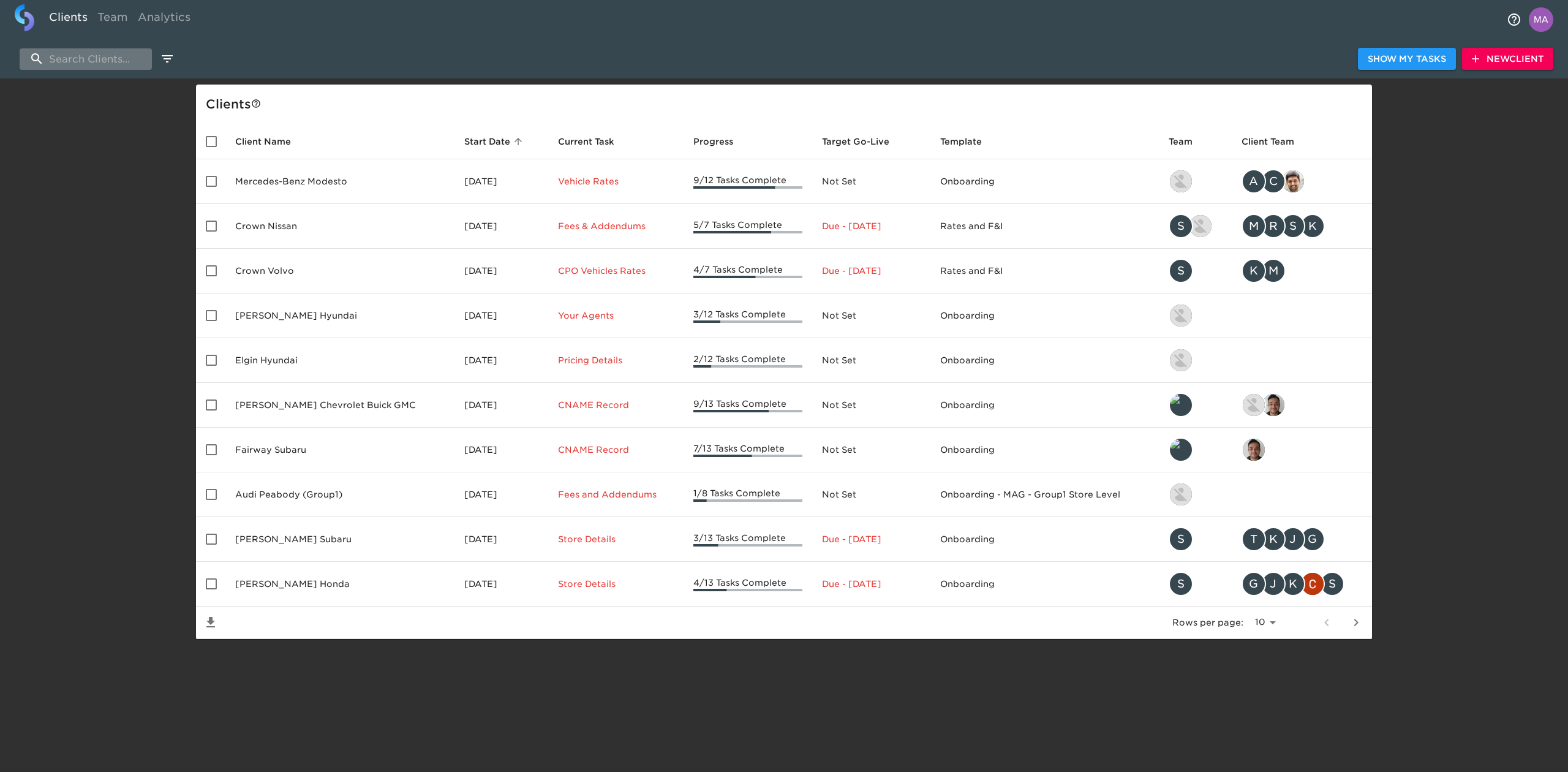
click at [101, 54] on input "search" at bounding box center [86, 59] width 132 height 22
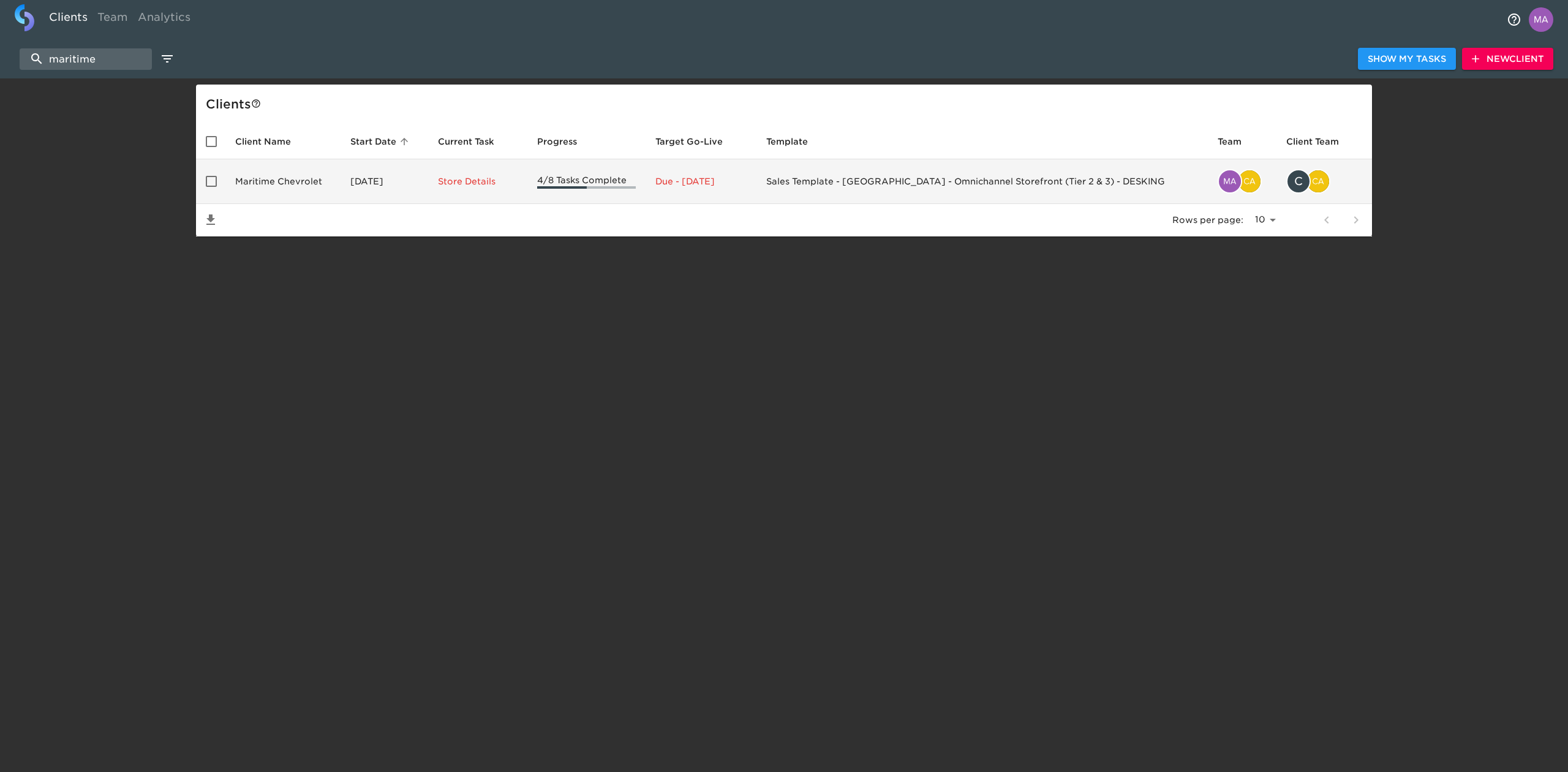
type input "maritime"
click at [359, 177] on td "[DATE]" at bounding box center [384, 181] width 88 height 45
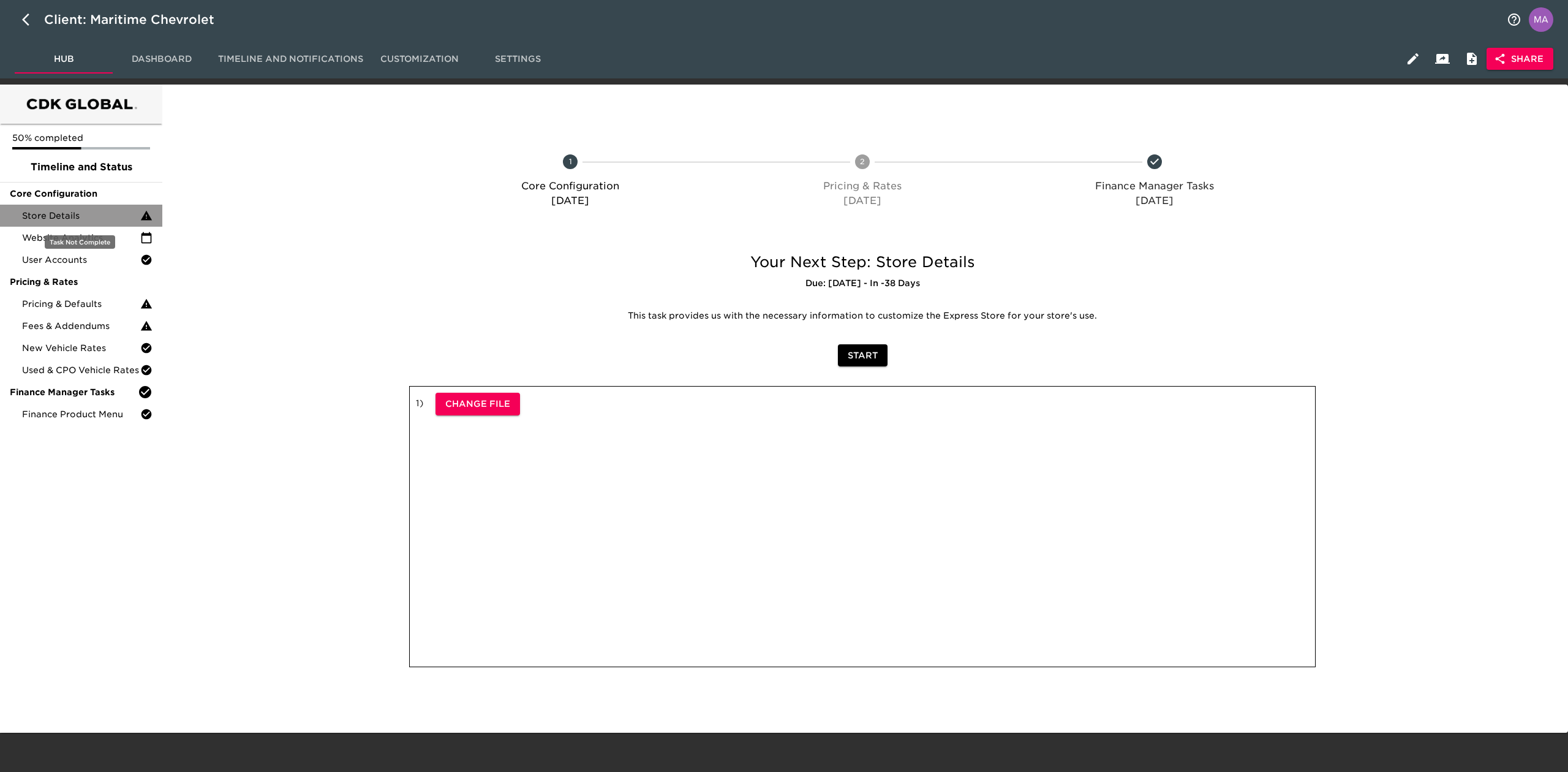
click at [98, 210] on span "Store Details" at bounding box center [81, 216] width 118 height 12
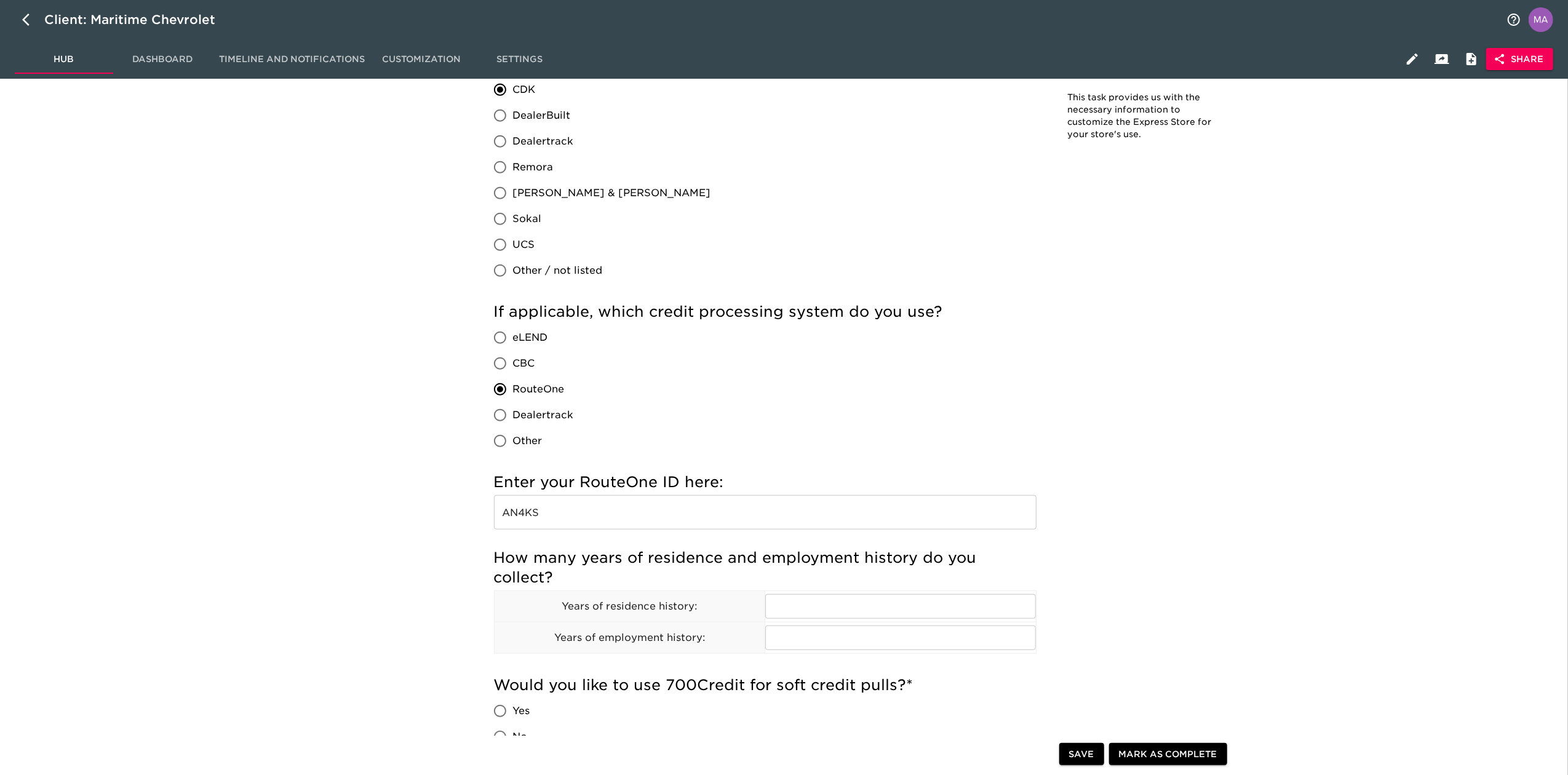
scroll to position [1066, 0]
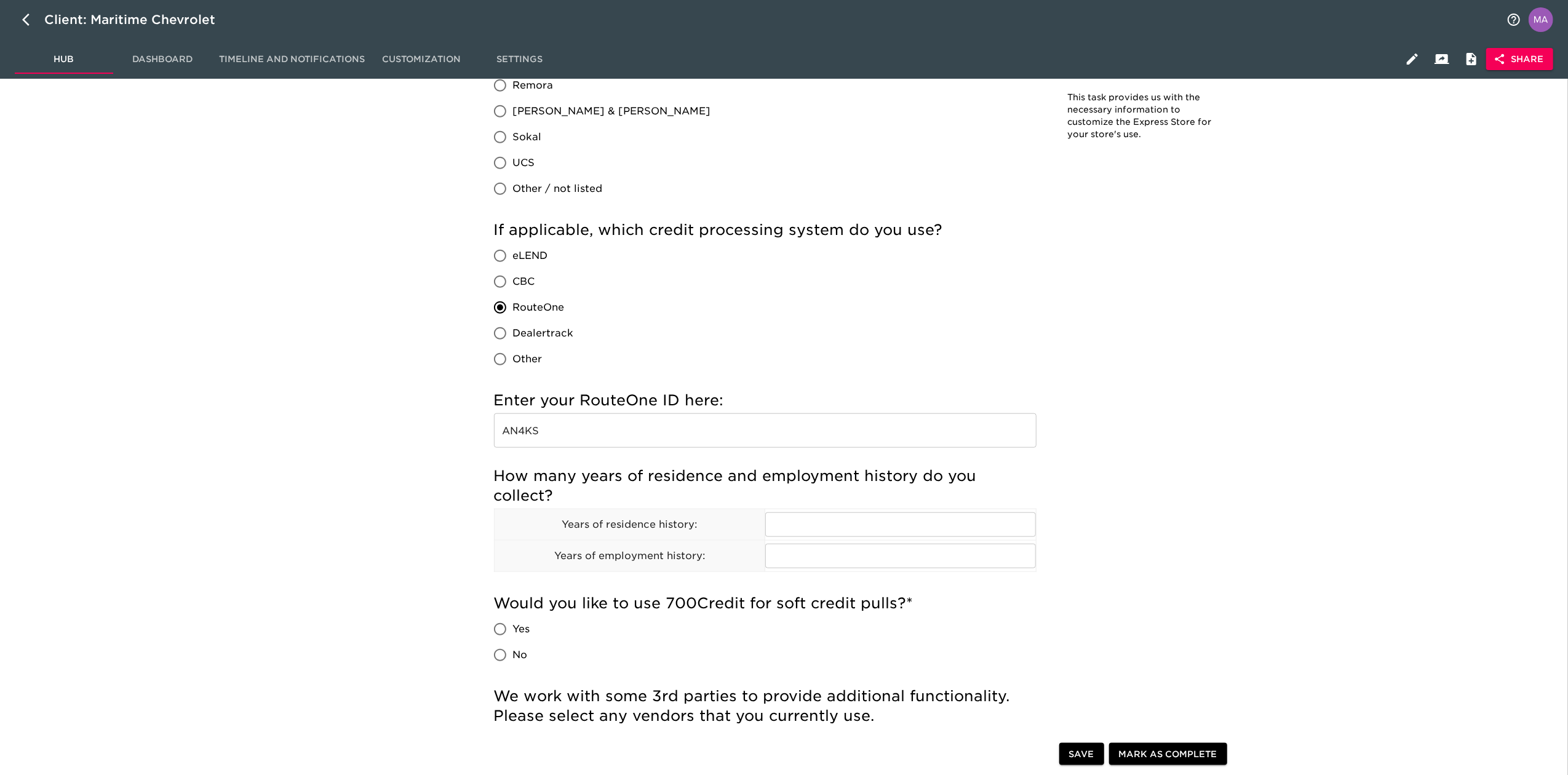
click at [398, 279] on div "Store Details Overdue! Note: This task provides us with the necessary informati…" at bounding box center [863, 526] width 1396 height 3000
